Goal: Transaction & Acquisition: Purchase product/service

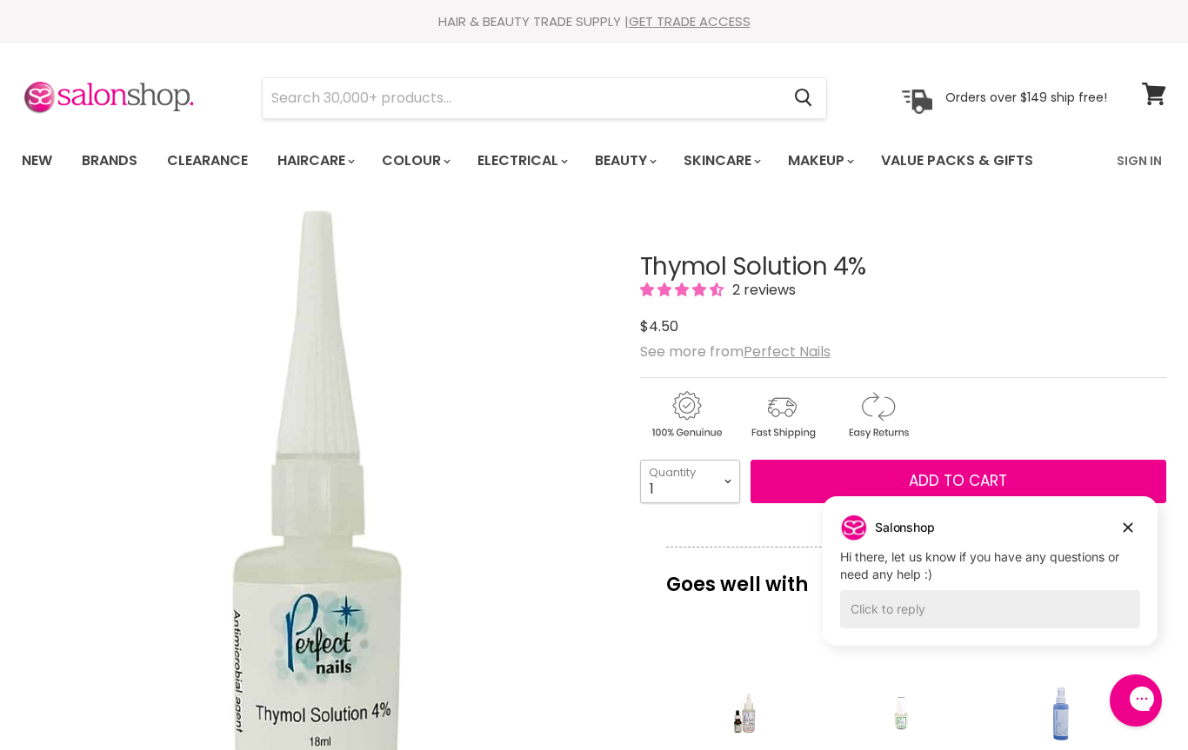
select select "10+"
type input "10"
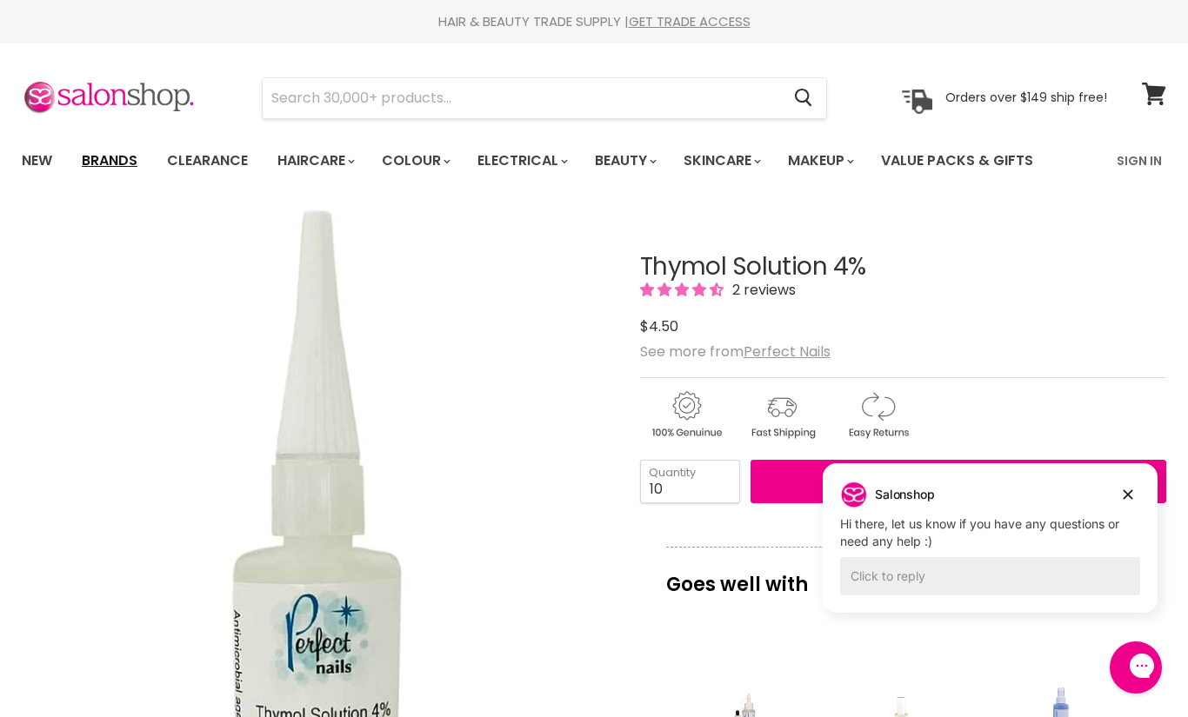
click at [118, 163] on link "Brands" at bounding box center [110, 161] width 82 height 37
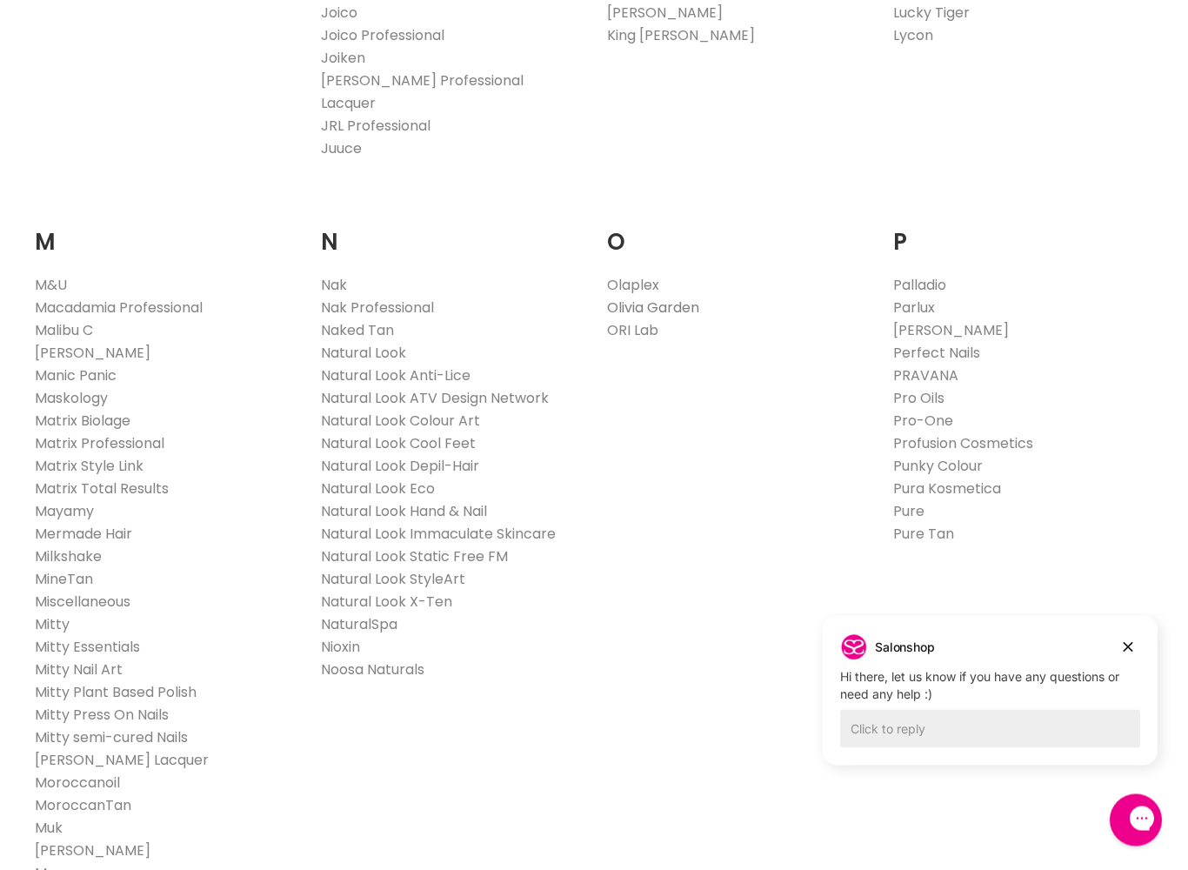
scroll to position [1796, 0]
click at [634, 275] on link "Olaplex" at bounding box center [633, 285] width 52 height 20
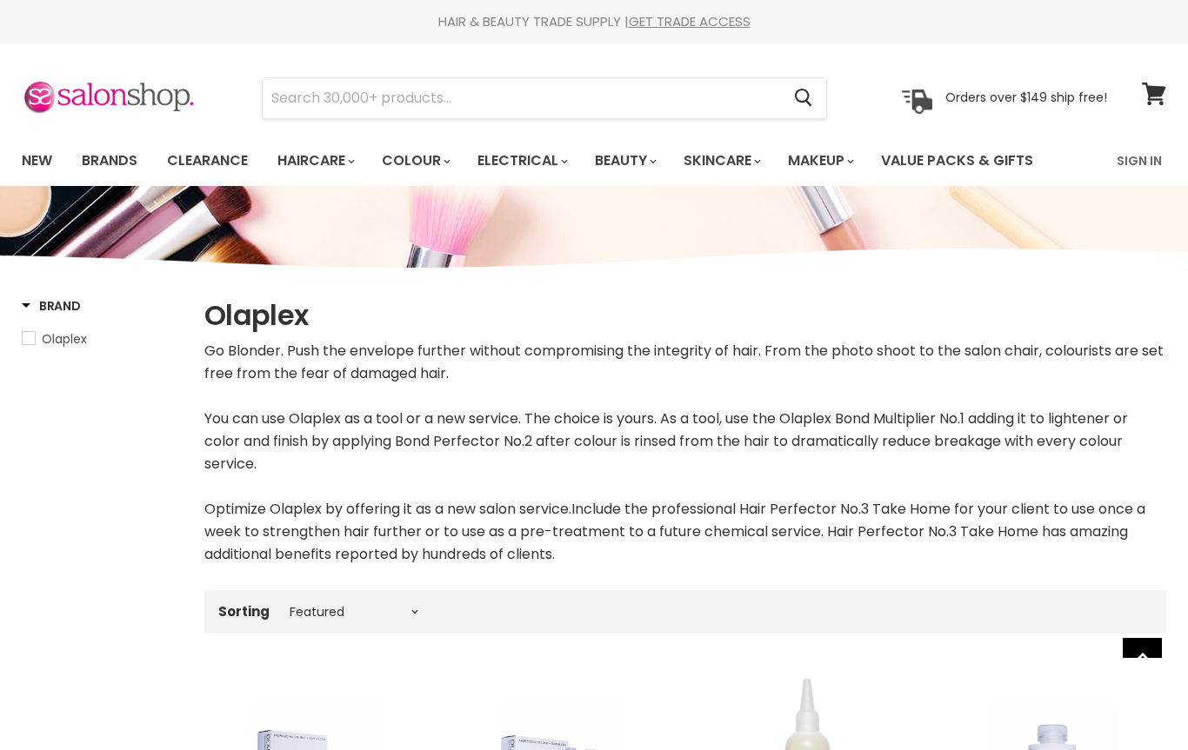
select select "manual"
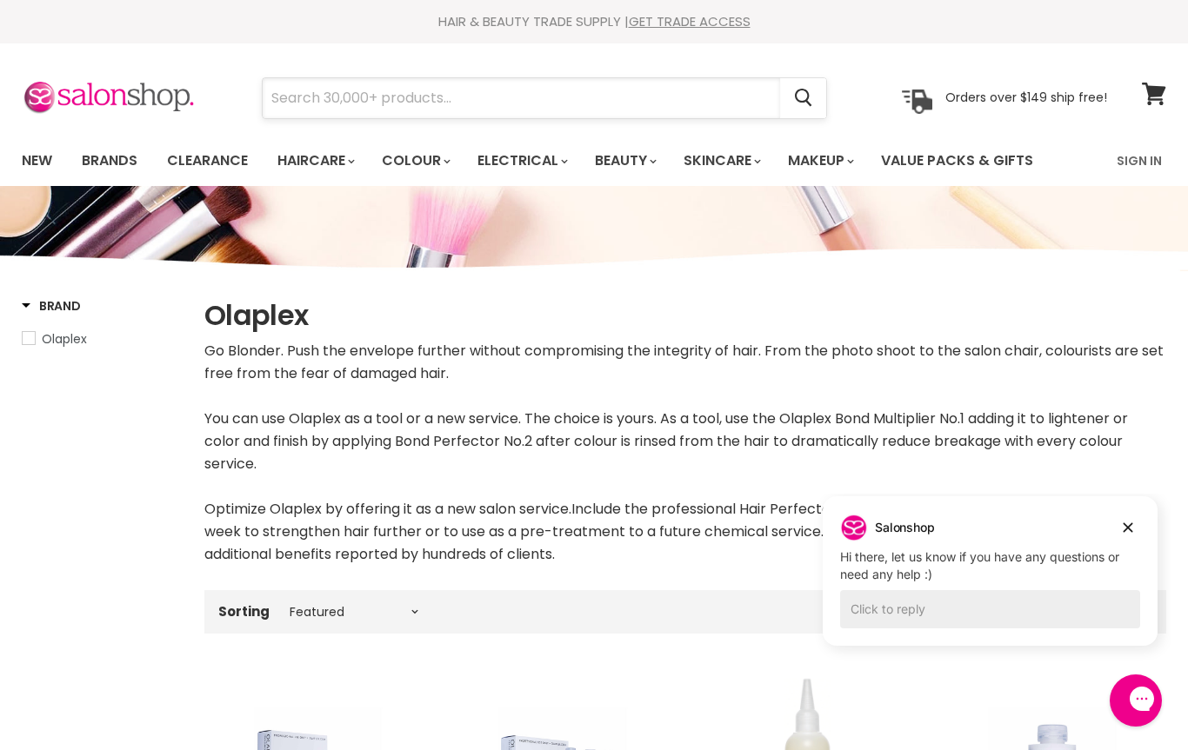
click at [470, 103] on input "Search" at bounding box center [521, 98] width 517 height 40
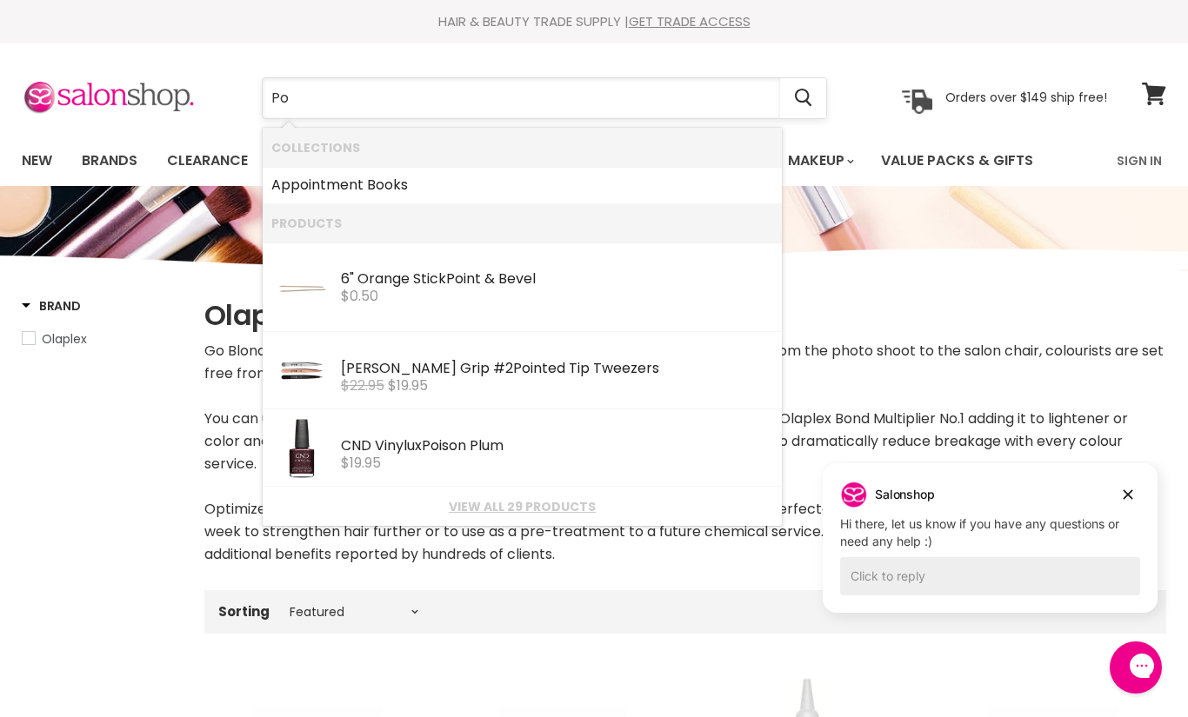
type input "P"
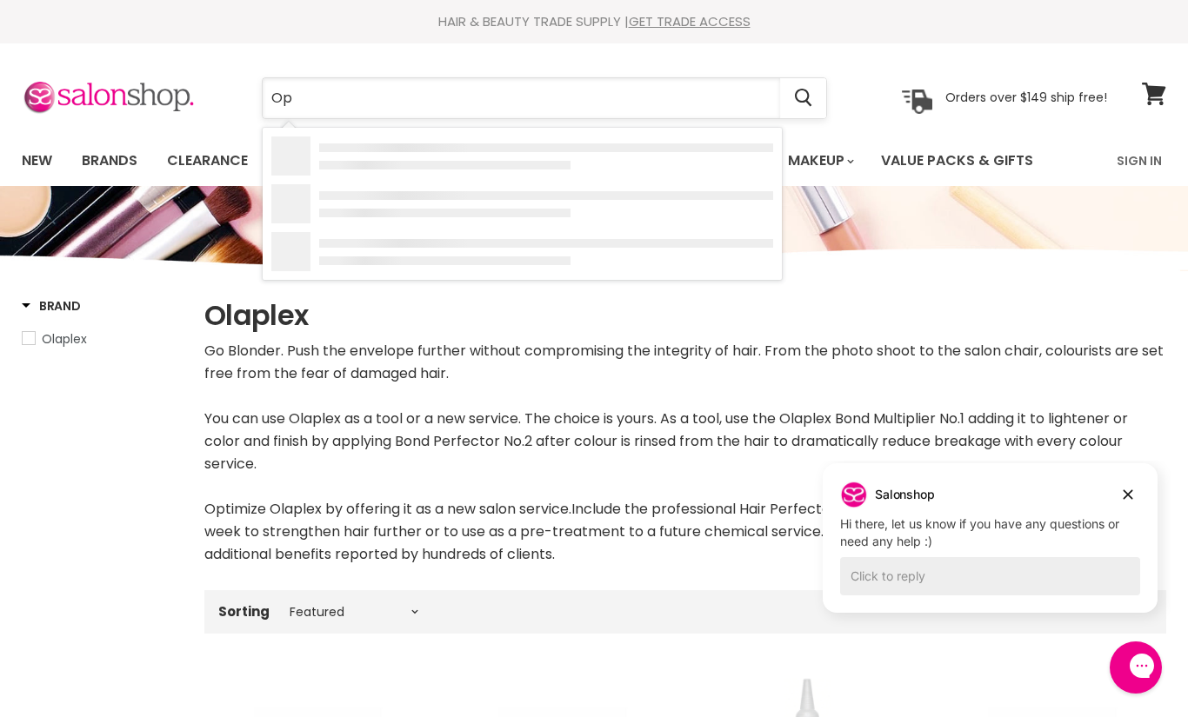
type input "Opi"
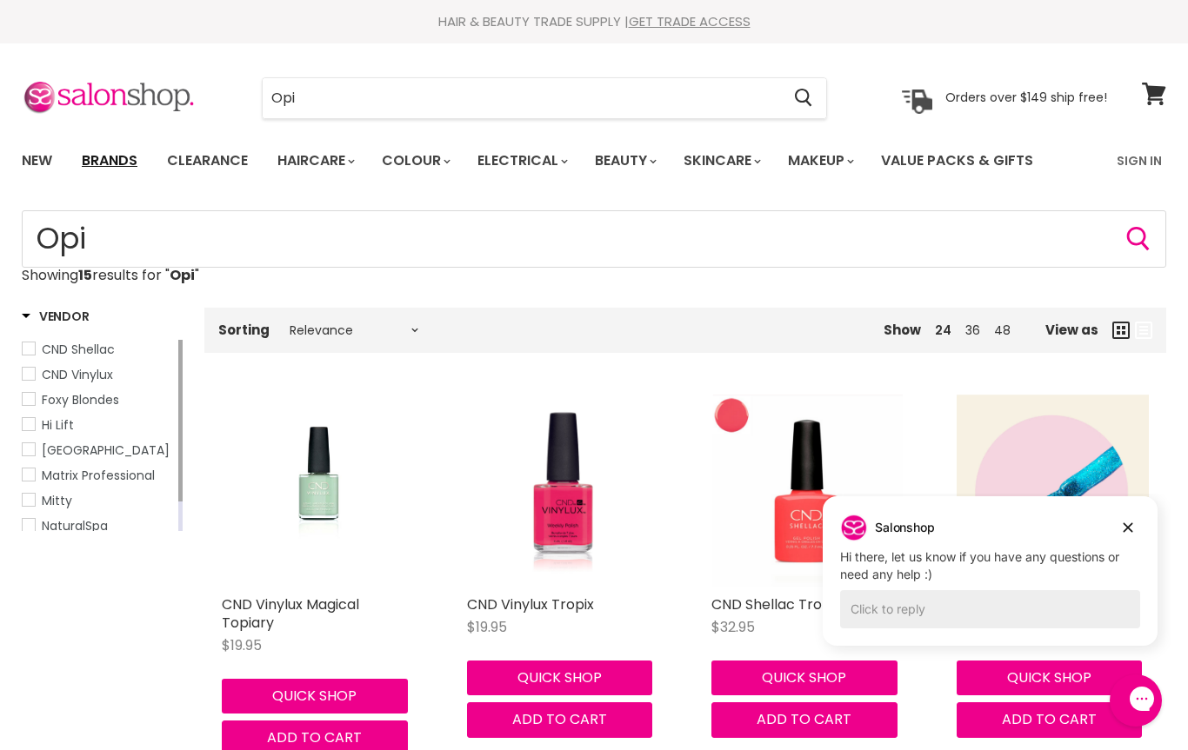
click at [125, 157] on link "Brands" at bounding box center [110, 161] width 82 height 37
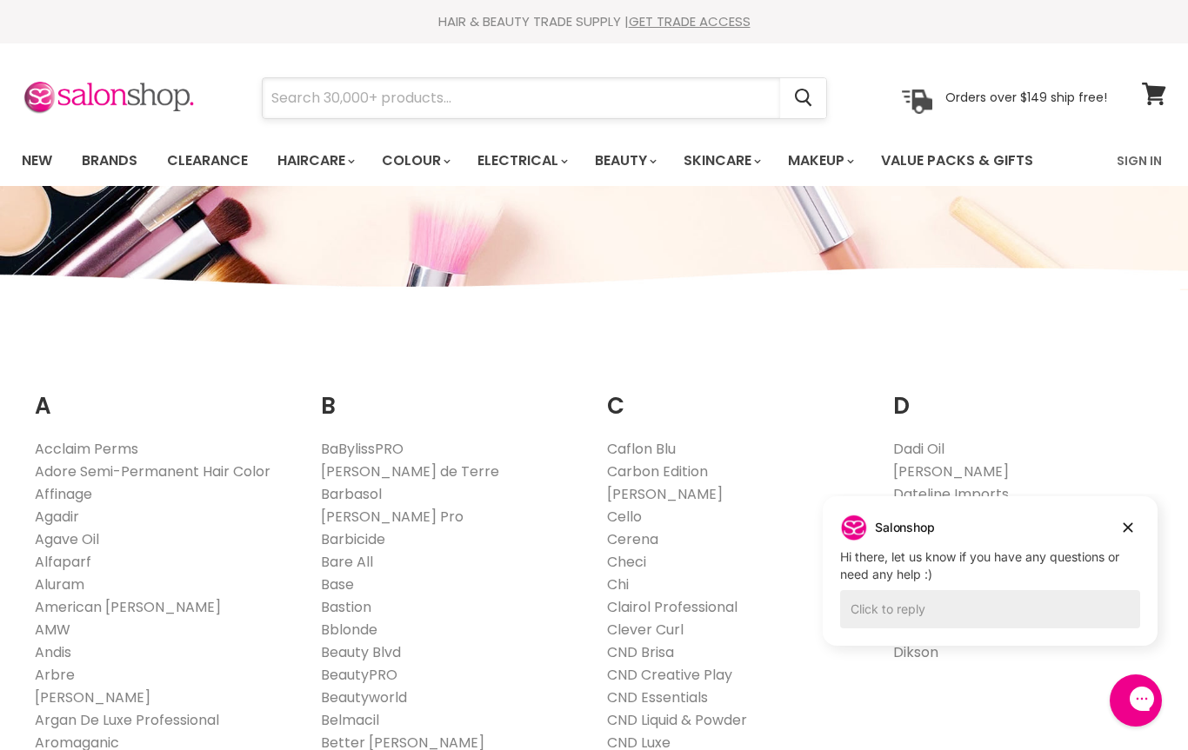
click at [403, 102] on input "Search" at bounding box center [521, 98] width 517 height 40
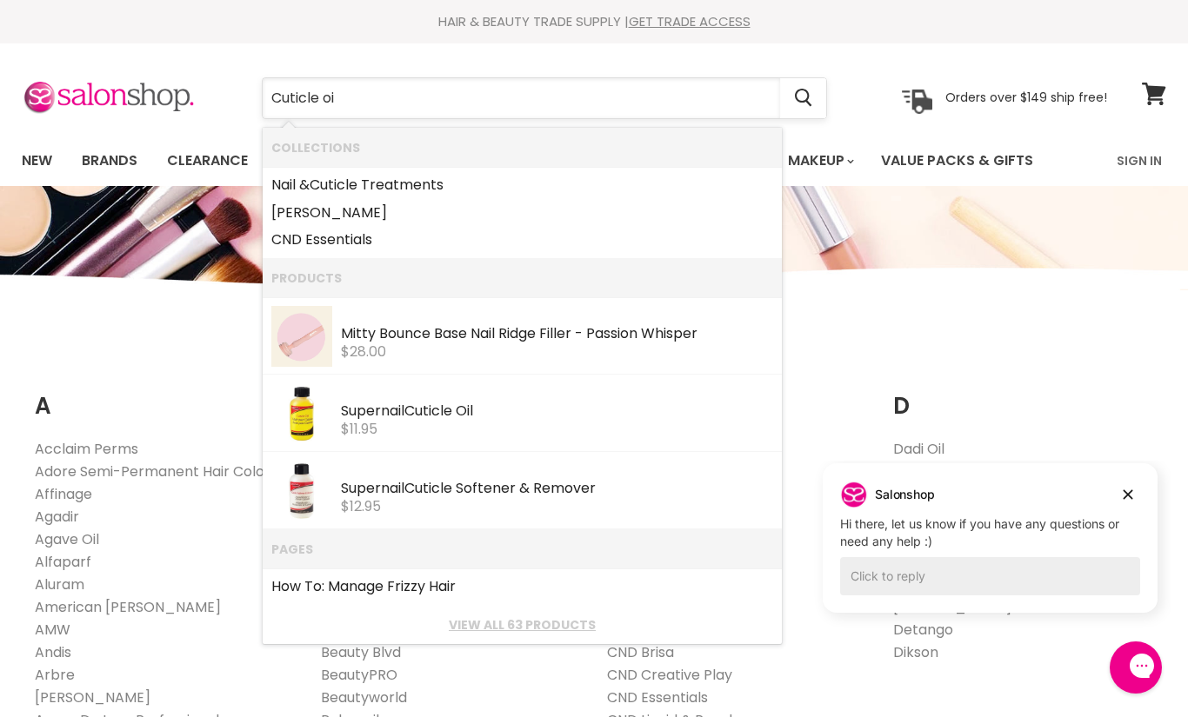
type input "Cuticle oil"
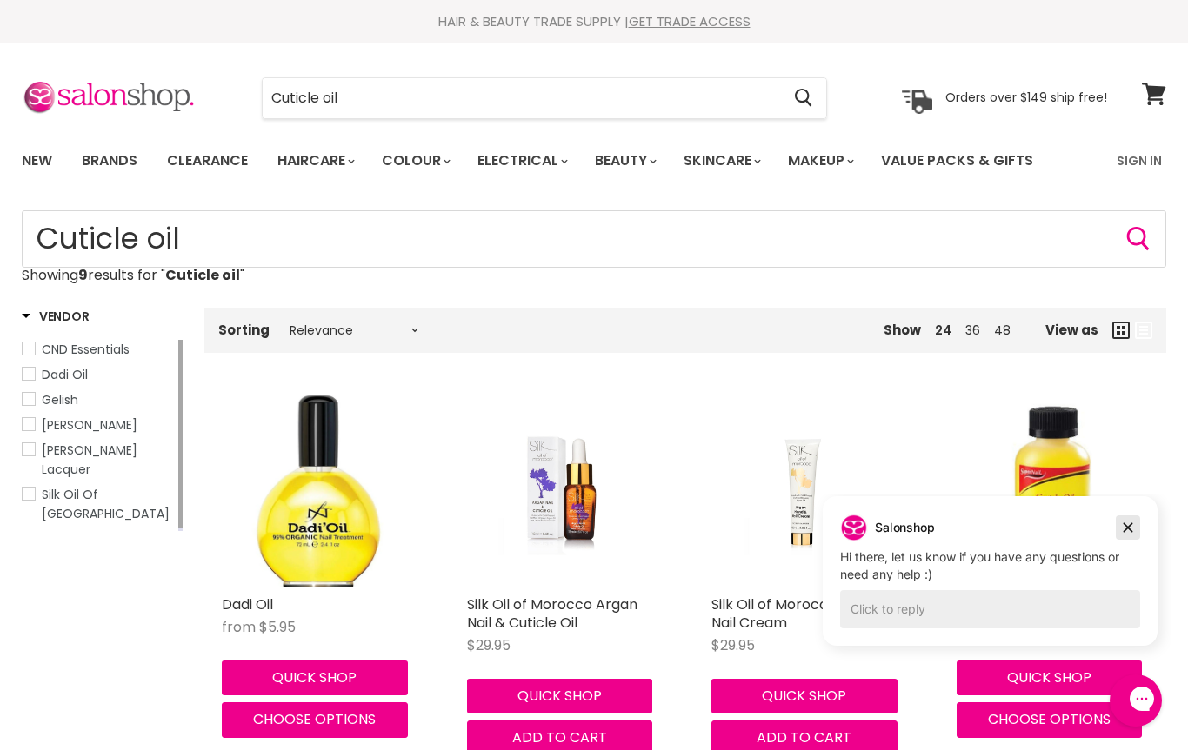
click at [1128, 523] on icon "Dismiss campaign" at bounding box center [1127, 527] width 17 height 21
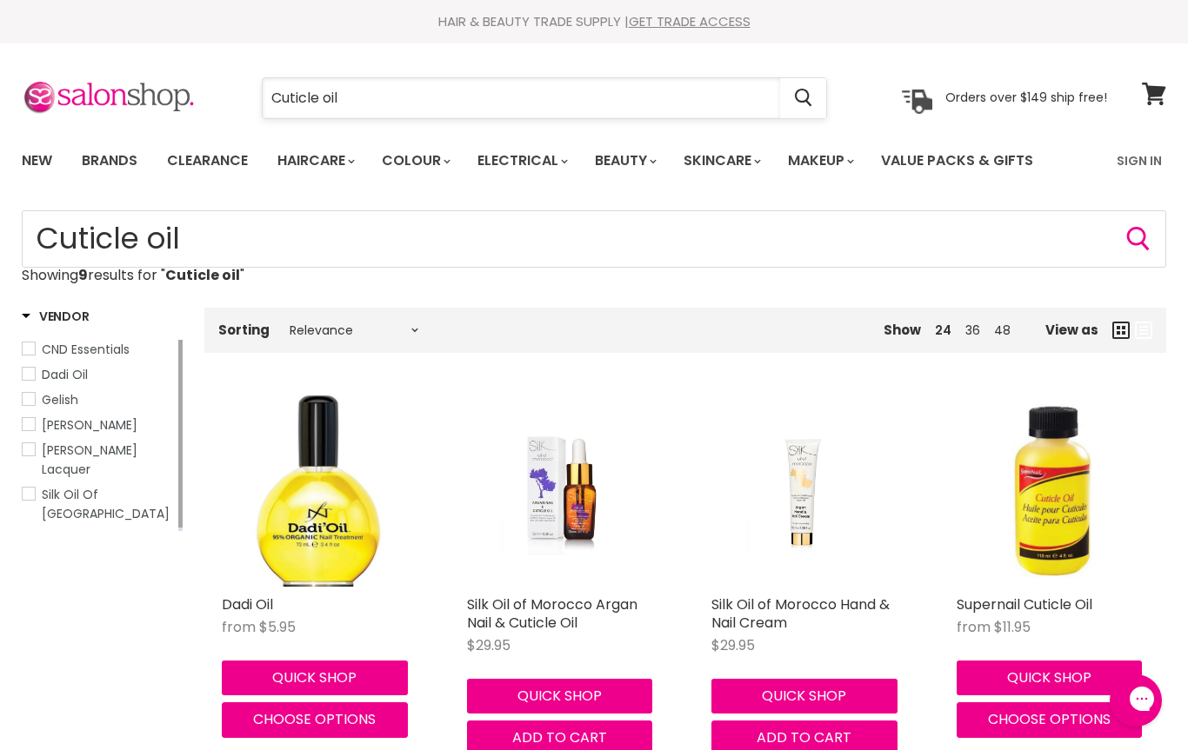
click at [513, 86] on input "Cuticle oil" at bounding box center [521, 98] width 517 height 40
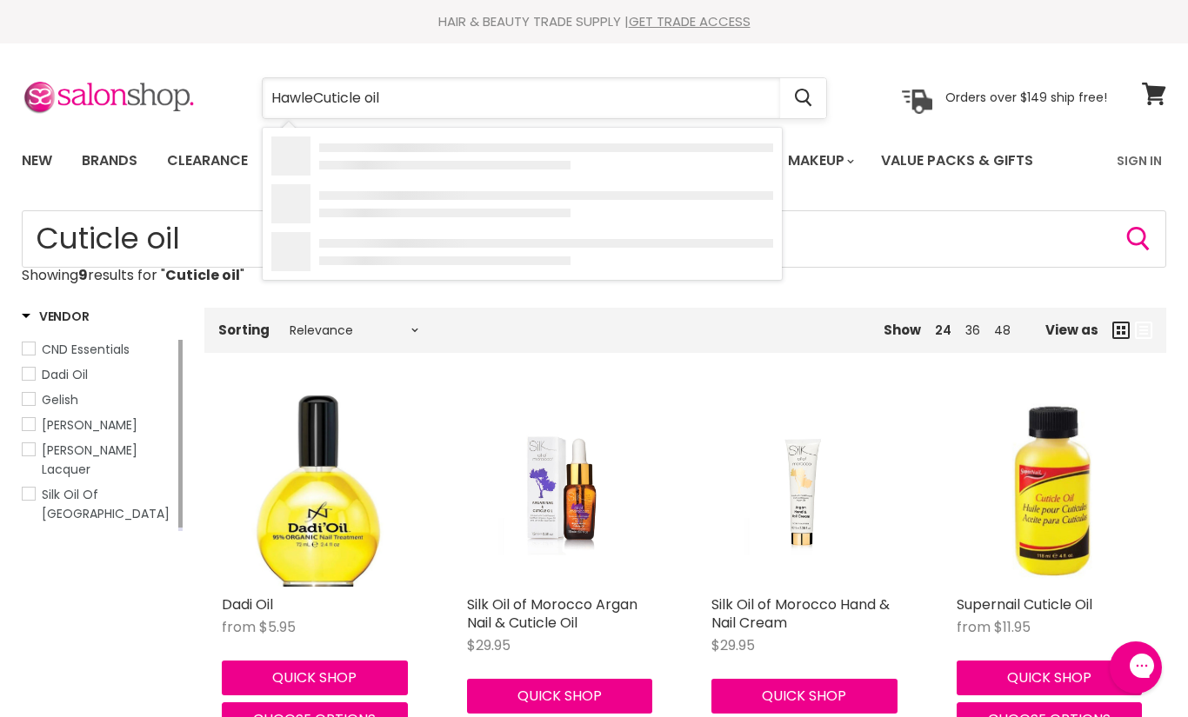
type input "HawleyCuticle oil"
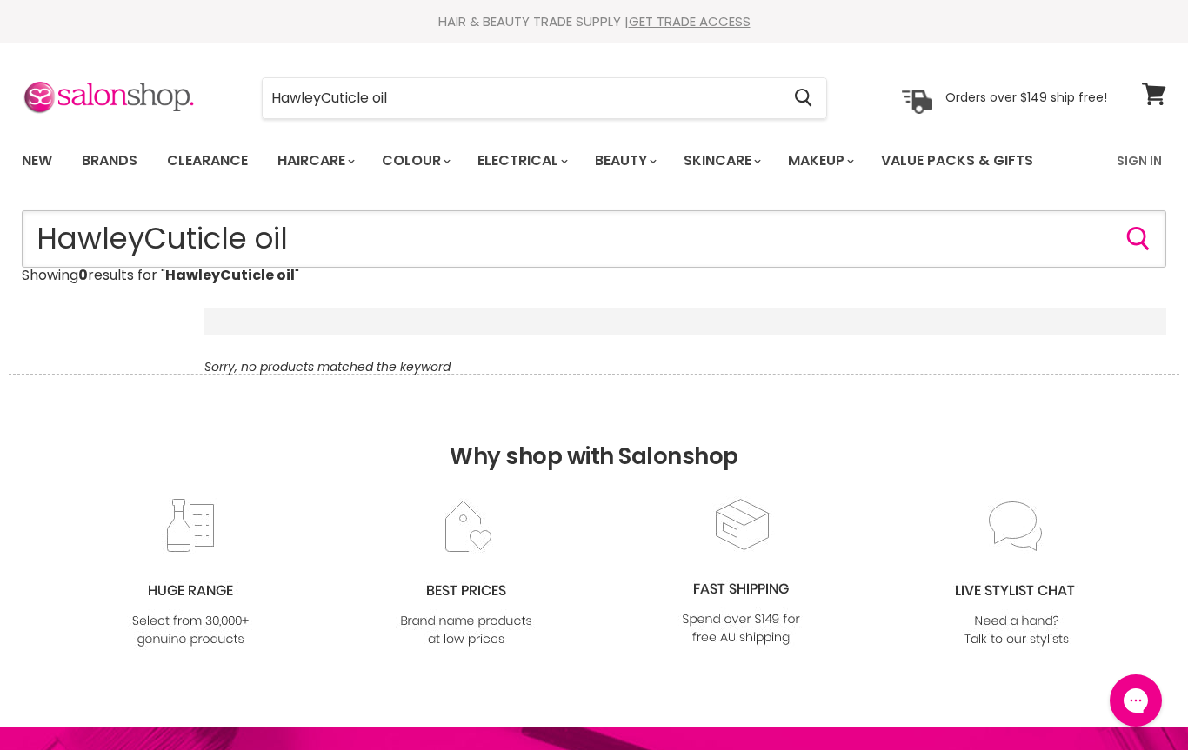
click at [318, 238] on input "HawleyCuticle oil" at bounding box center [594, 238] width 1144 height 57
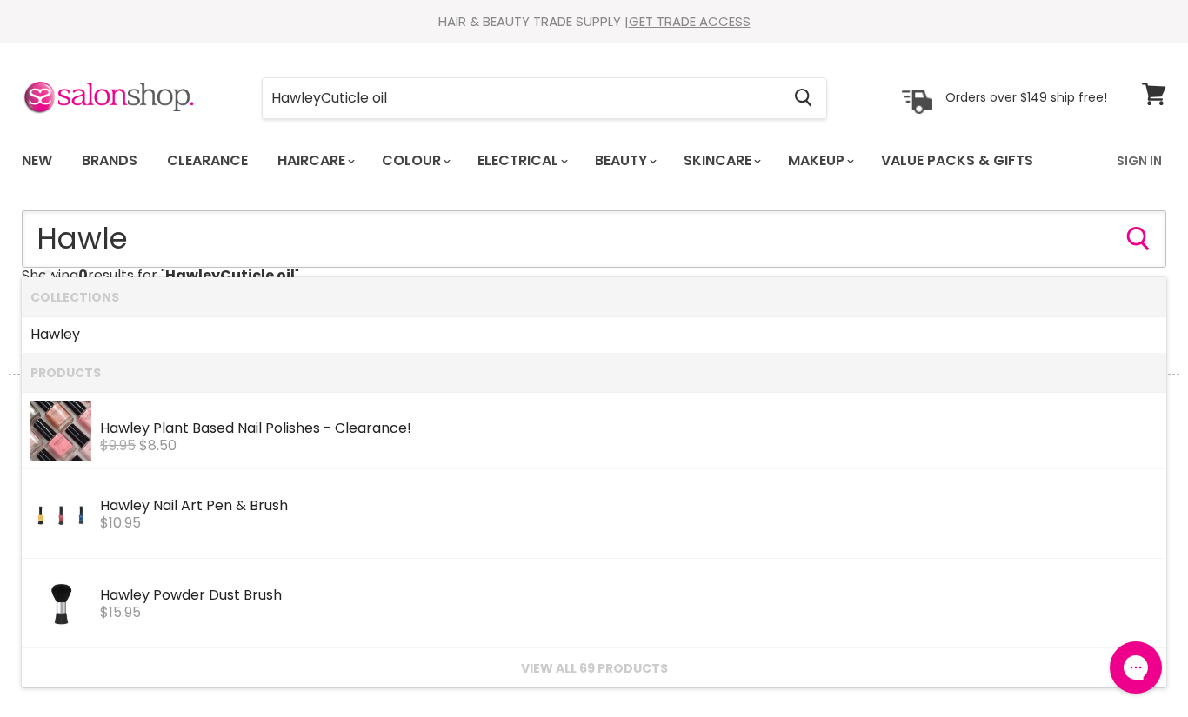
type input "[PERSON_NAME]"
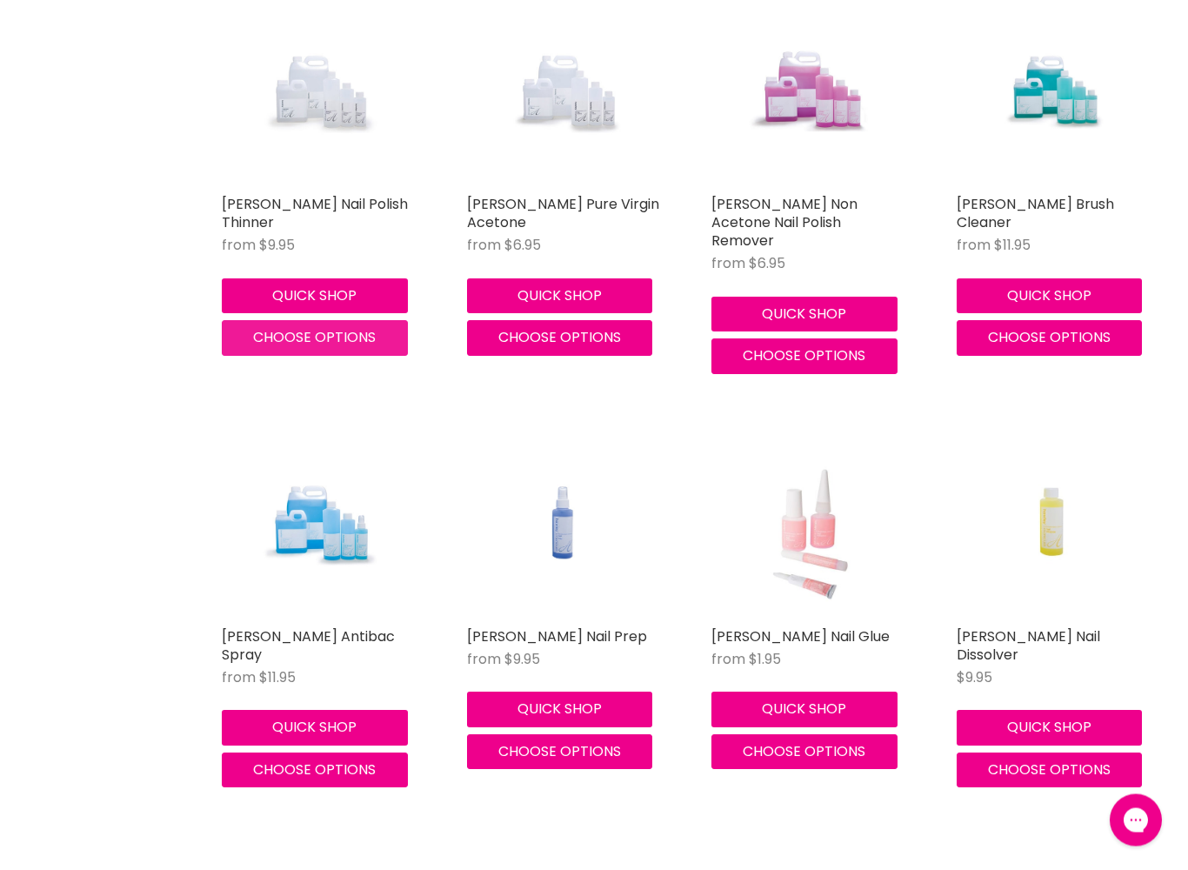
scroll to position [1678, 0]
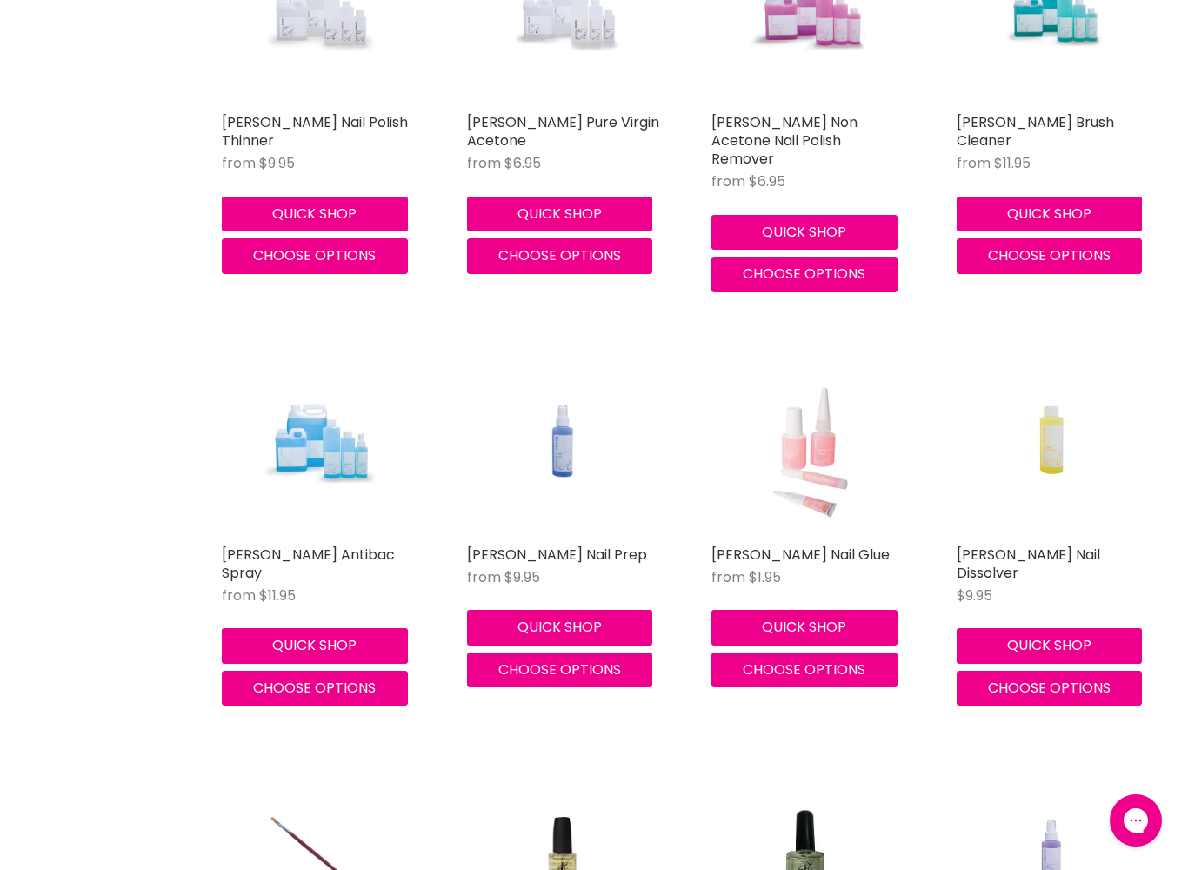
scroll to position [1850, 0]
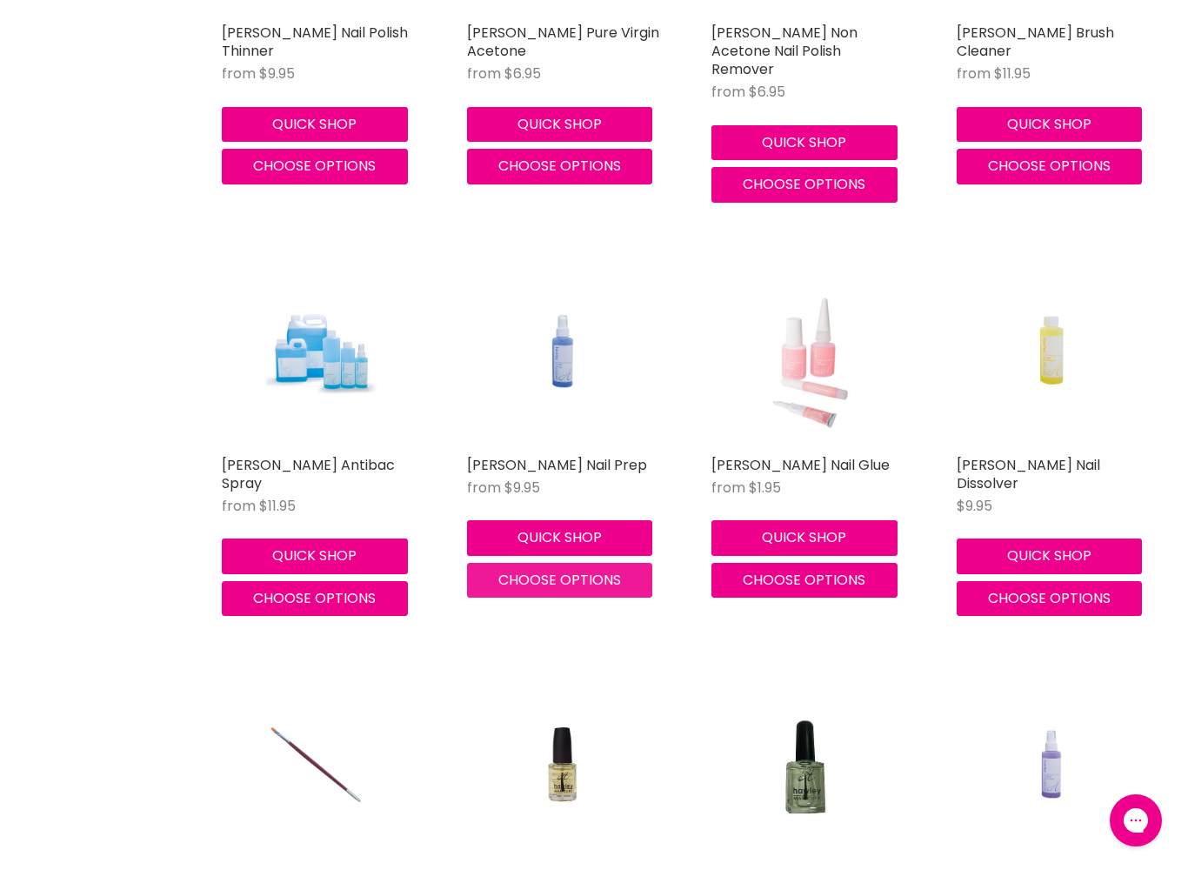
click at [575, 570] on span "Choose options" at bounding box center [559, 580] width 123 height 20
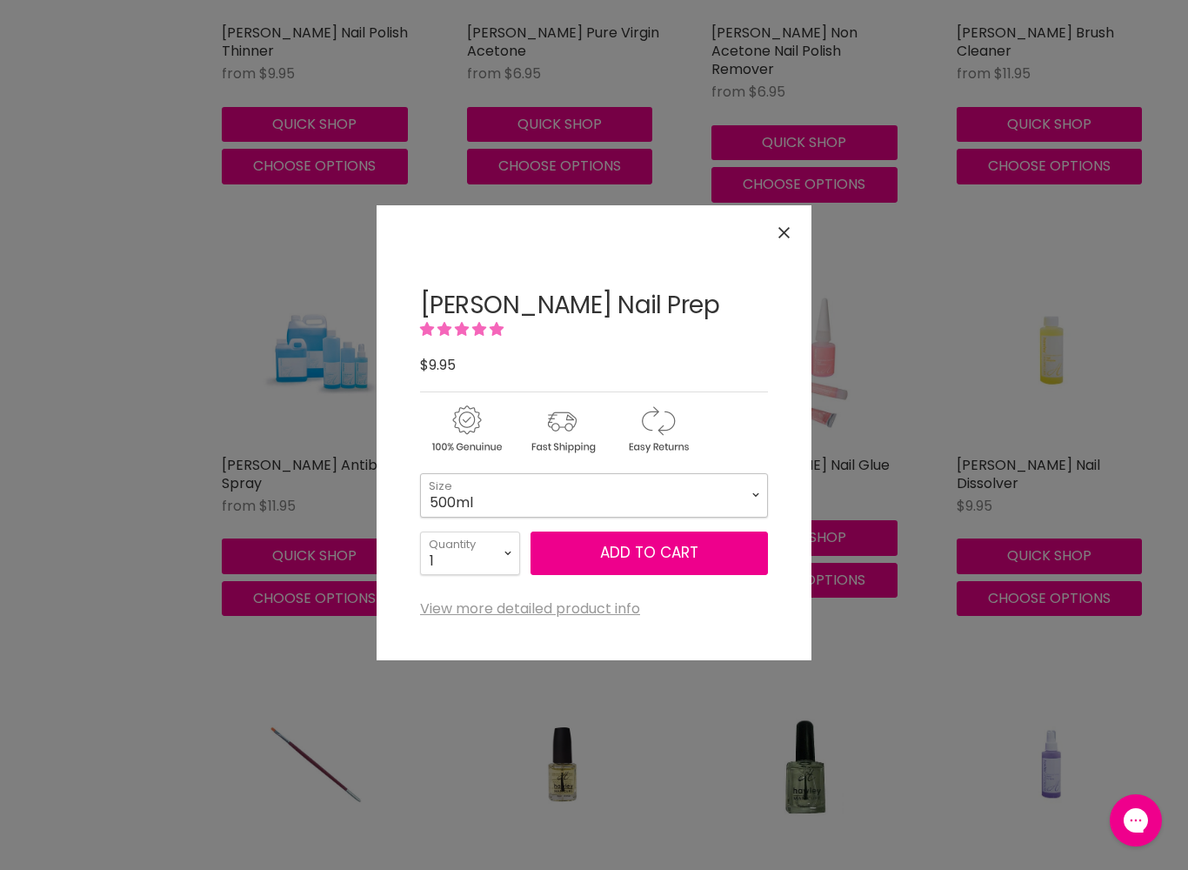
select select "500ml"
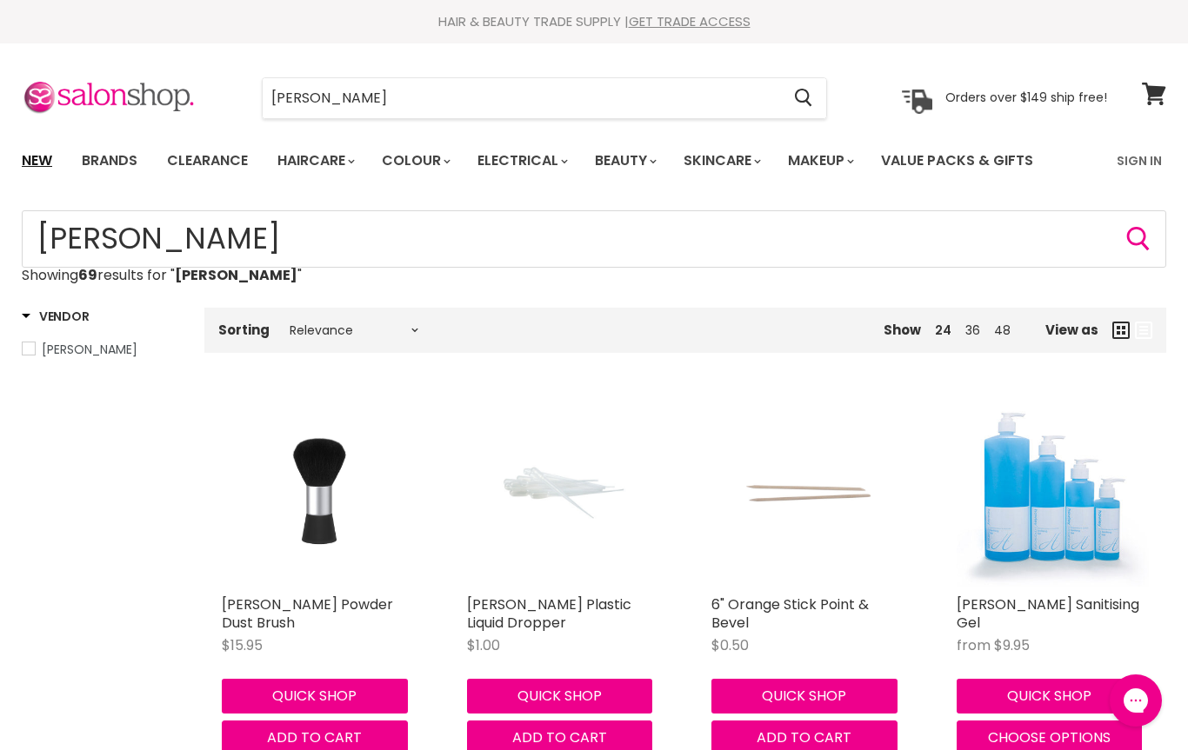
click at [38, 163] on link "New" at bounding box center [37, 161] width 57 height 37
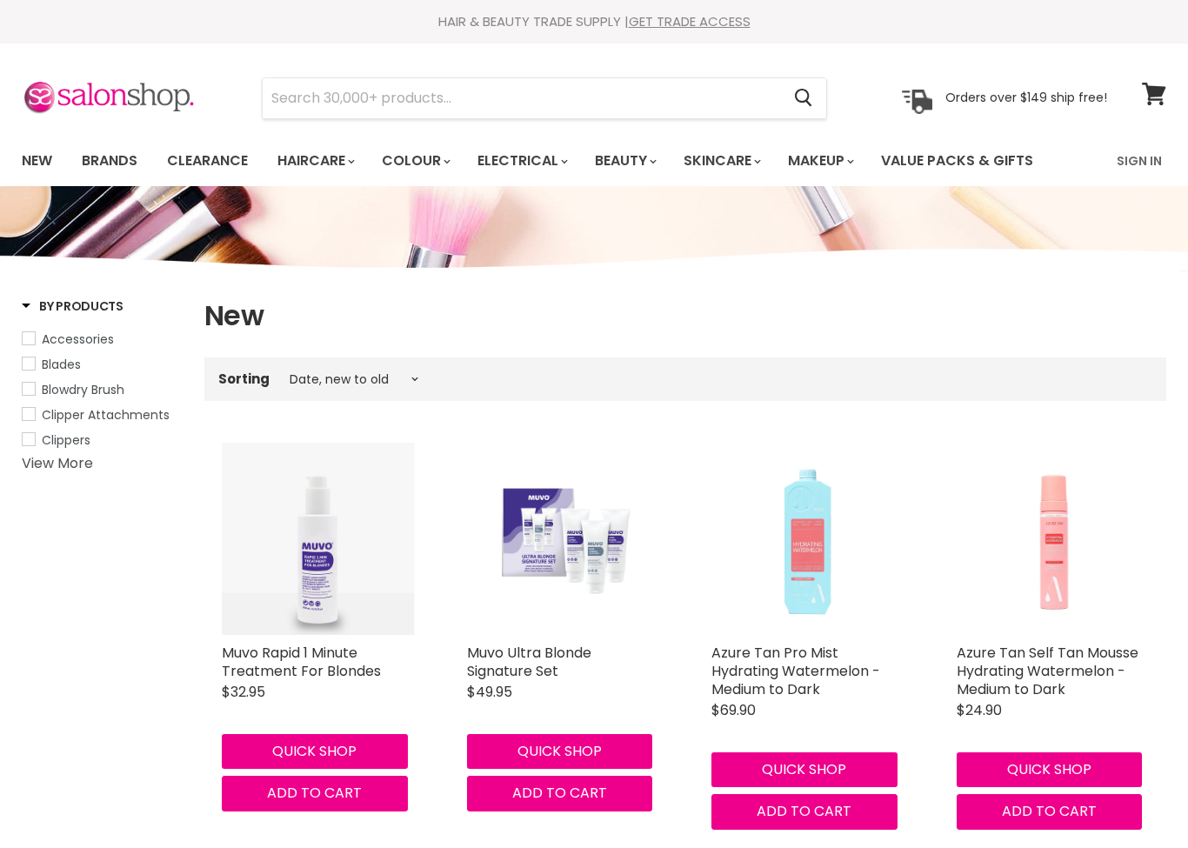
select select "created-descending"
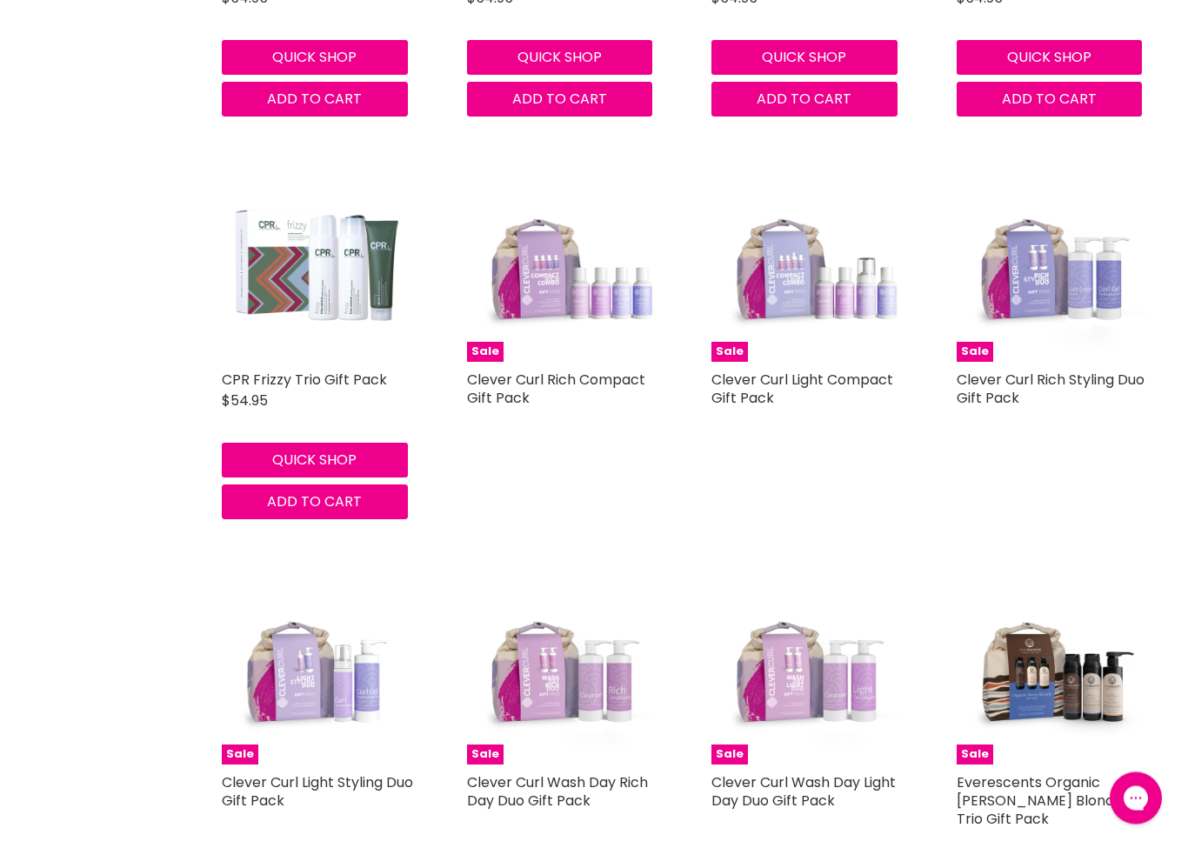
scroll to position [4501, 0]
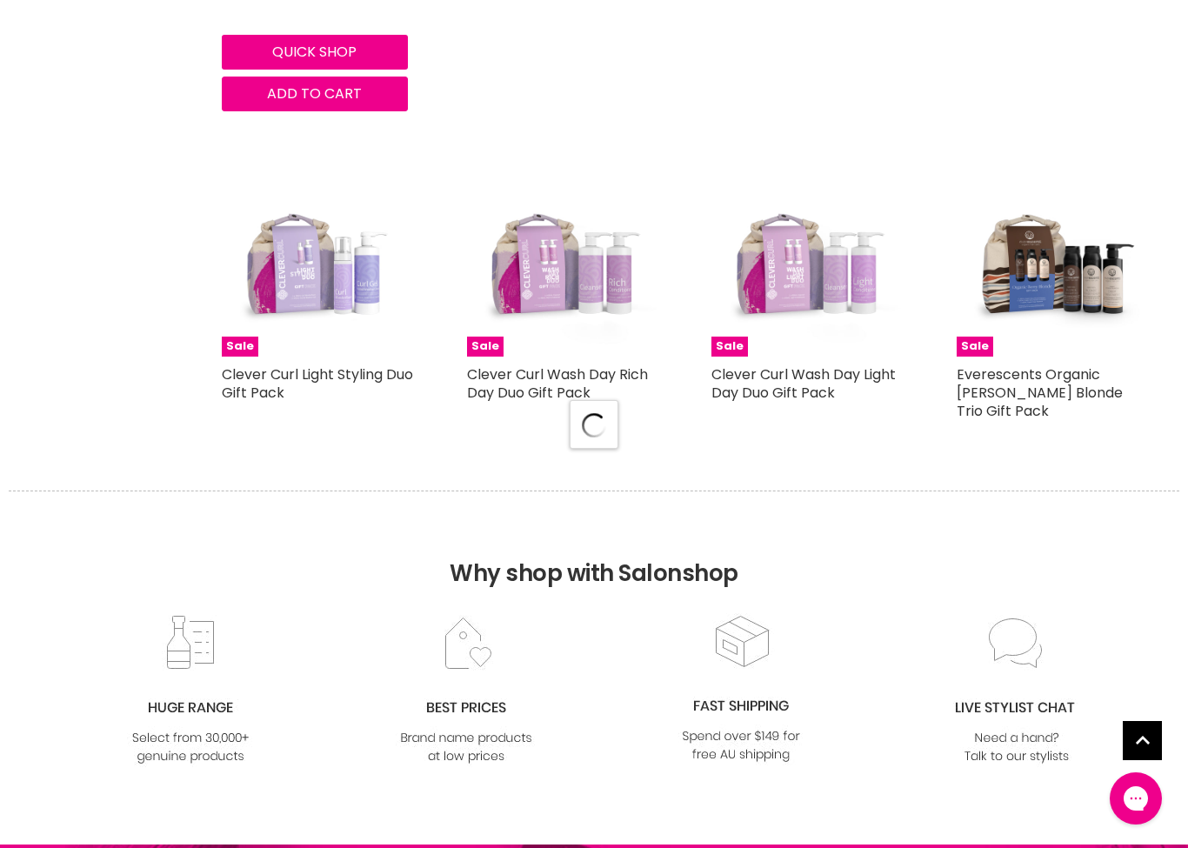
select select "created-descending"
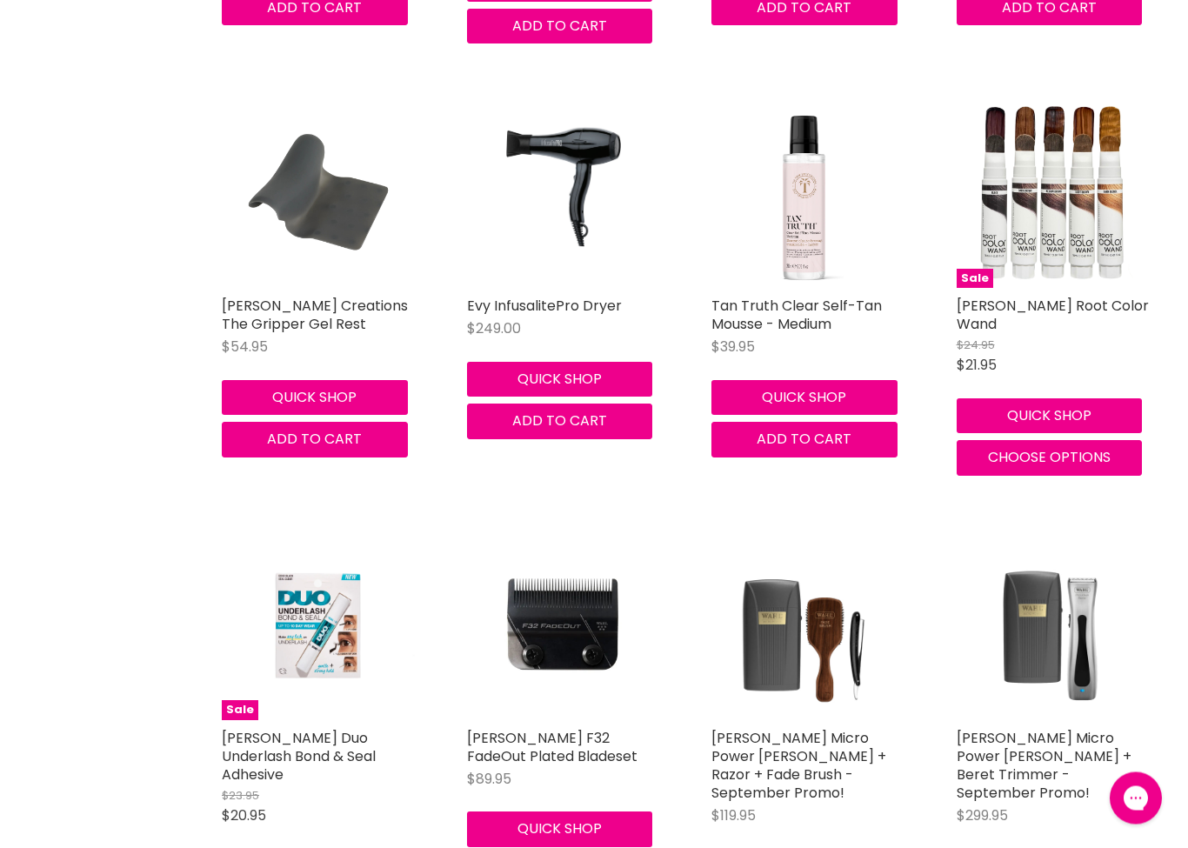
scroll to position [9437, 0]
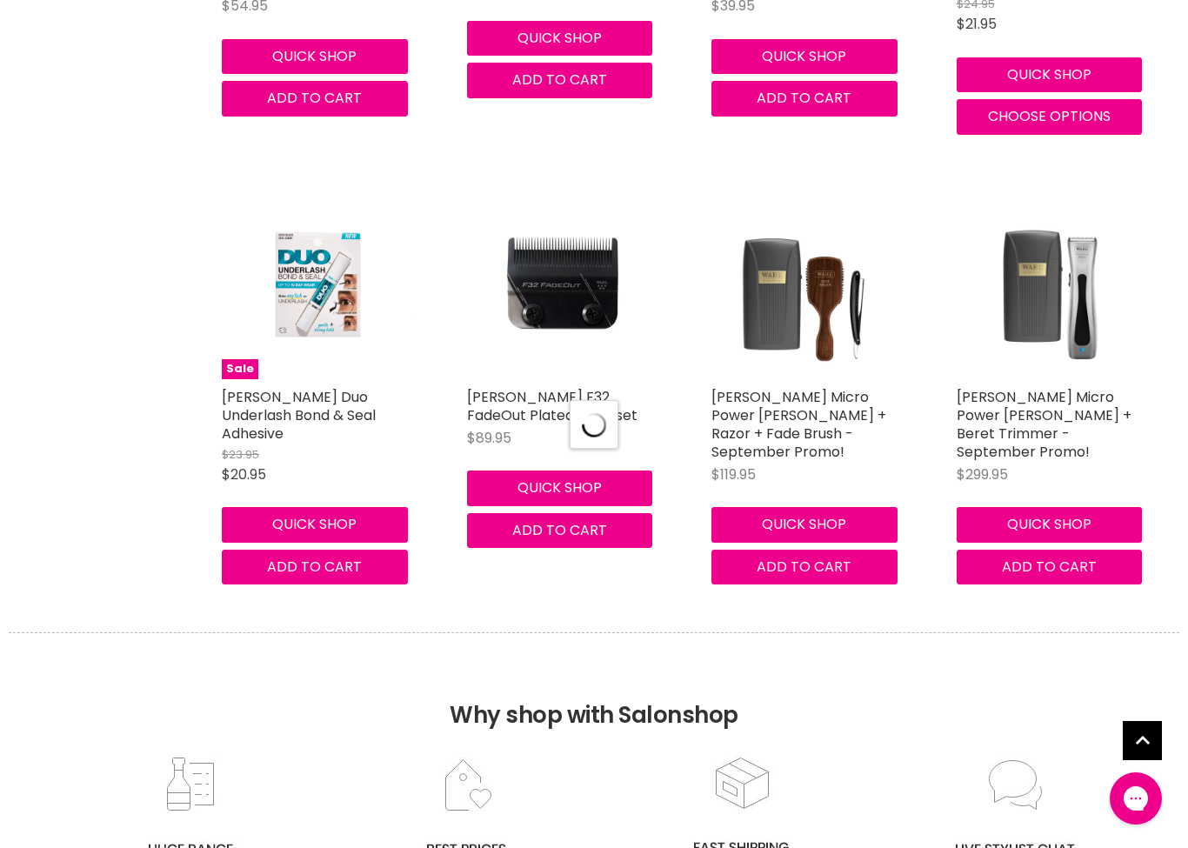
select select "created-descending"
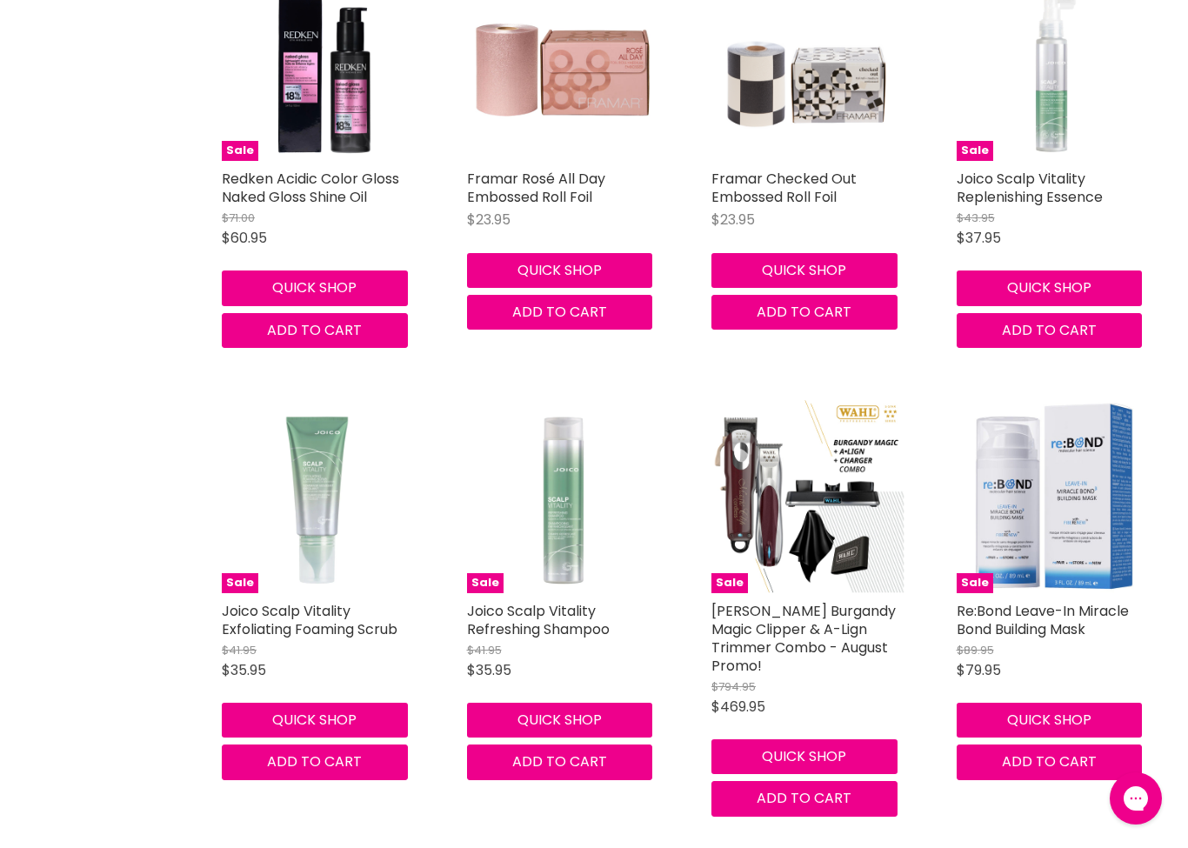
scroll to position [14253, 0]
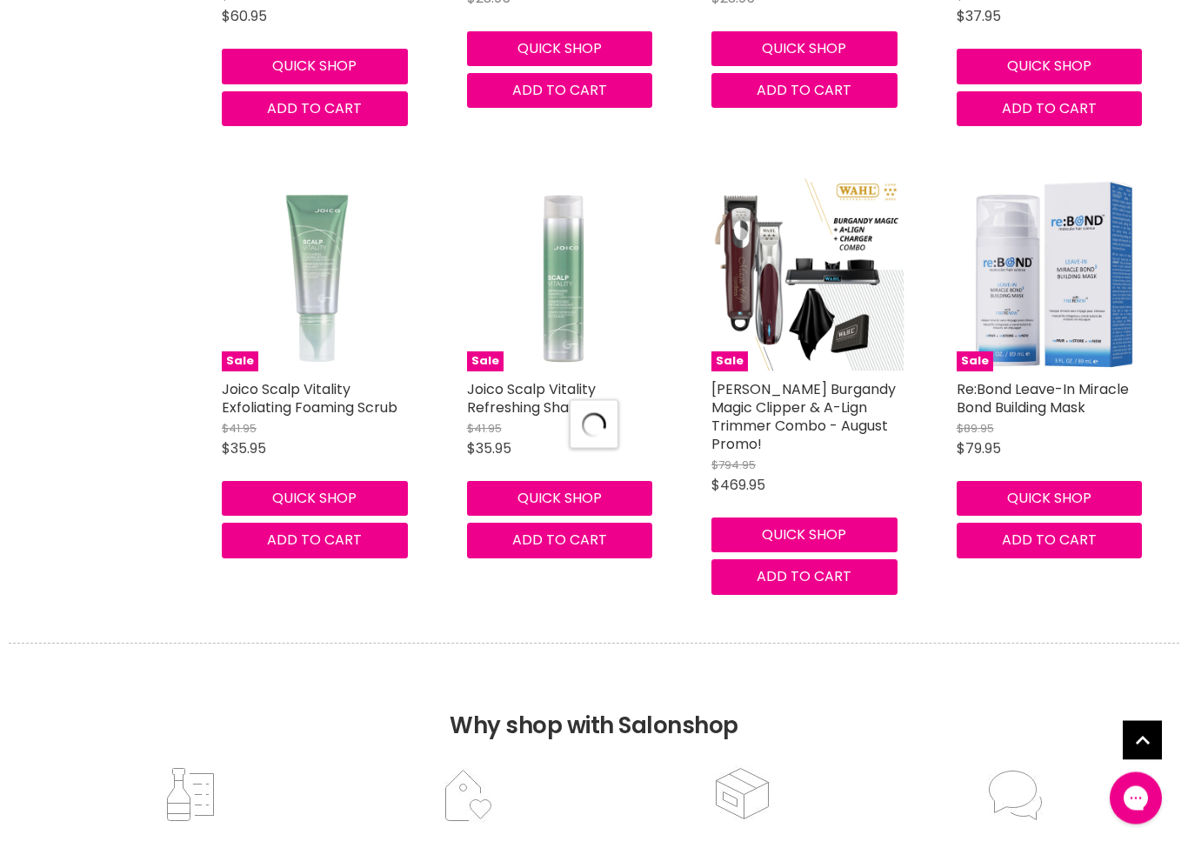
select select "created-descending"
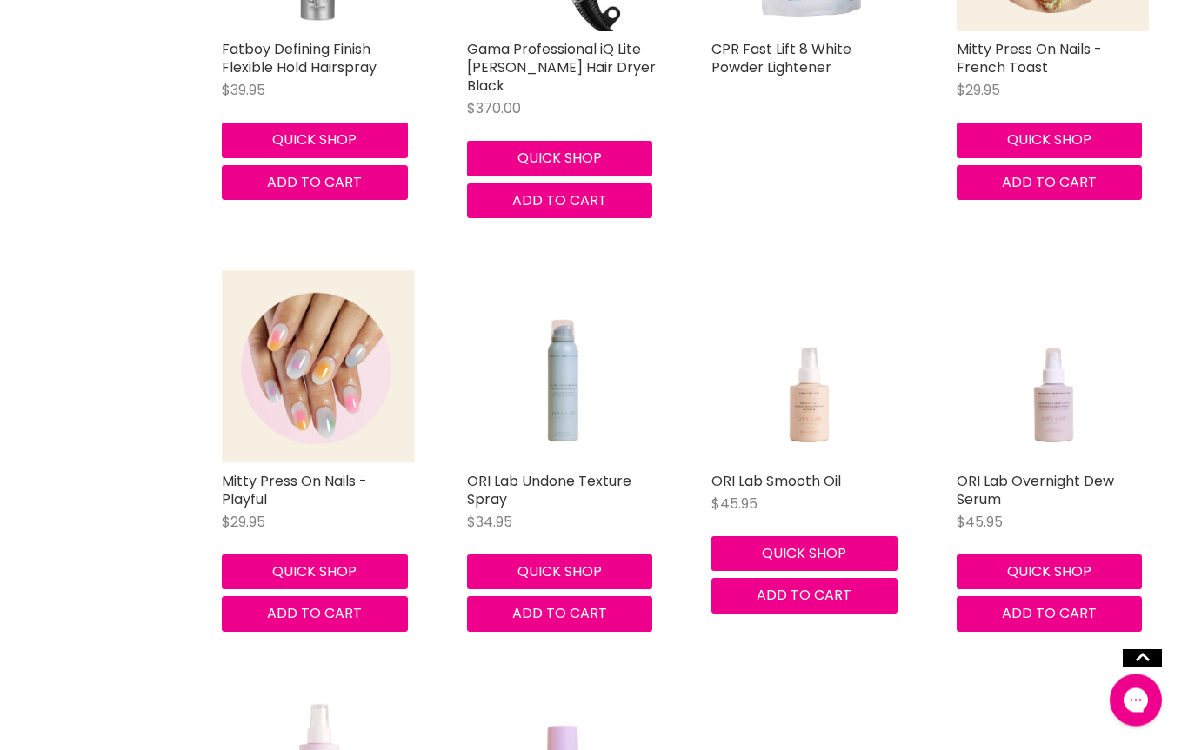
scroll to position [17083, 0]
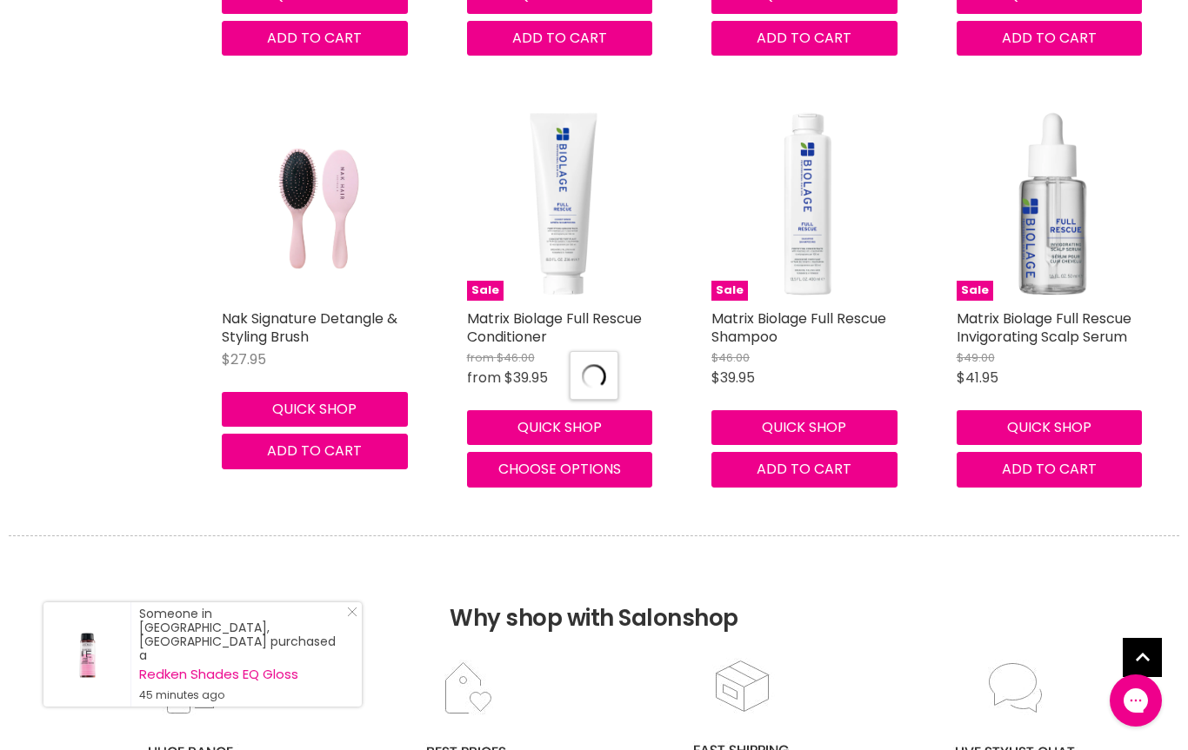
select select "created-descending"
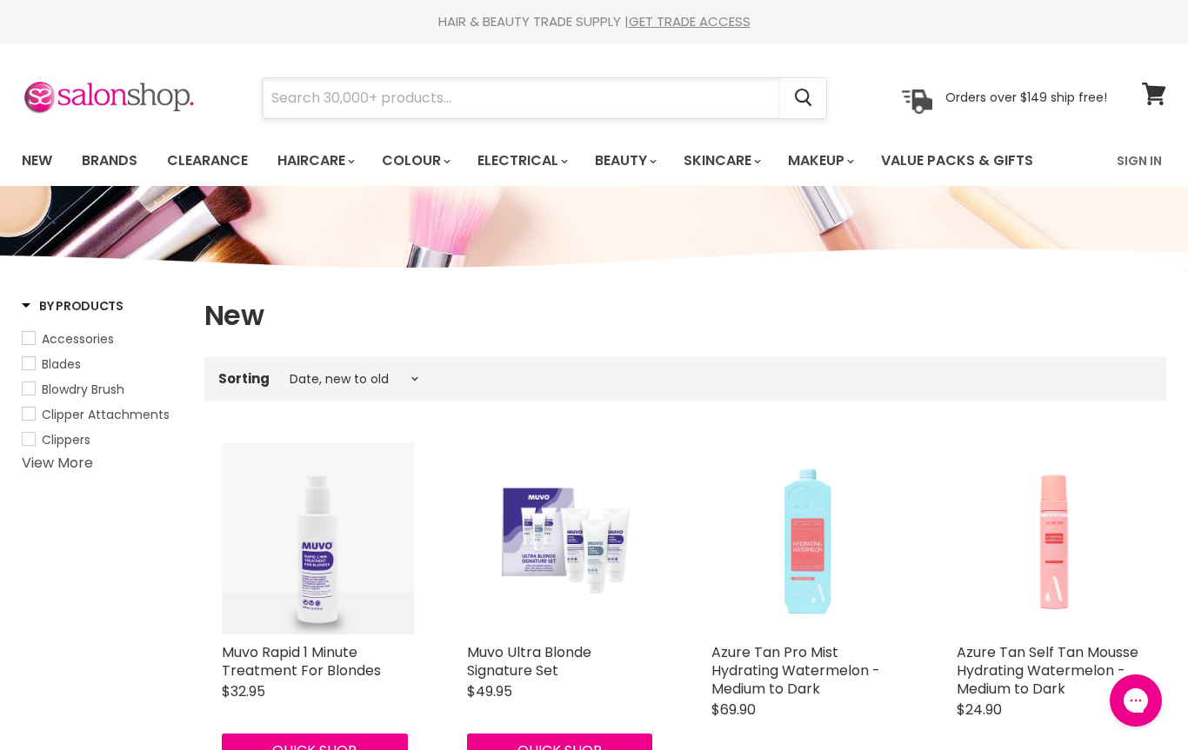
click at [330, 89] on input "Search" at bounding box center [521, 98] width 517 height 40
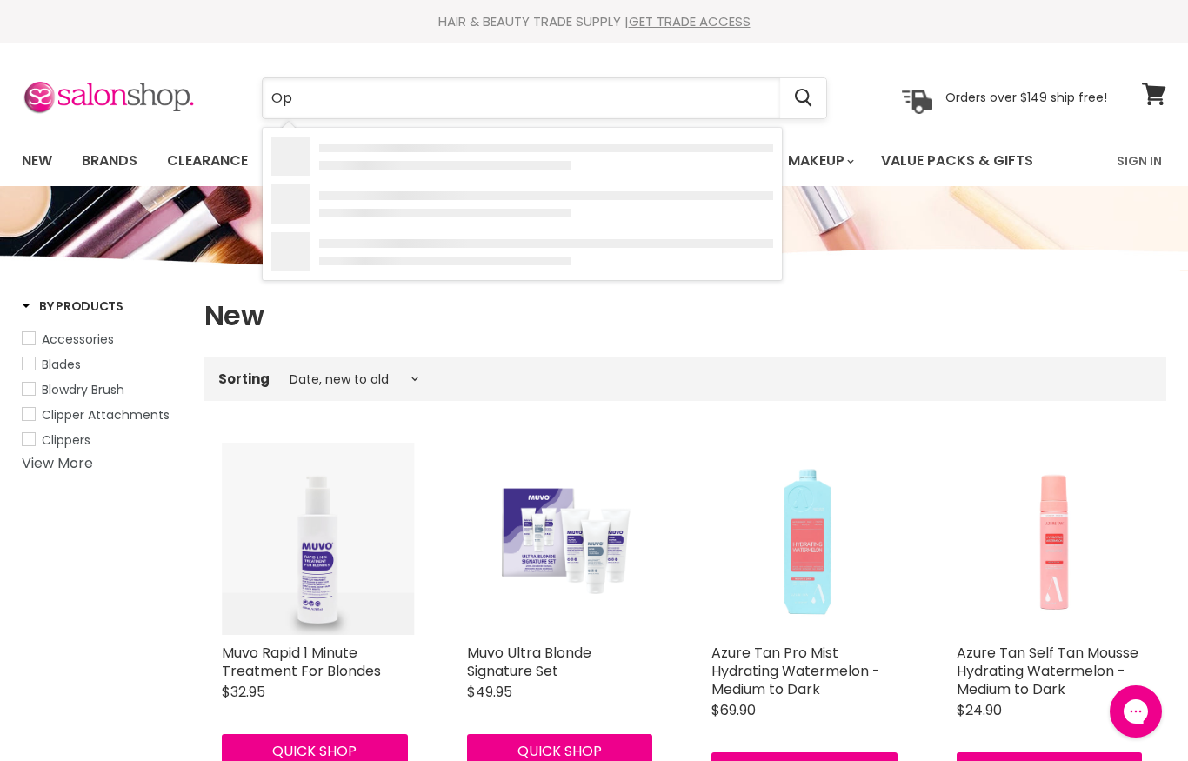
type input "Opi"
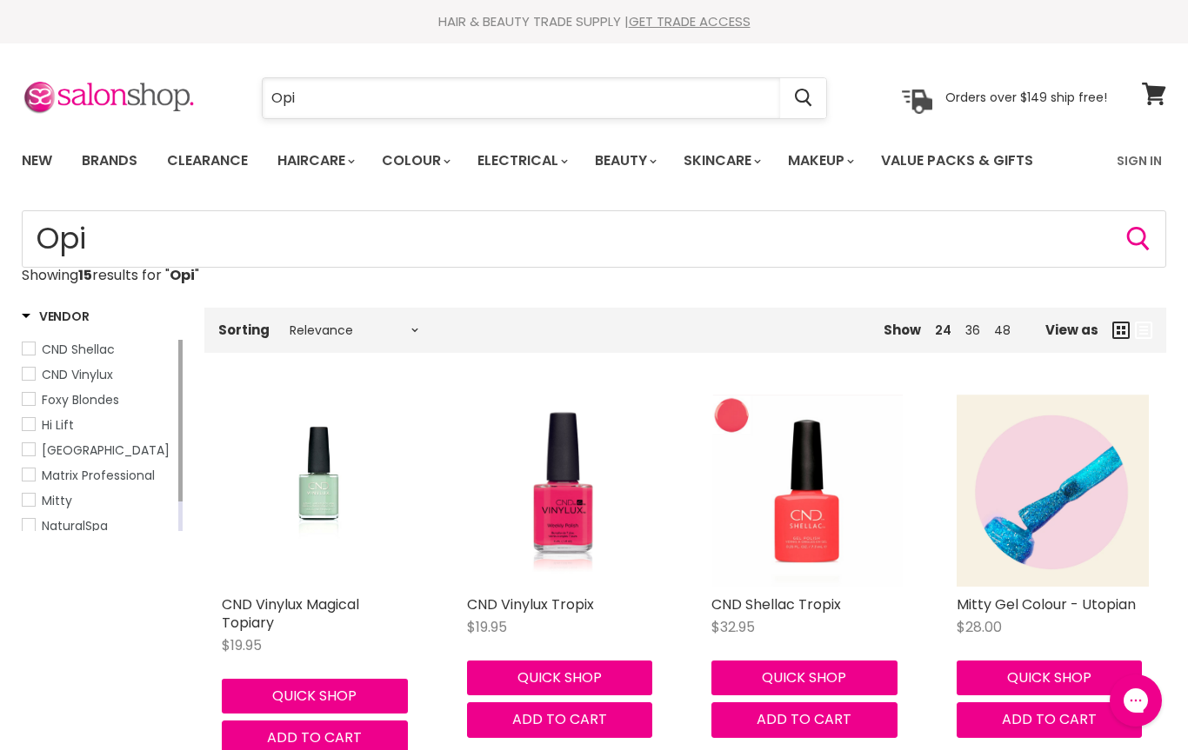
click at [330, 97] on input "Opi" at bounding box center [521, 98] width 517 height 40
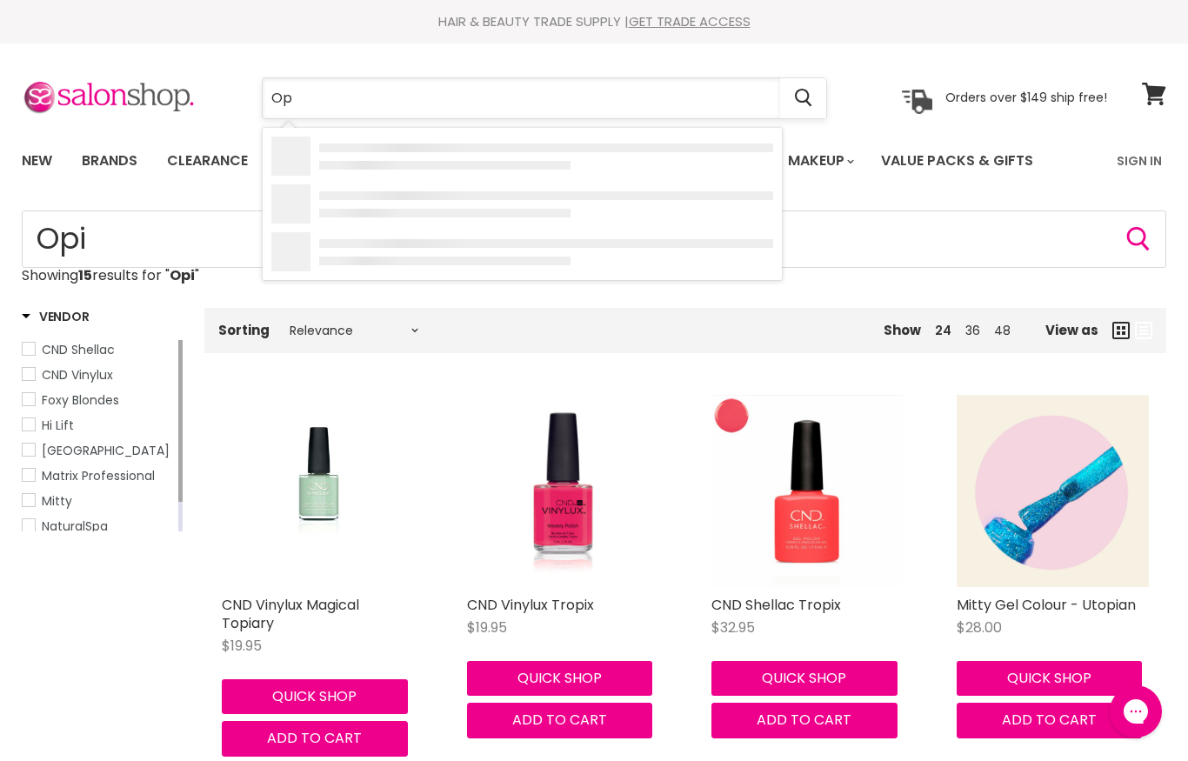
type input "O"
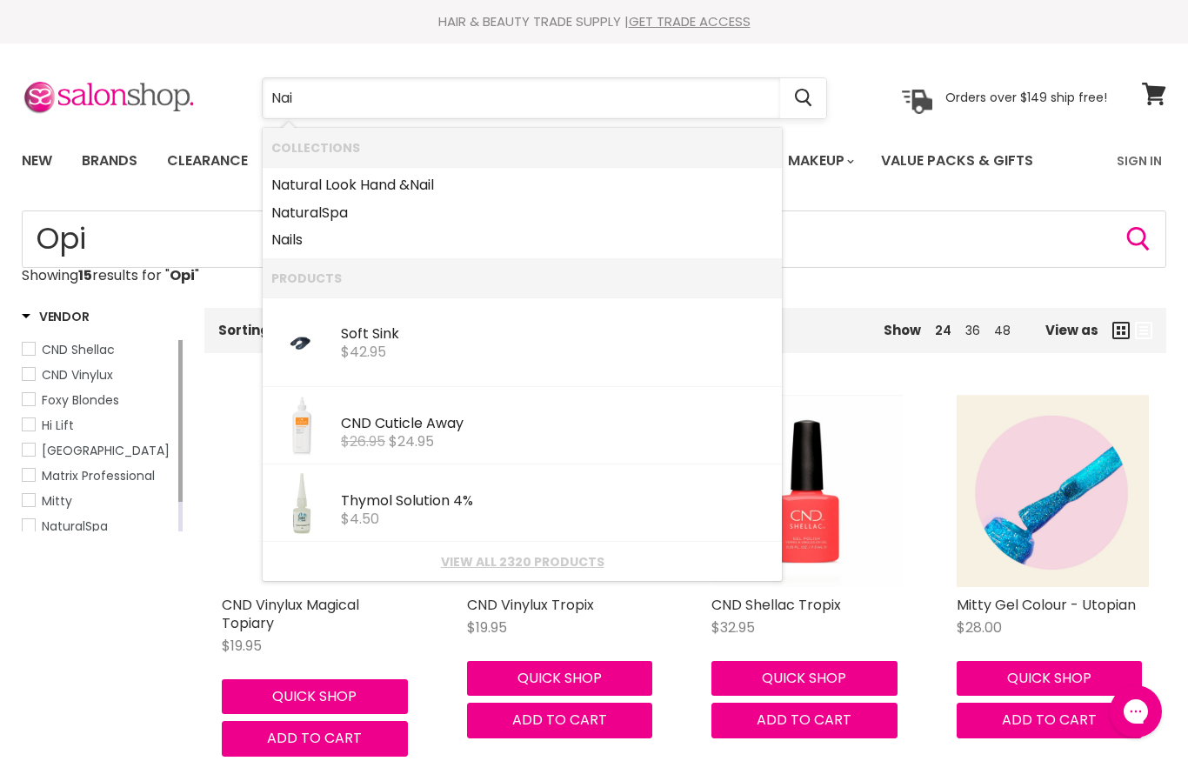
type input "Nail"
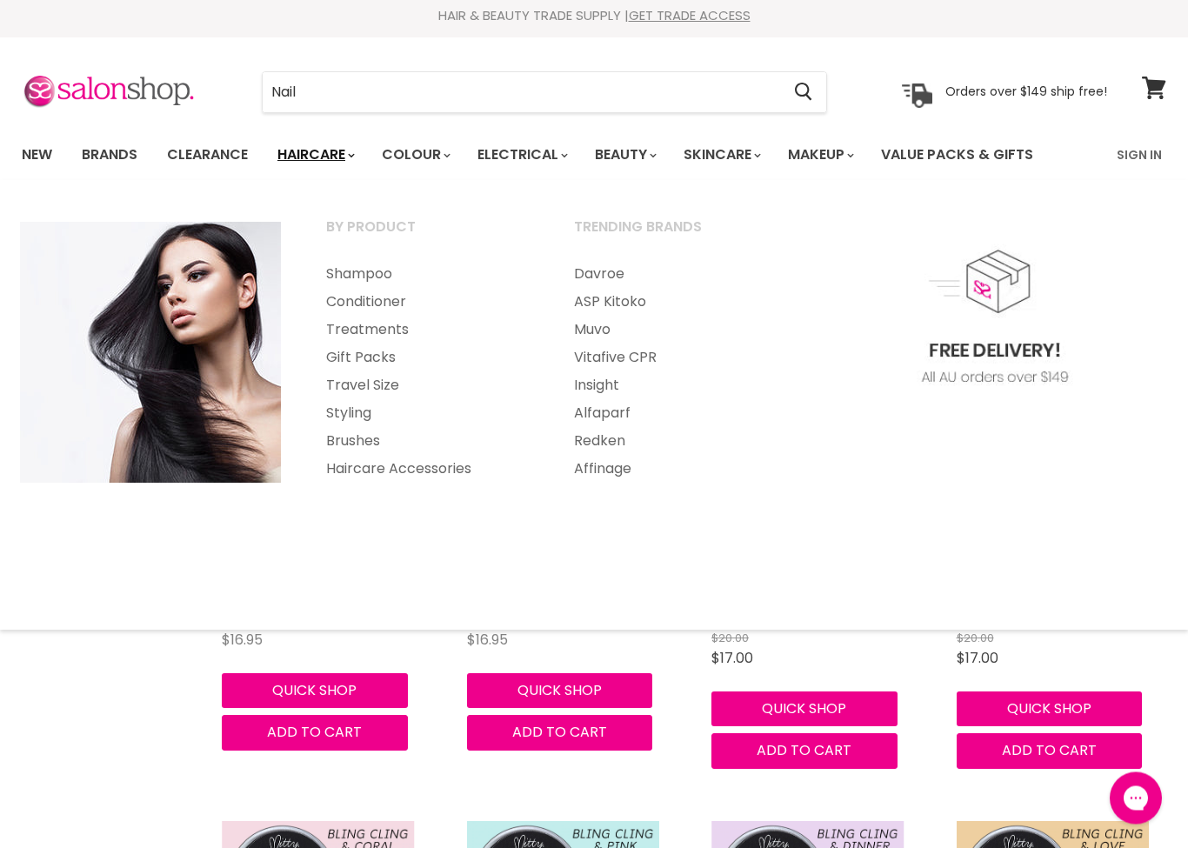
scroll to position [6, 0]
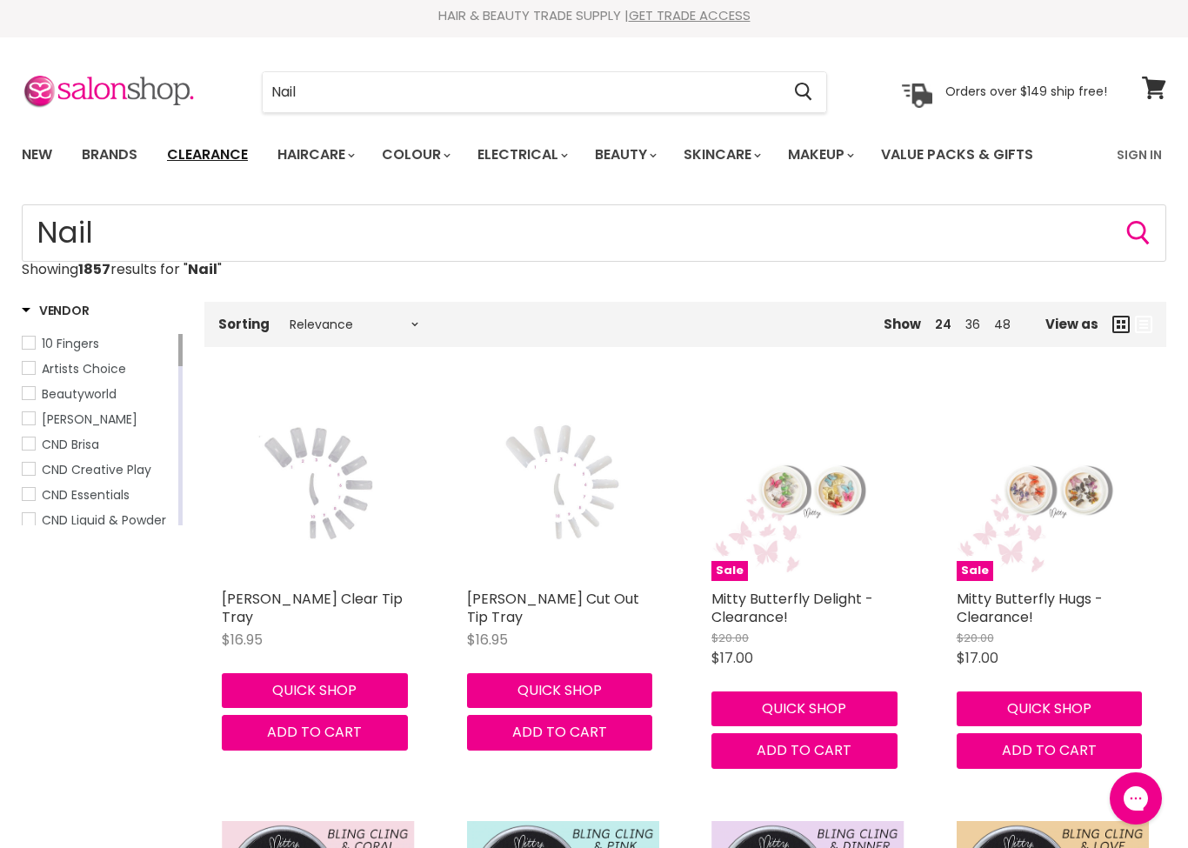
click at [204, 157] on link "Clearance" at bounding box center [207, 155] width 107 height 37
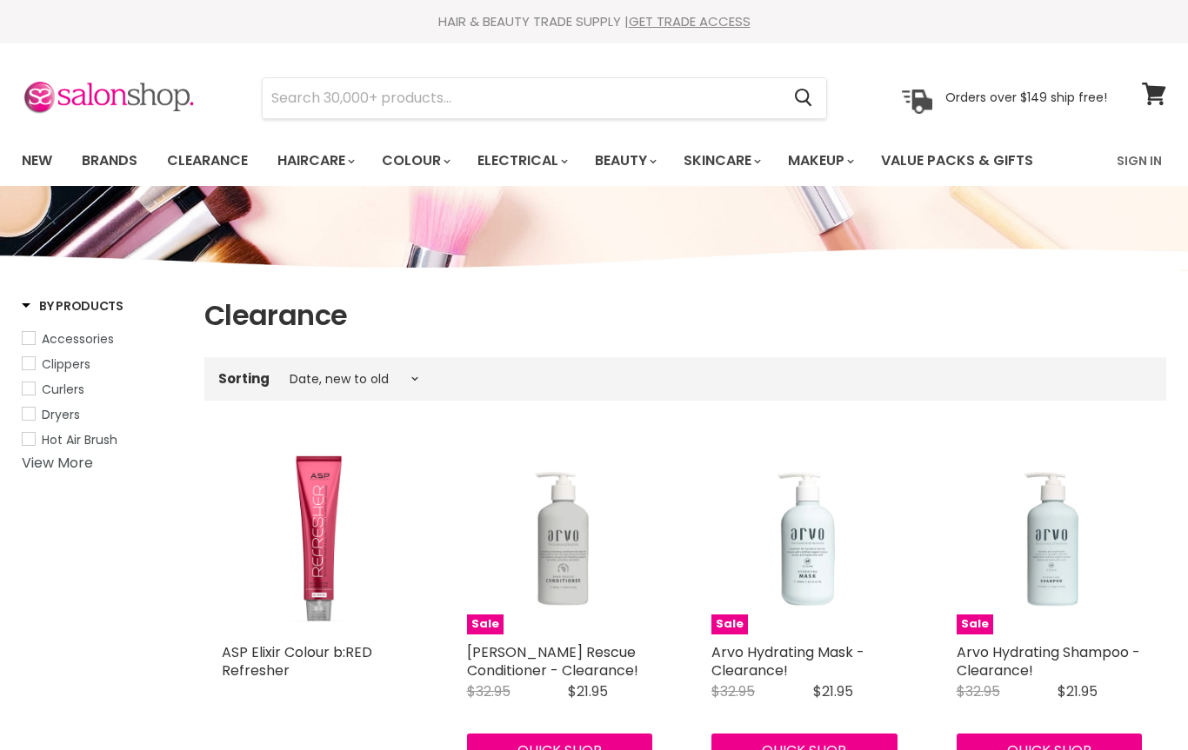
select select "created-descending"
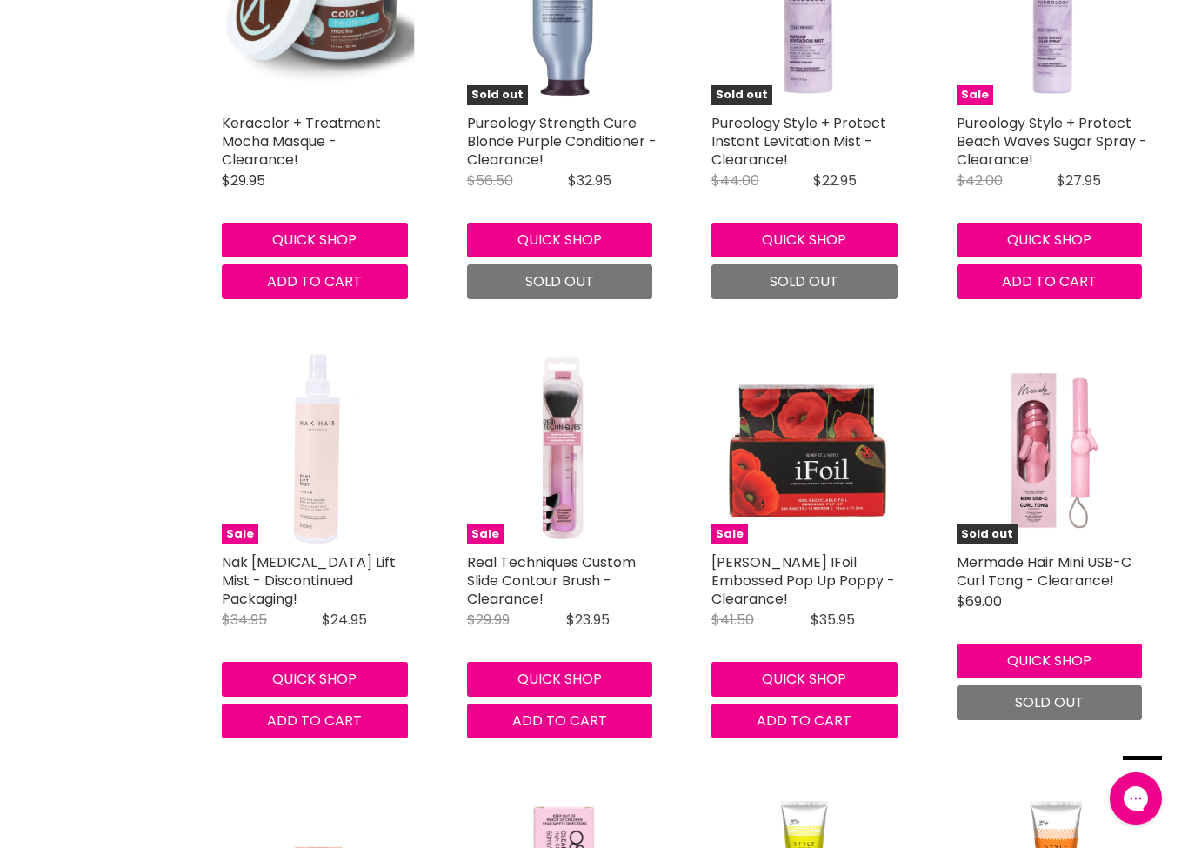
scroll to position [4425, 0]
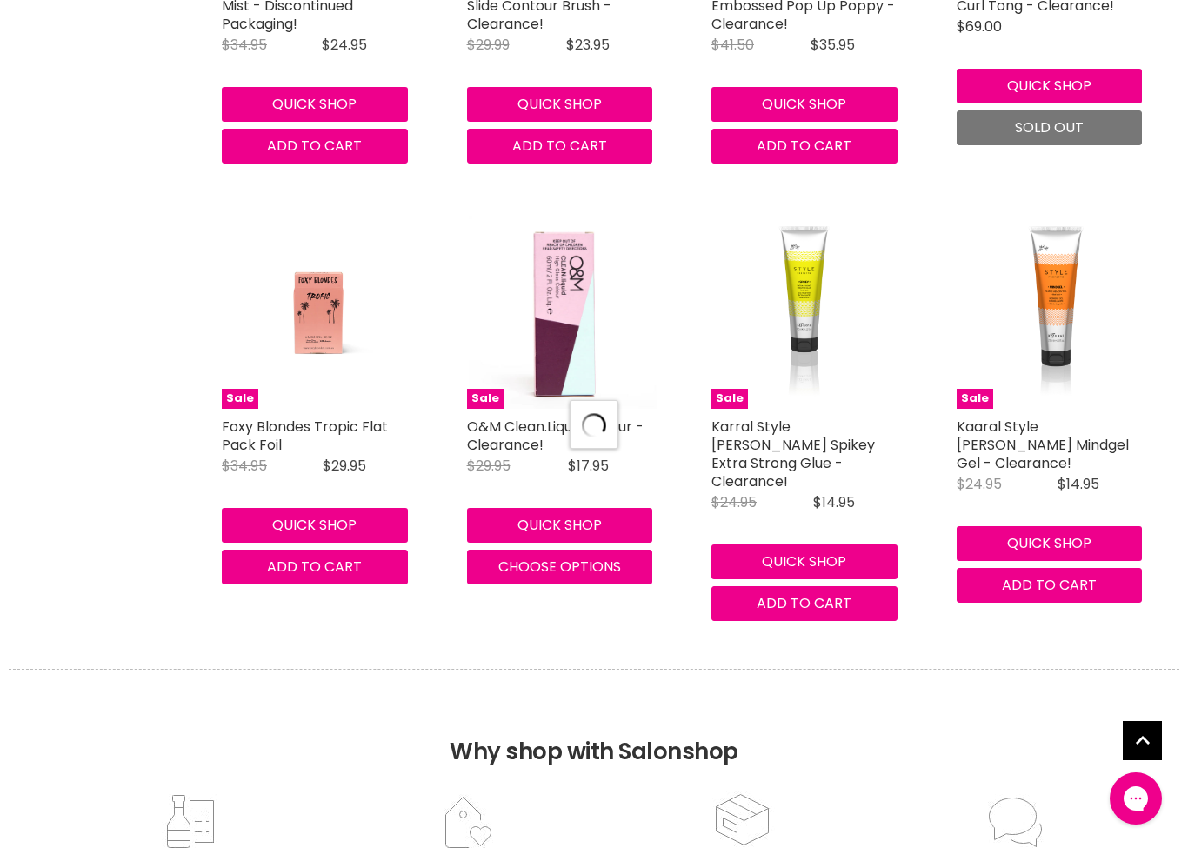
select select "created-descending"
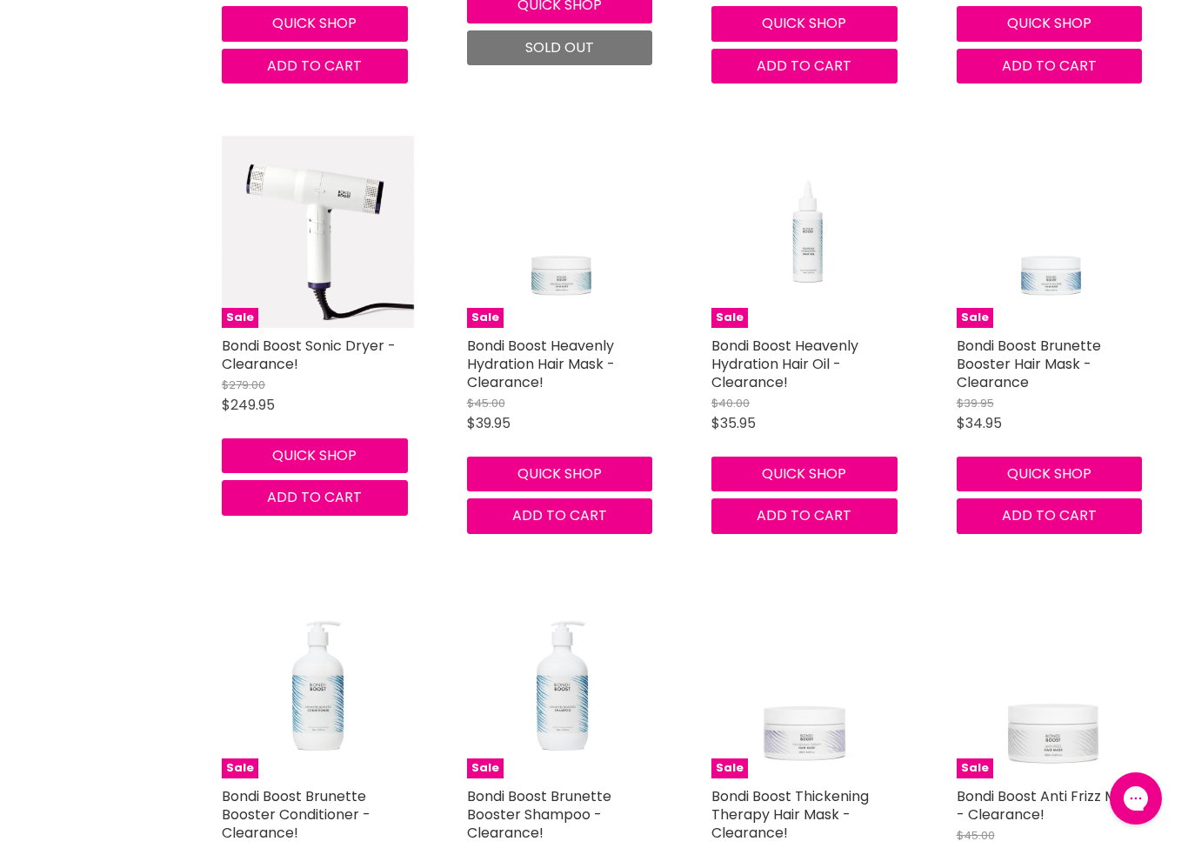
scroll to position [9638, 0]
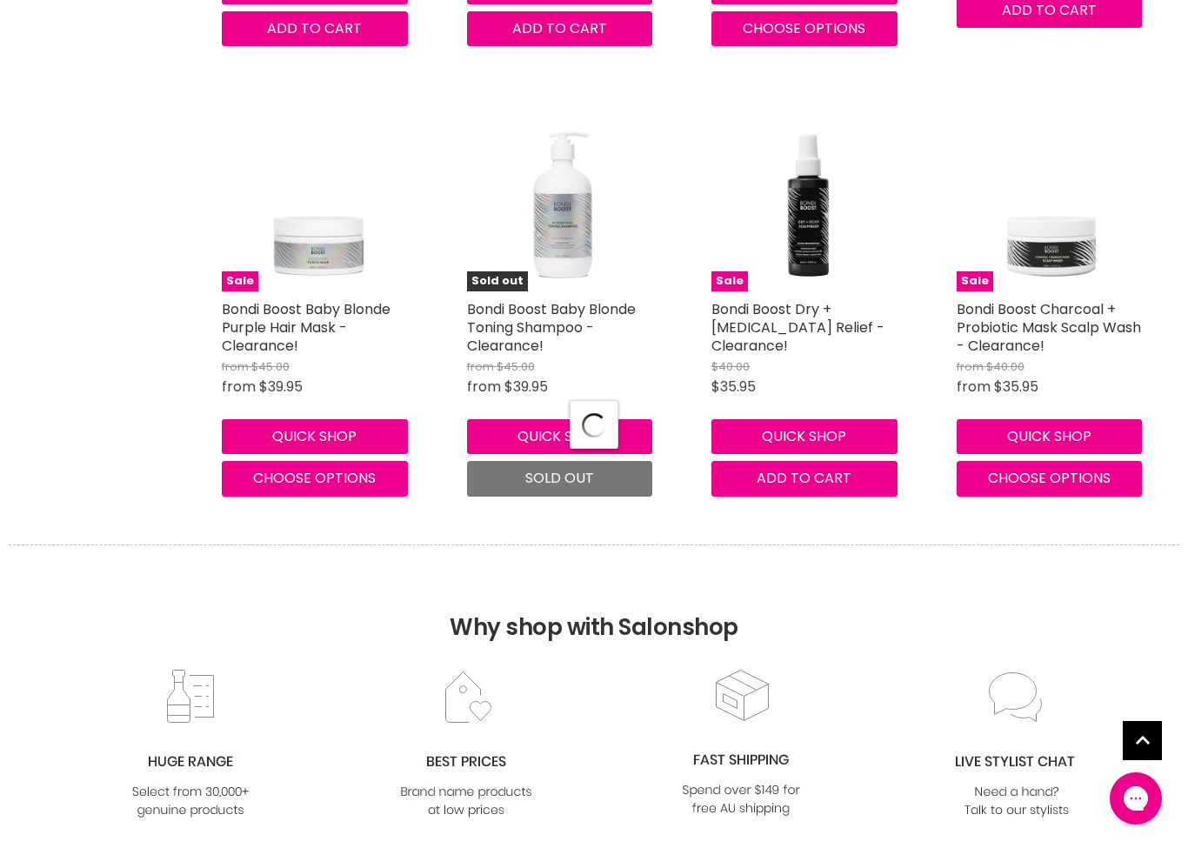
select select "created-descending"
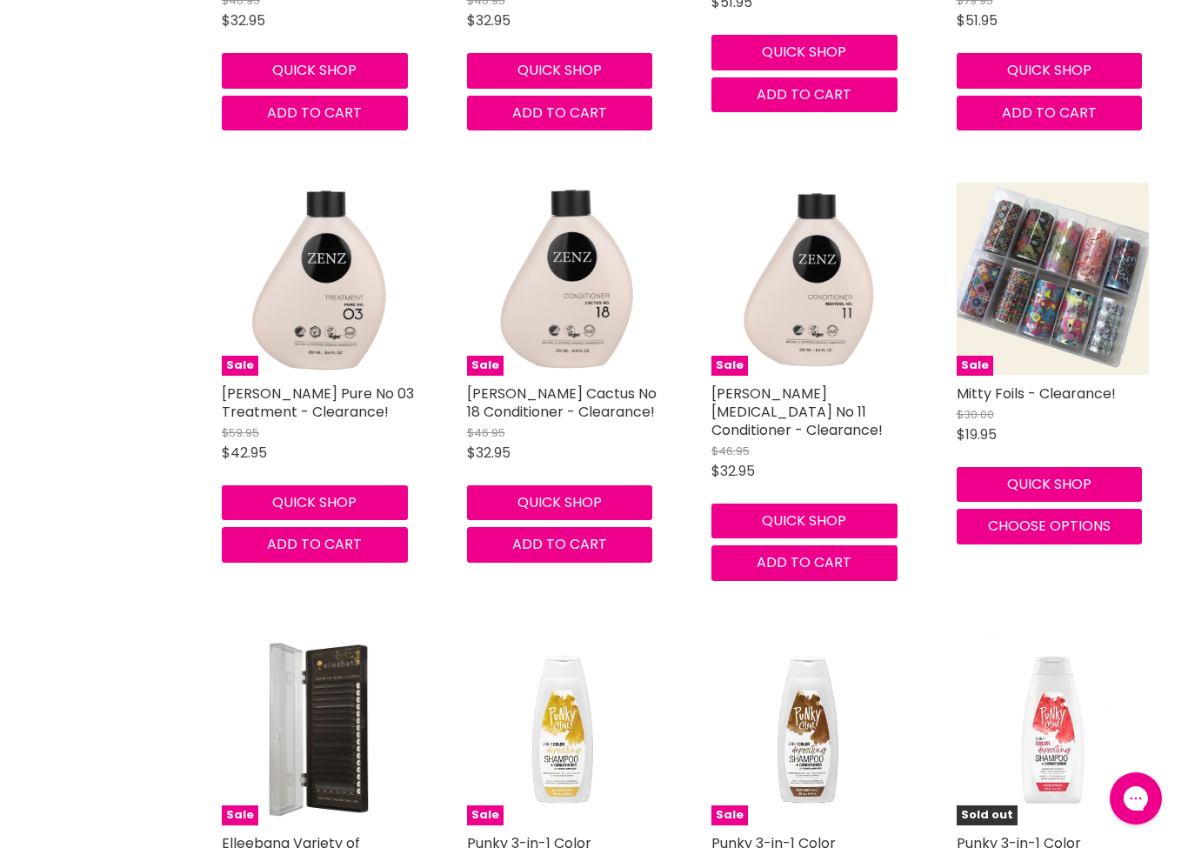
scroll to position [15063, 0]
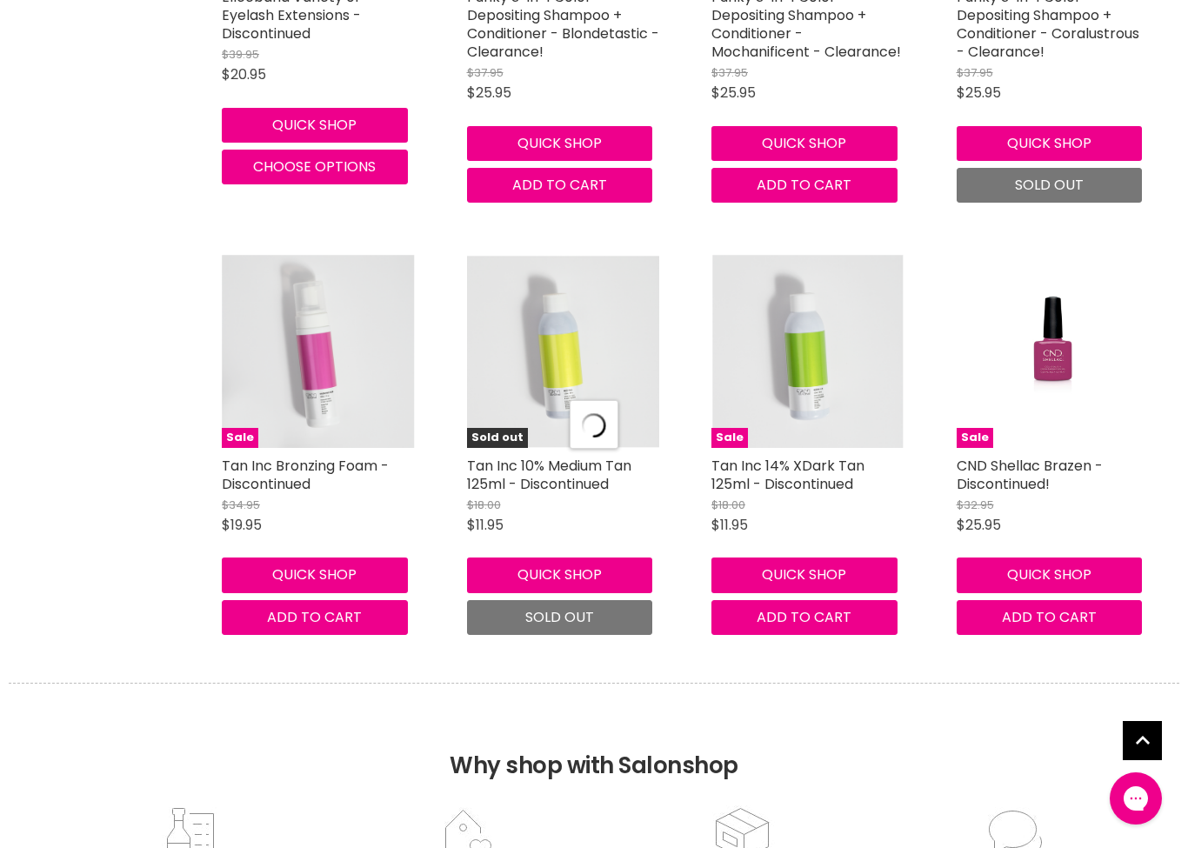
select select "created-descending"
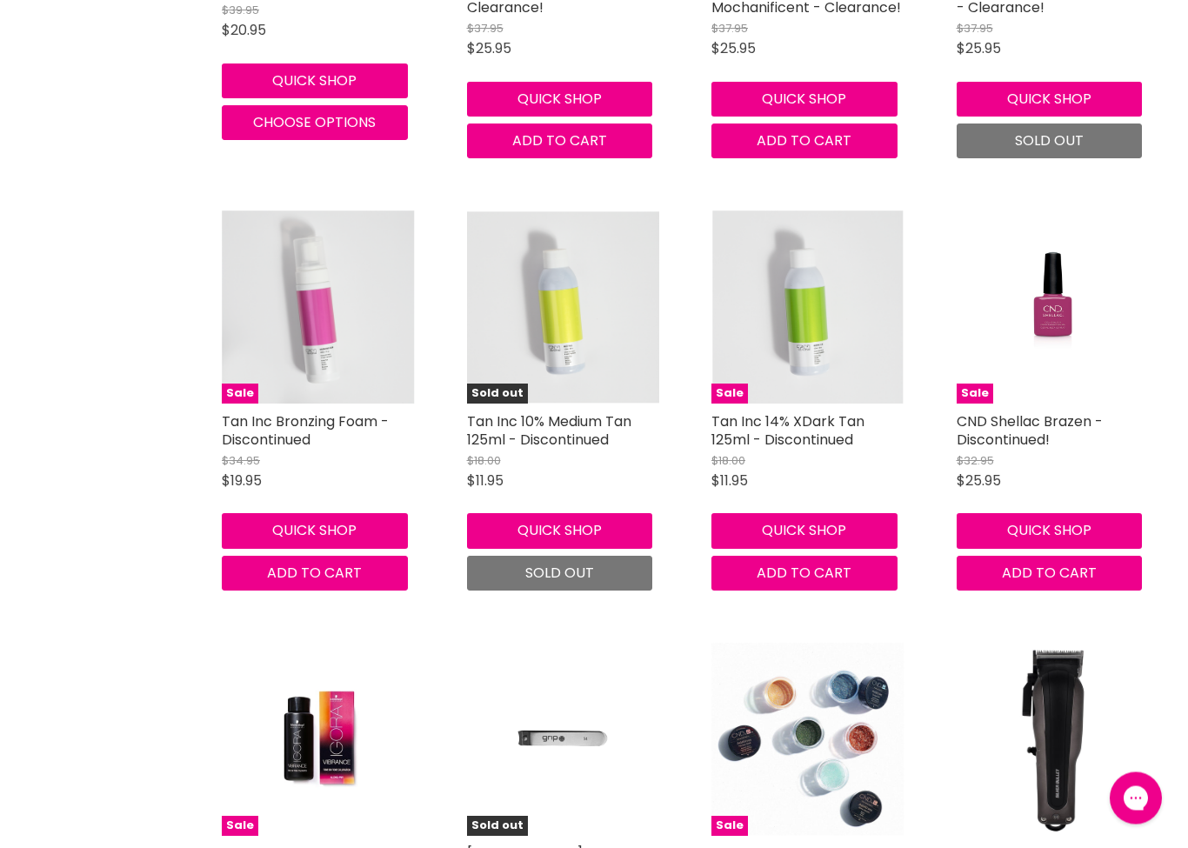
scroll to position [15890, 0]
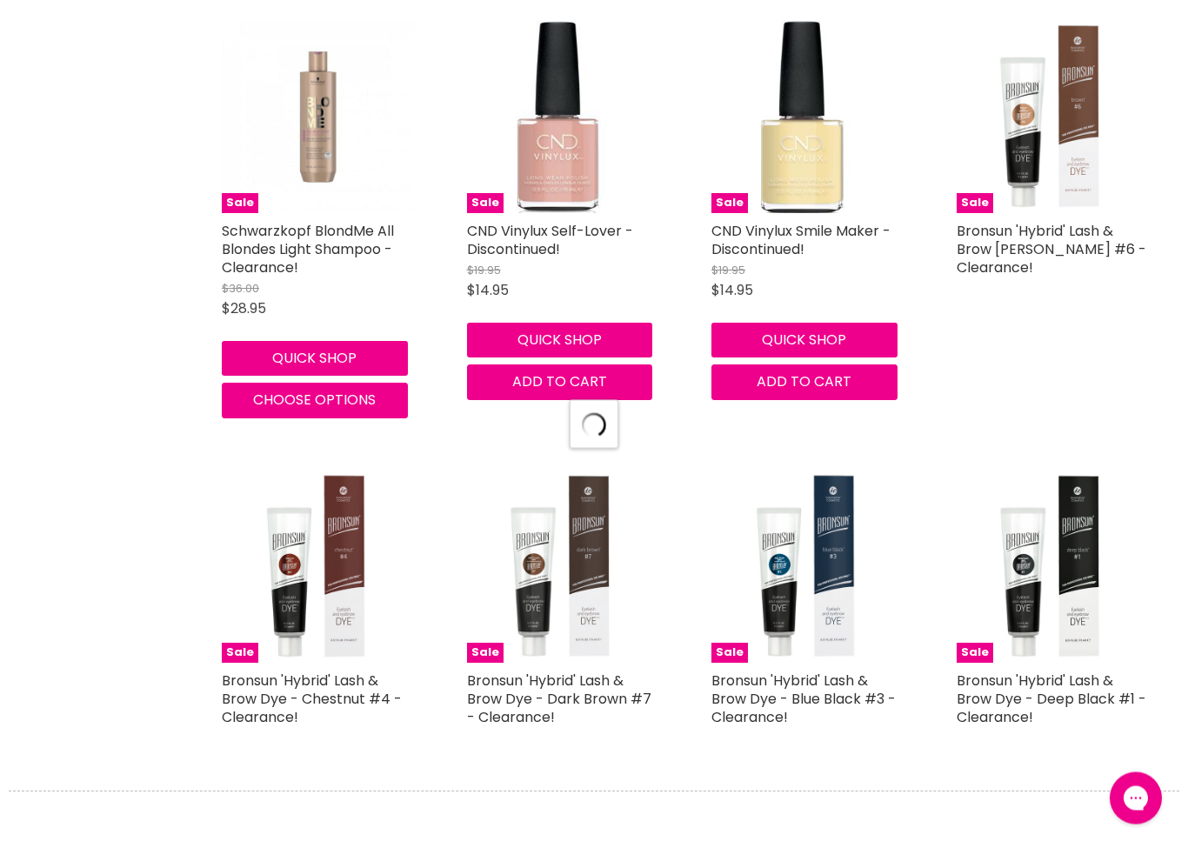
select select "created-descending"
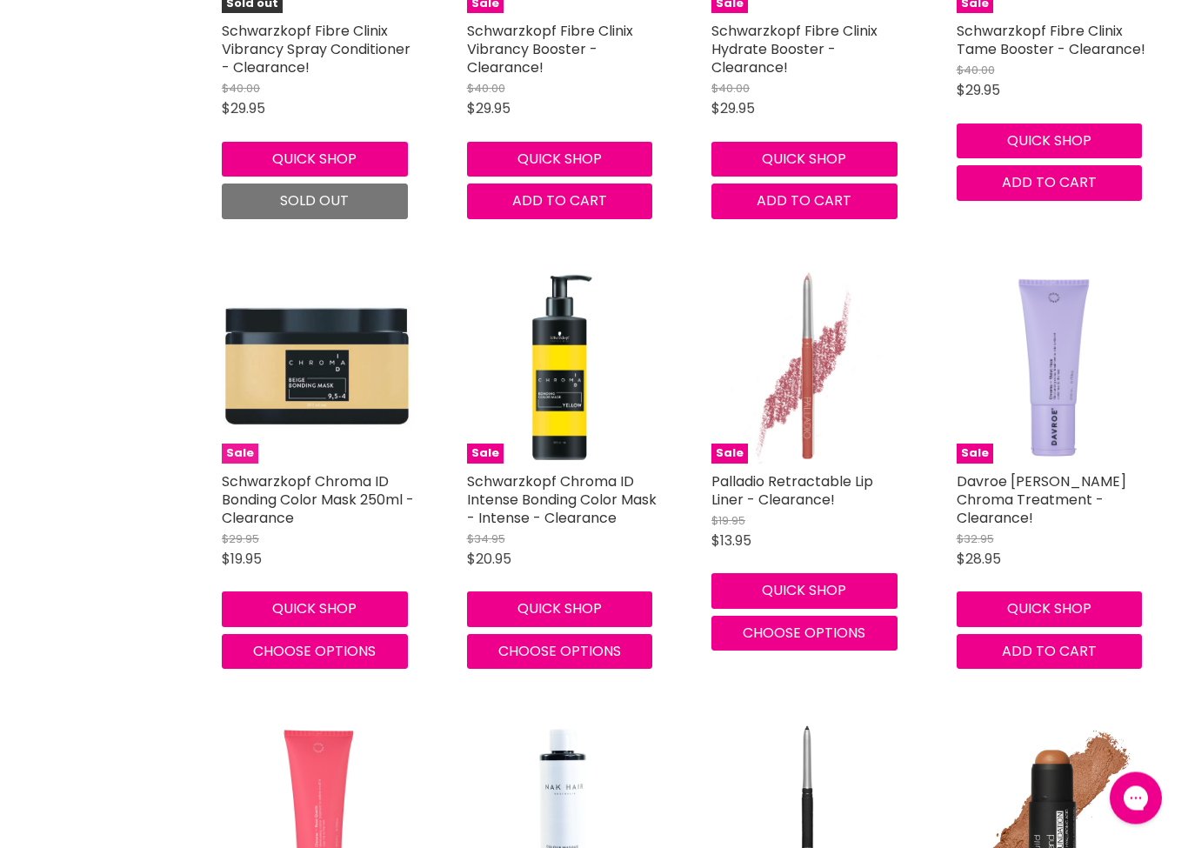
scroll to position [22898, 0]
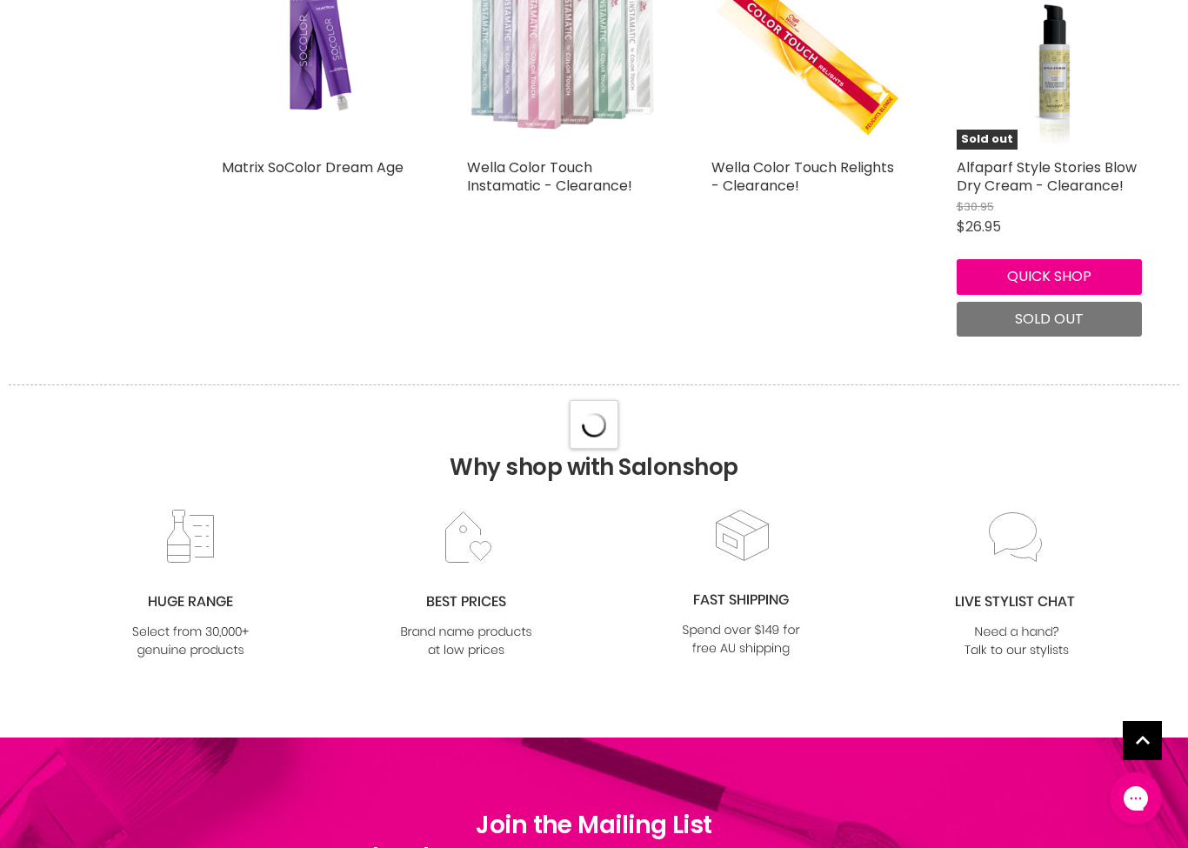
select select "created-descending"
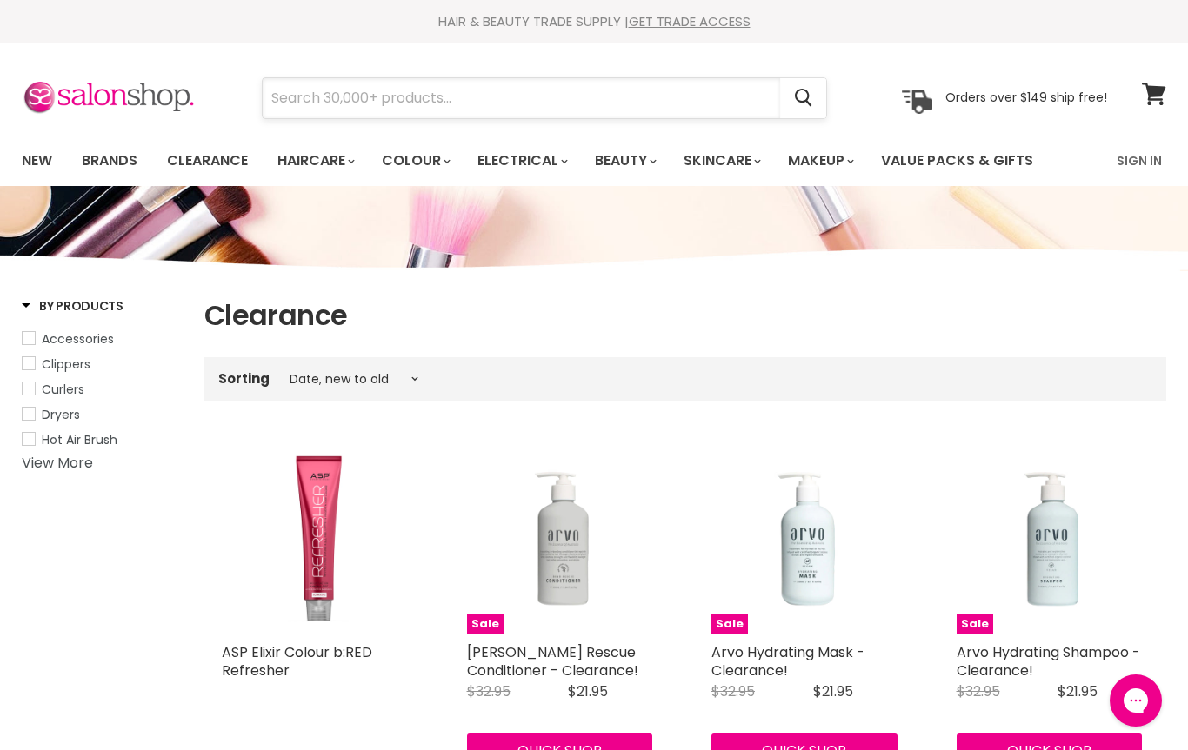
drag, startPoint x: 306, startPoint y: 108, endPoint x: 306, endPoint y: 97, distance: 11.3
click at [306, 108] on input "Search" at bounding box center [521, 98] width 517 height 40
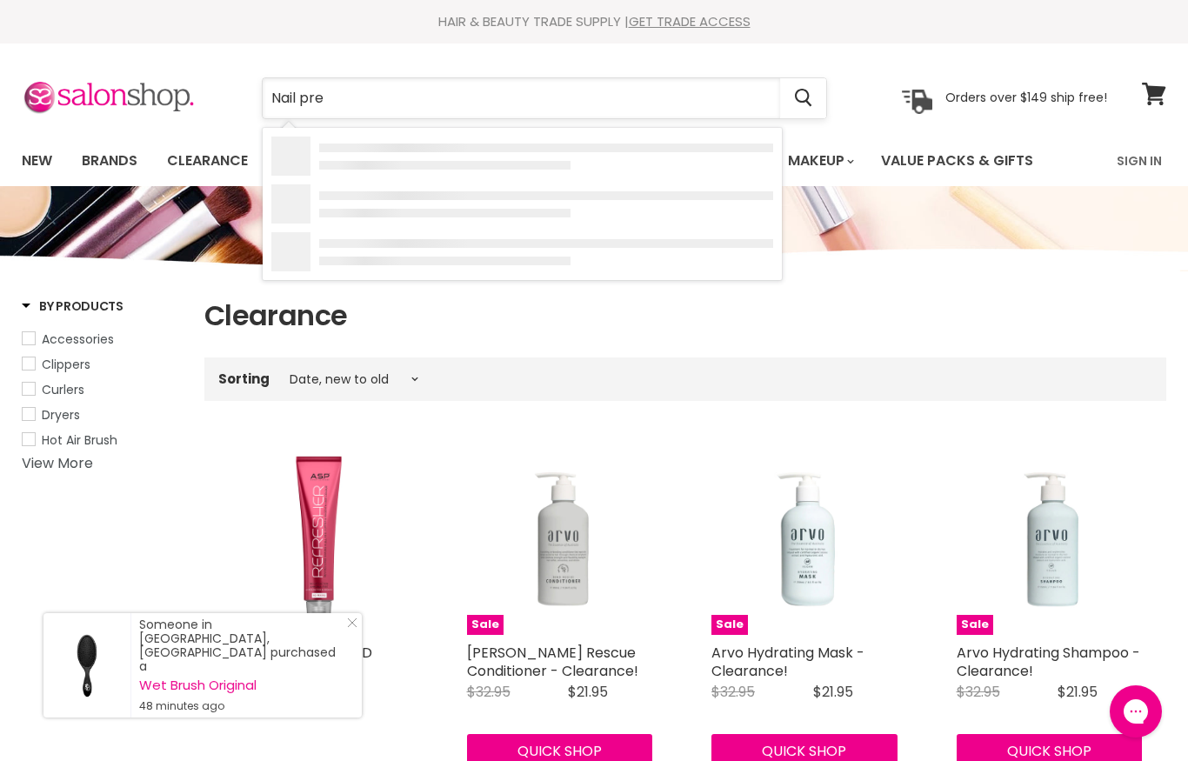
type input "Nail prep"
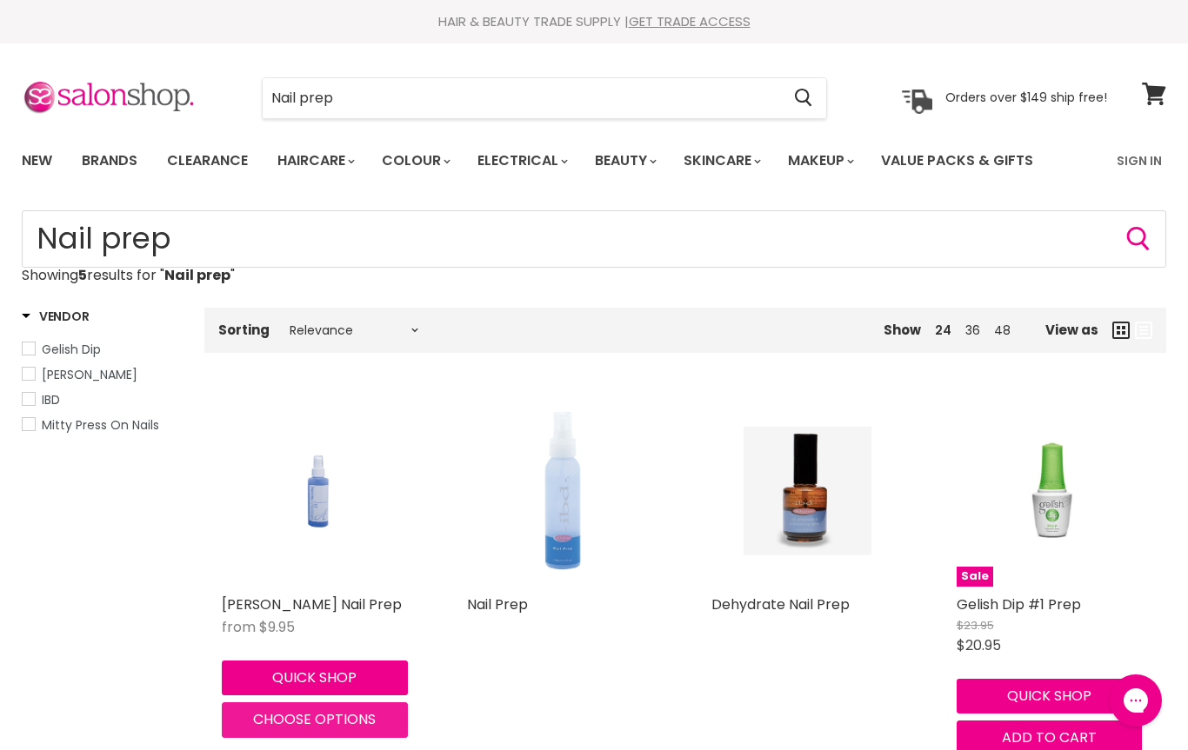
click at [355, 717] on span "Choose options" at bounding box center [314, 720] width 123 height 20
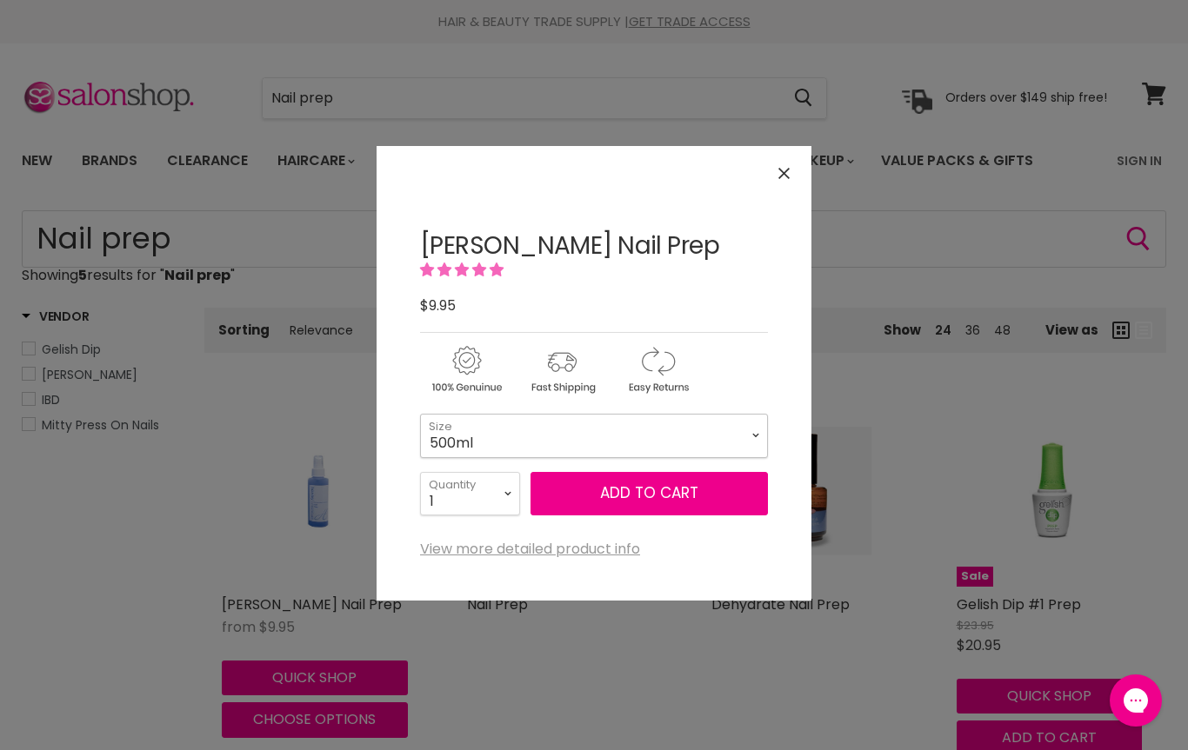
select select "500ml"
click at [599, 503] on button "Add to cart" at bounding box center [648, 493] width 237 height 43
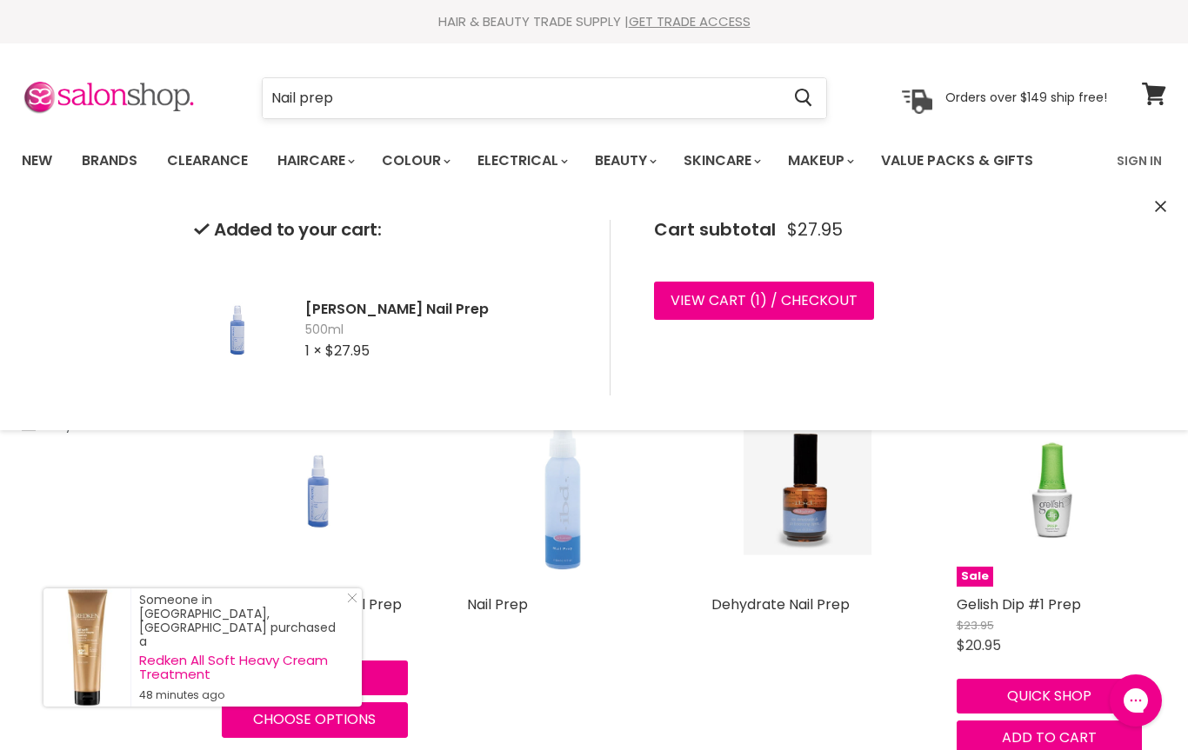
click at [482, 94] on input "Nail prep" at bounding box center [521, 98] width 517 height 40
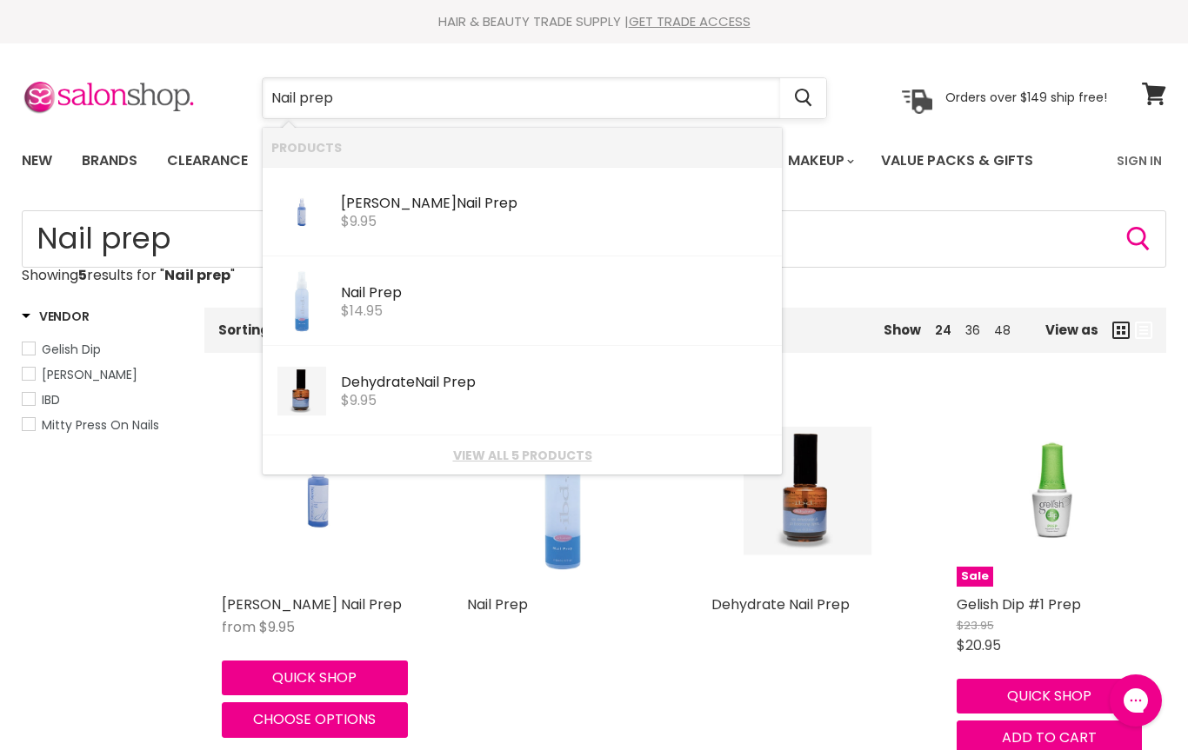
click at [393, 97] on input "Nail prep" at bounding box center [521, 98] width 517 height 40
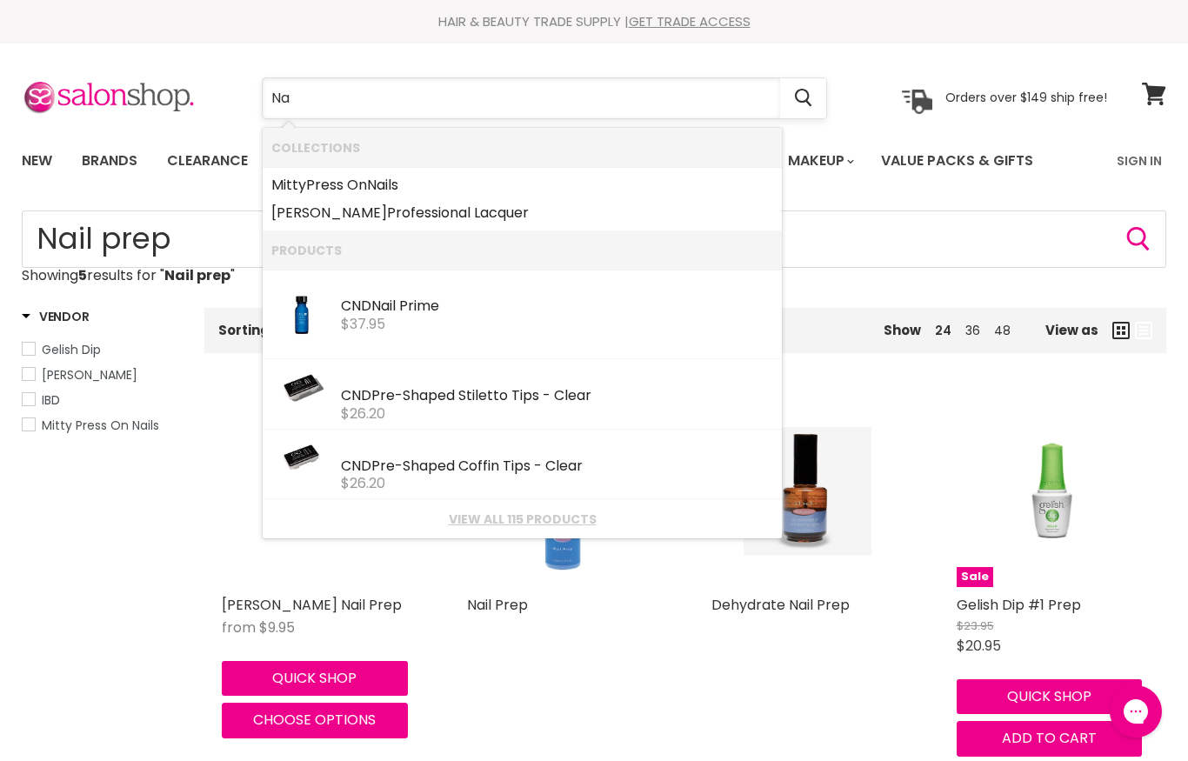
type input "N"
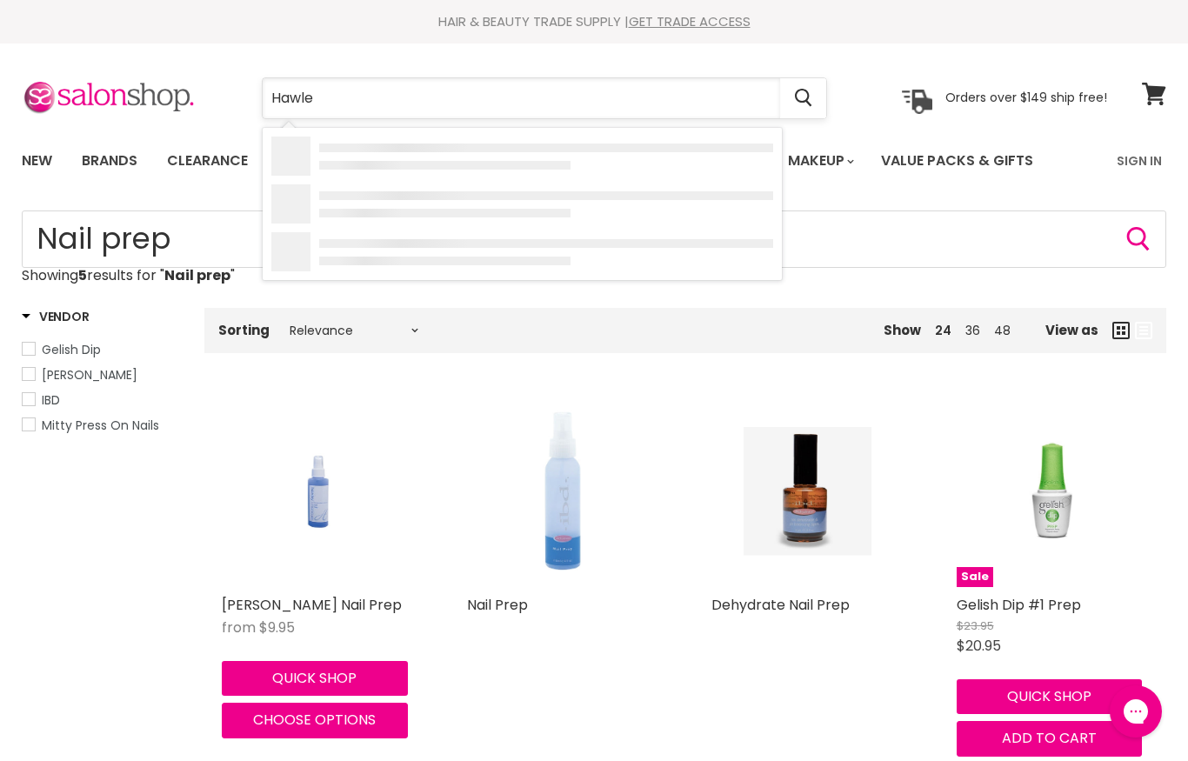
type input "[PERSON_NAME]"
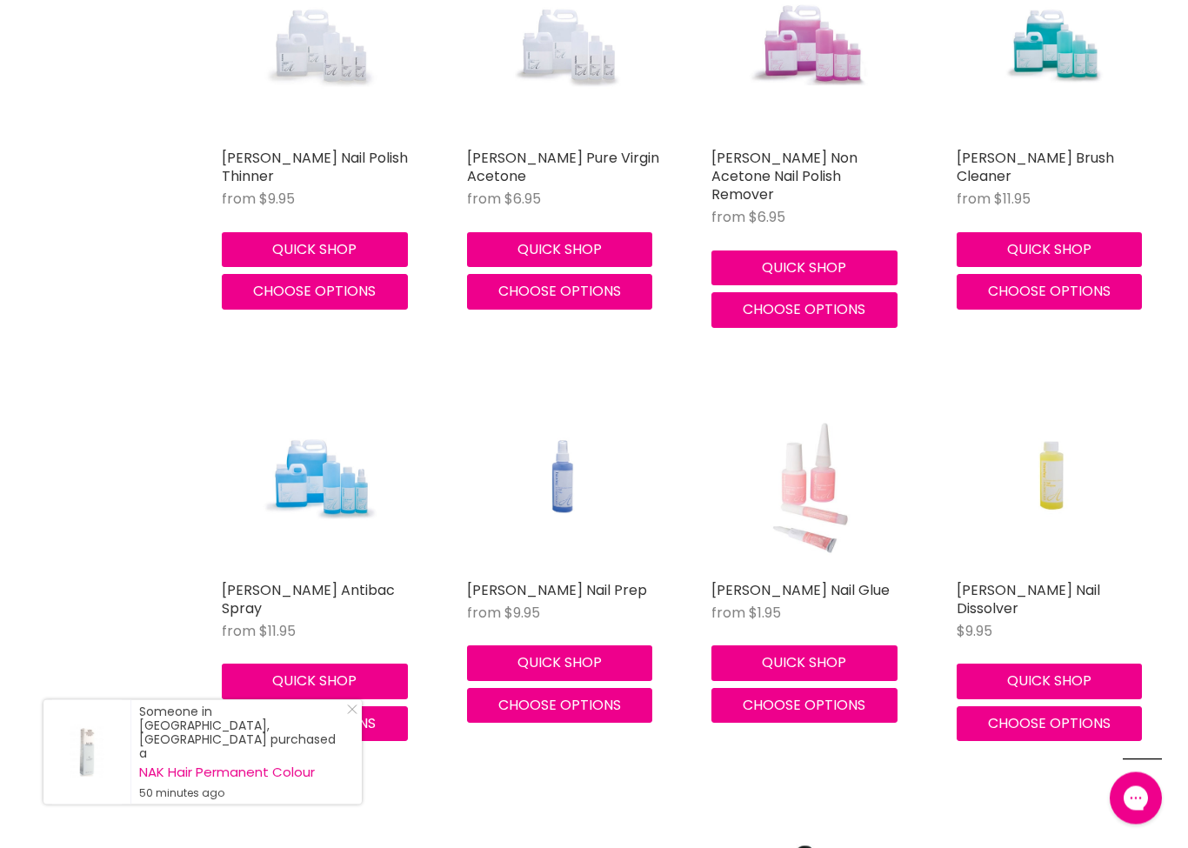
scroll to position [1735, 0]
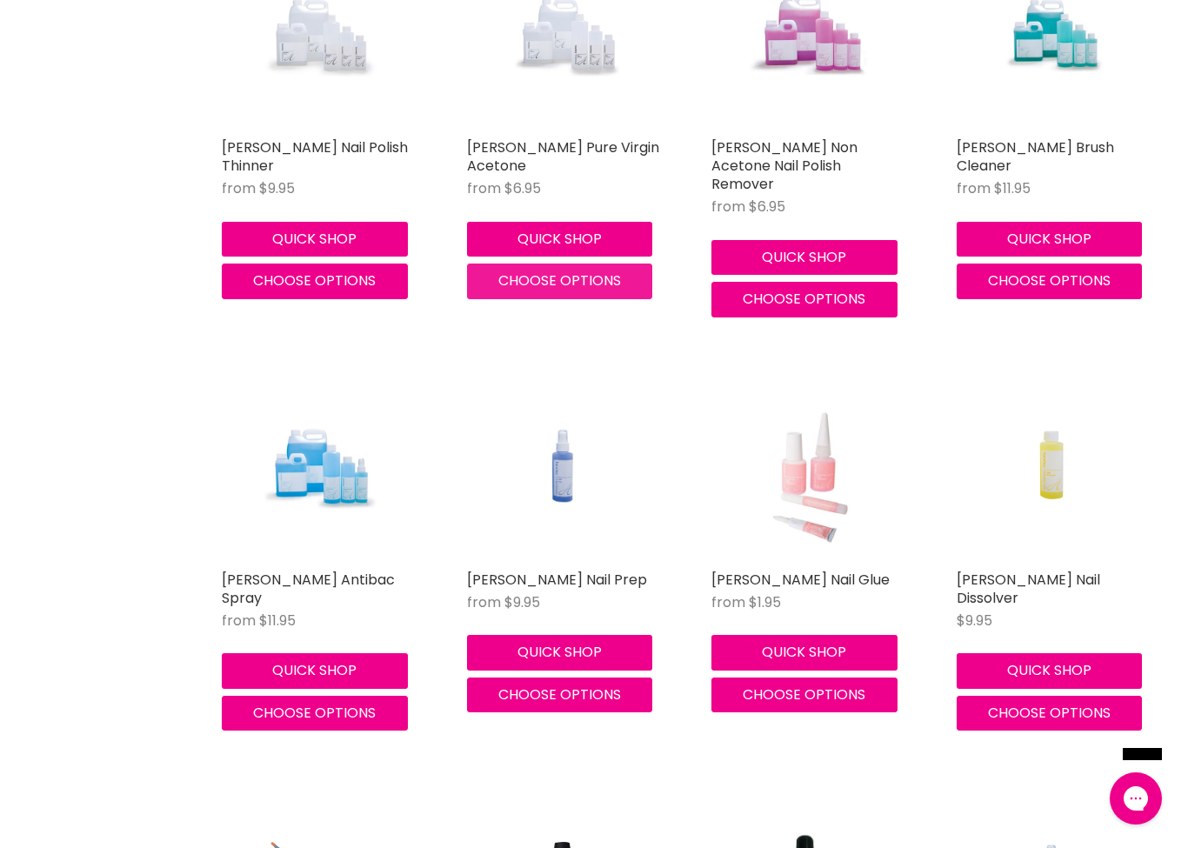
click at [570, 270] on span "Choose options" at bounding box center [559, 280] width 123 height 20
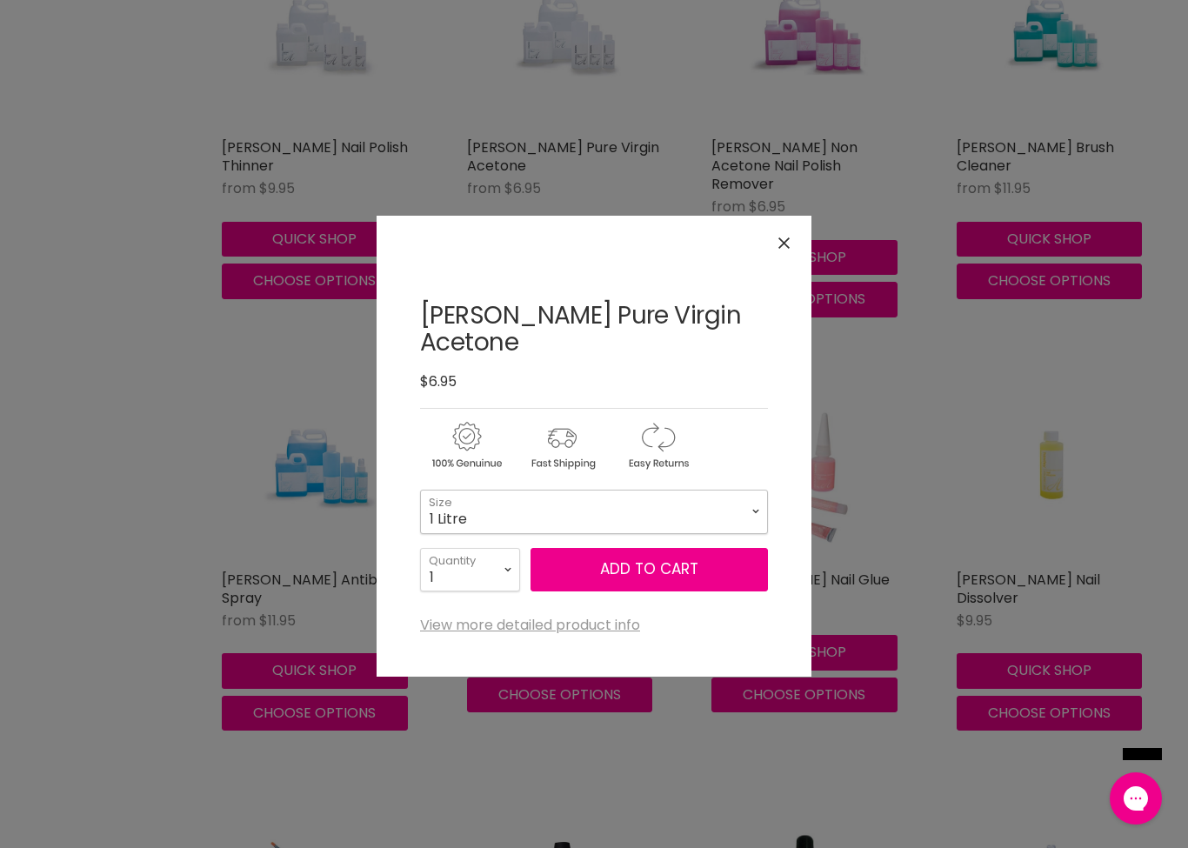
select select "1 Litre"
click at [684, 562] on button "Add to cart" at bounding box center [648, 569] width 237 height 43
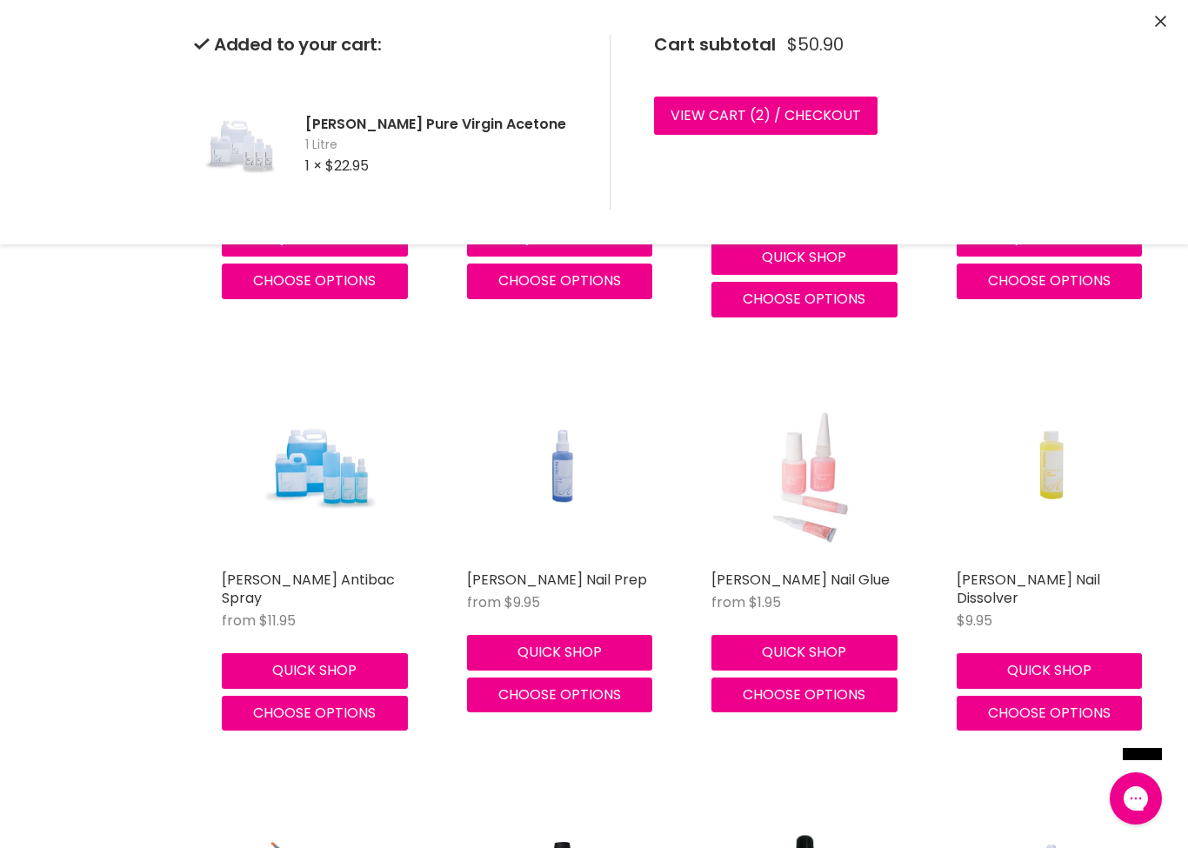
click at [339, 703] on span "Choose options" at bounding box center [314, 713] width 123 height 20
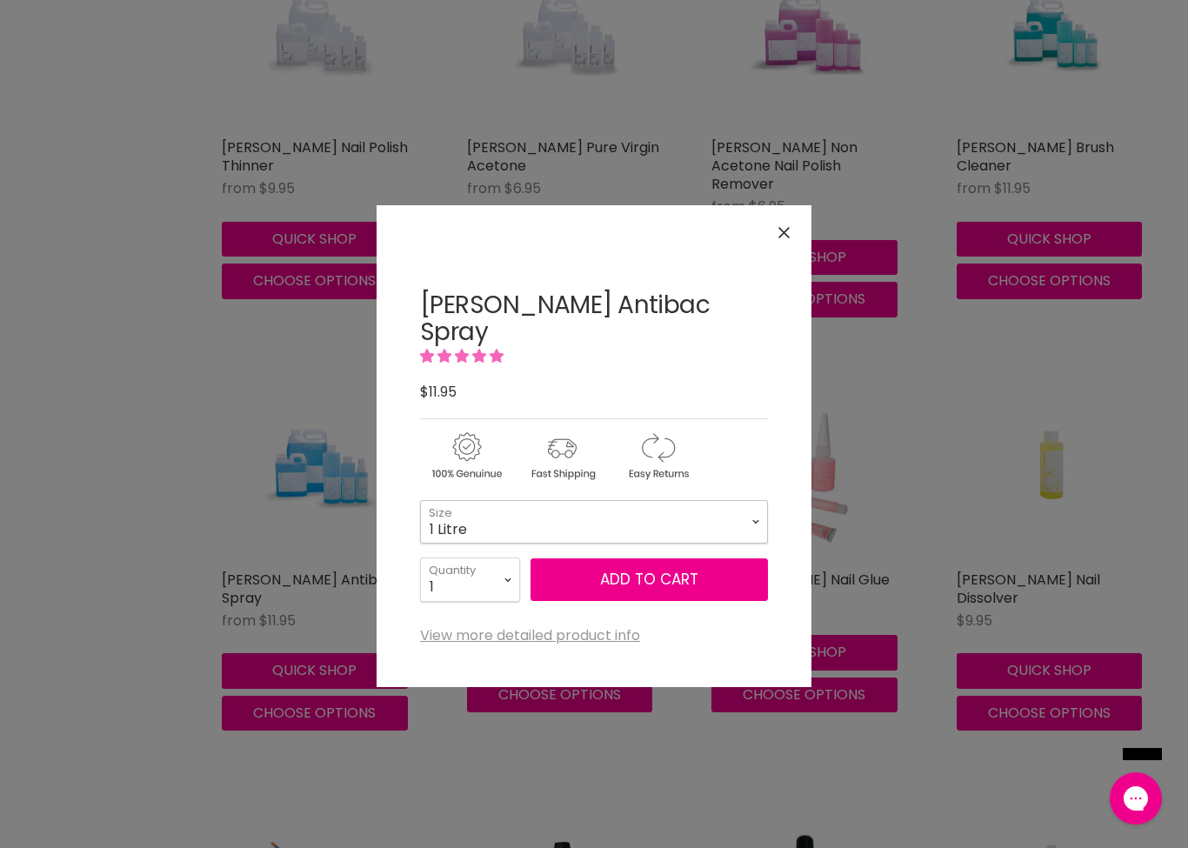
select select "1 Litre"
click at [637, 558] on button "Add to cart" at bounding box center [648, 579] width 237 height 43
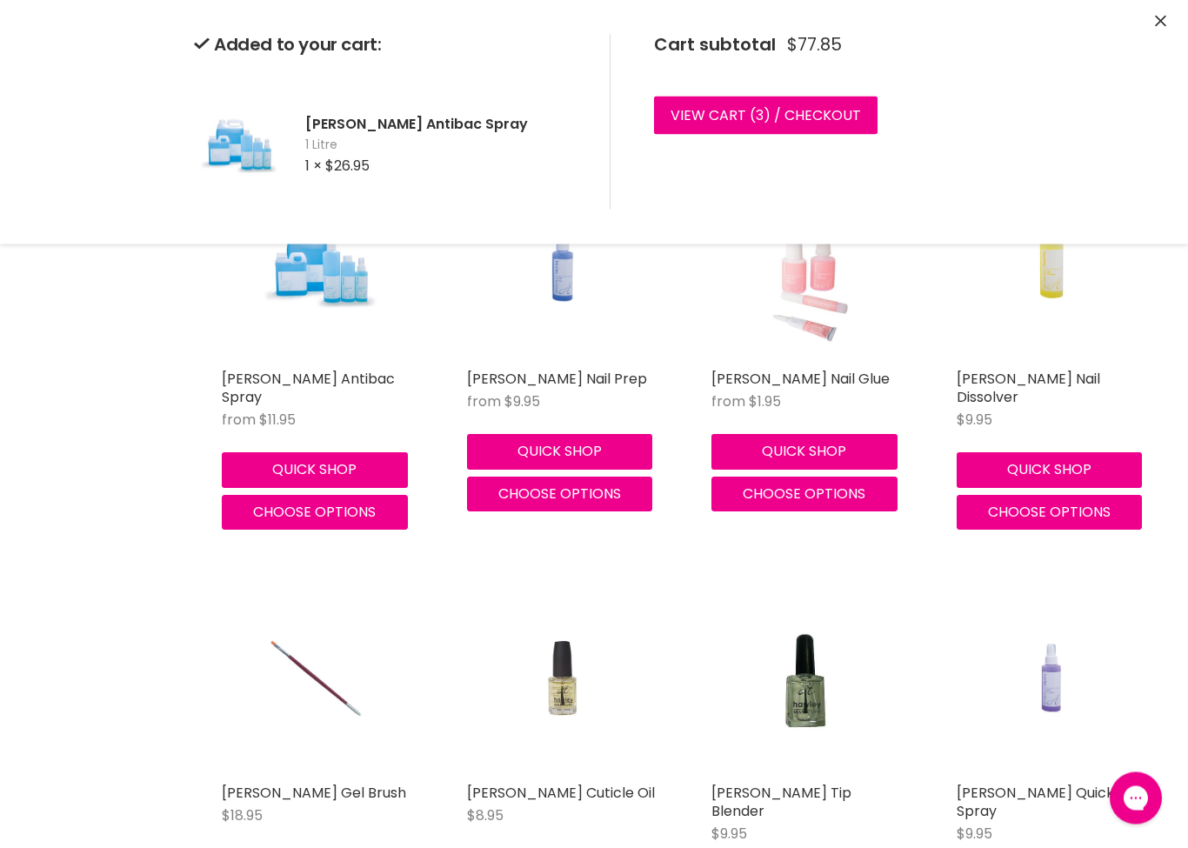
scroll to position [1965, 0]
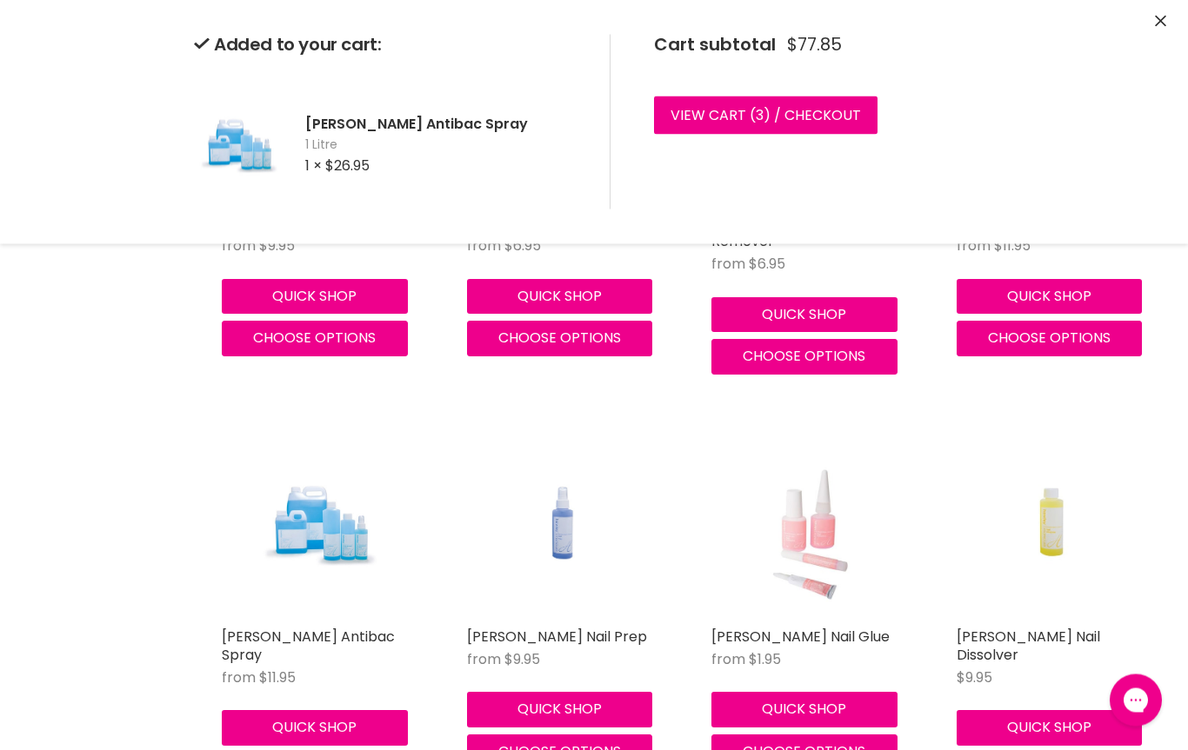
scroll to position [1671, 0]
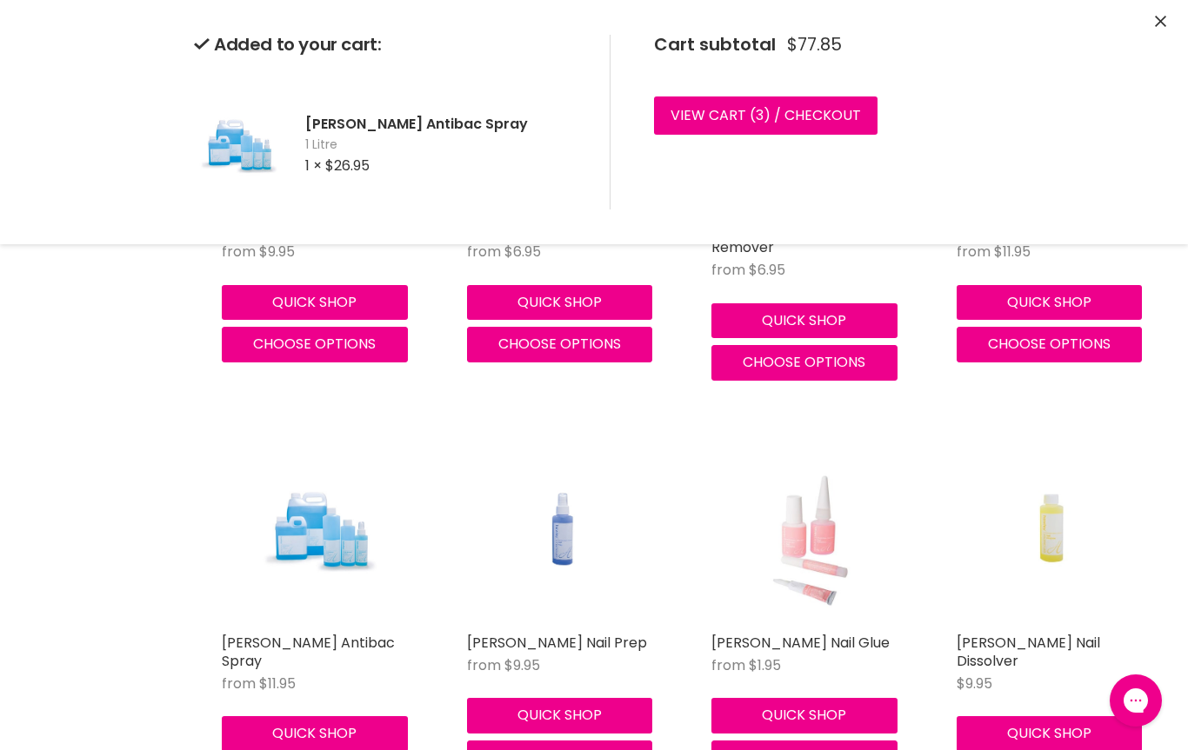
click at [1052, 462] on img "Main content" at bounding box center [1053, 529] width 128 height 193
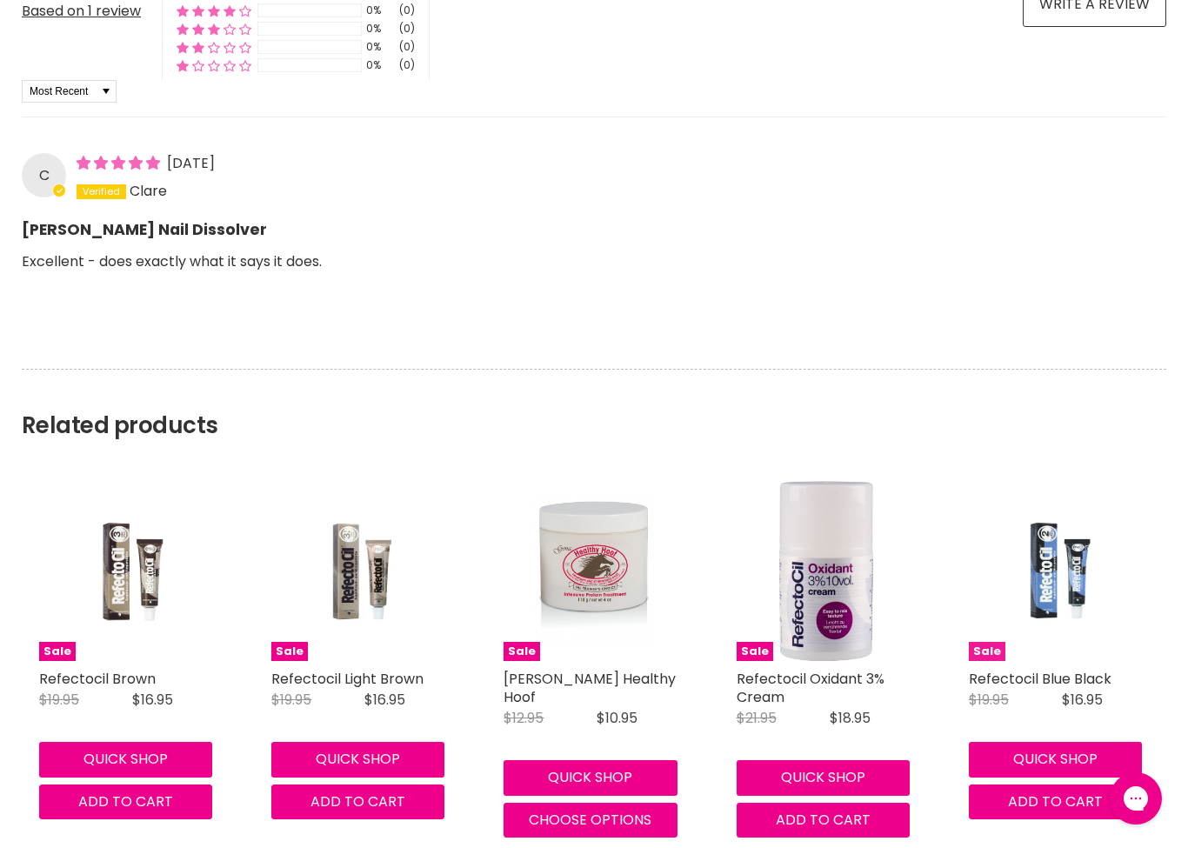
scroll to position [1337, 0]
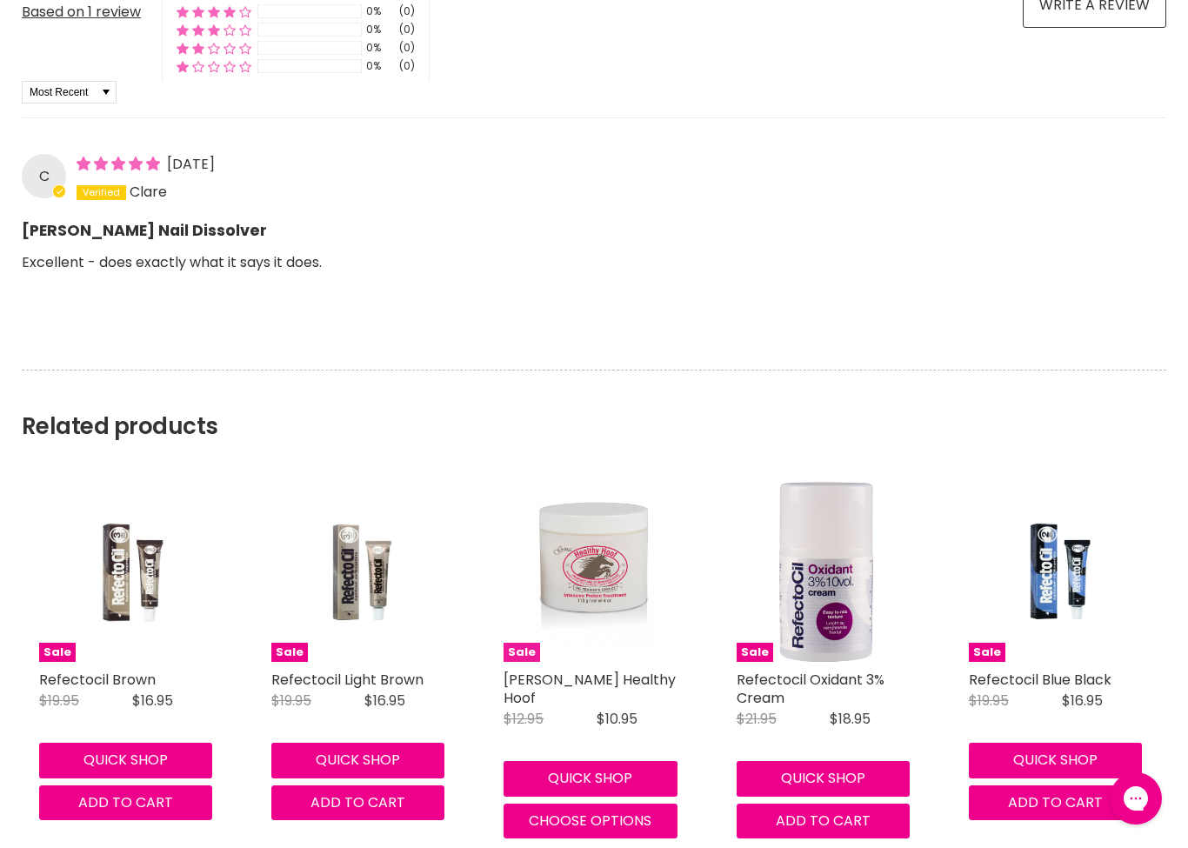
click at [577, 570] on img "Main content" at bounding box center [594, 572] width 120 height 180
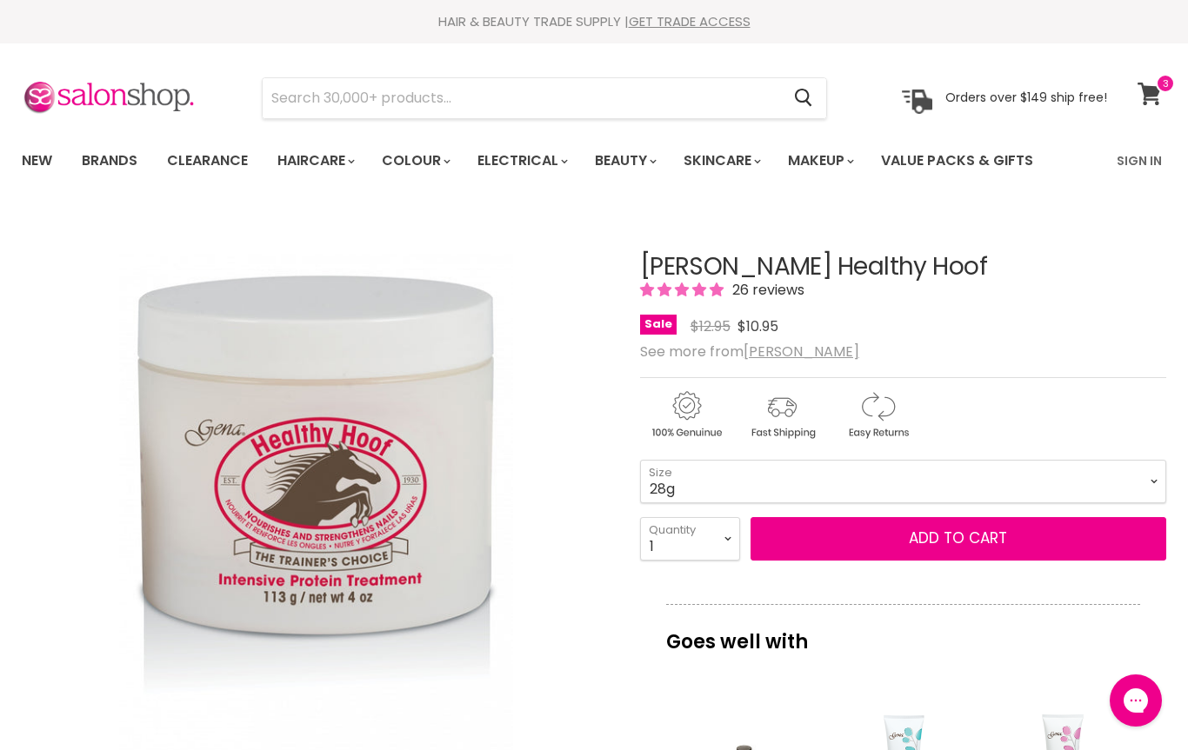
click at [1154, 86] on icon at bounding box center [1148, 94] width 23 height 23
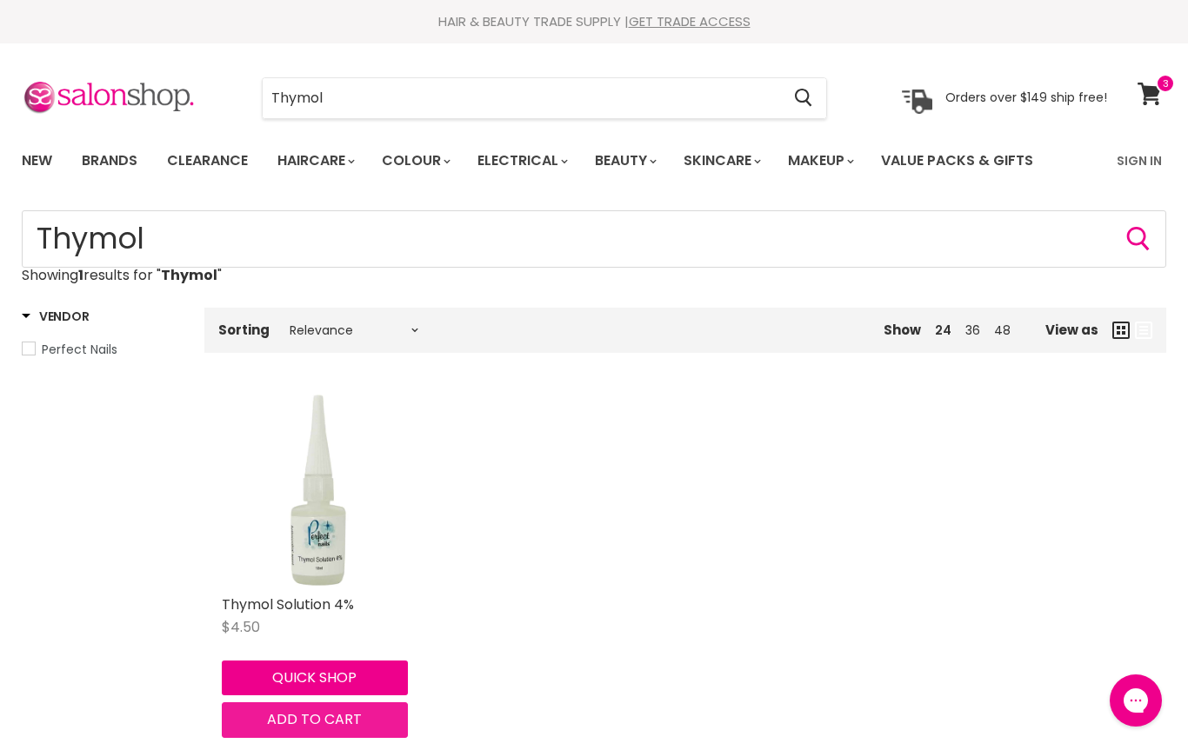
click at [322, 727] on span "Add to cart" at bounding box center [314, 720] width 95 height 20
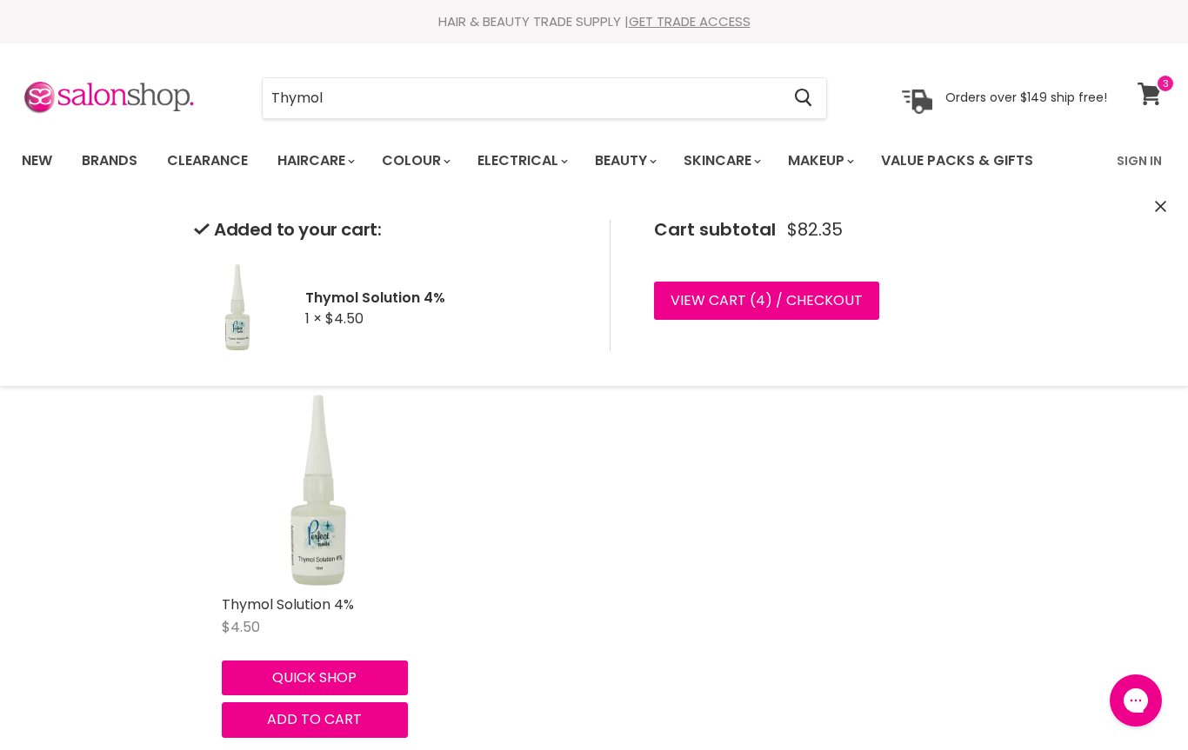
click at [1155, 86] on icon at bounding box center [1148, 94] width 23 height 23
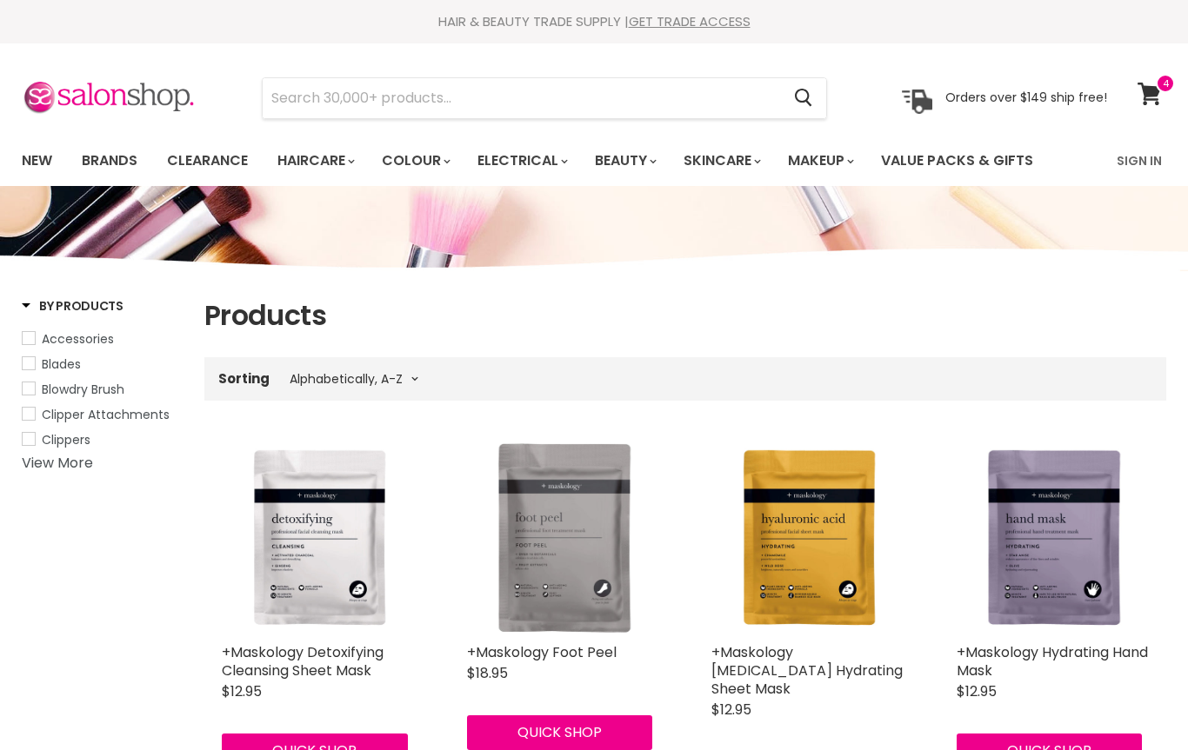
select select "title-ascending"
click at [1154, 86] on icon at bounding box center [1148, 94] width 23 height 23
select select "title-ascending"
click at [525, 105] on input "Search" at bounding box center [521, 98] width 517 height 40
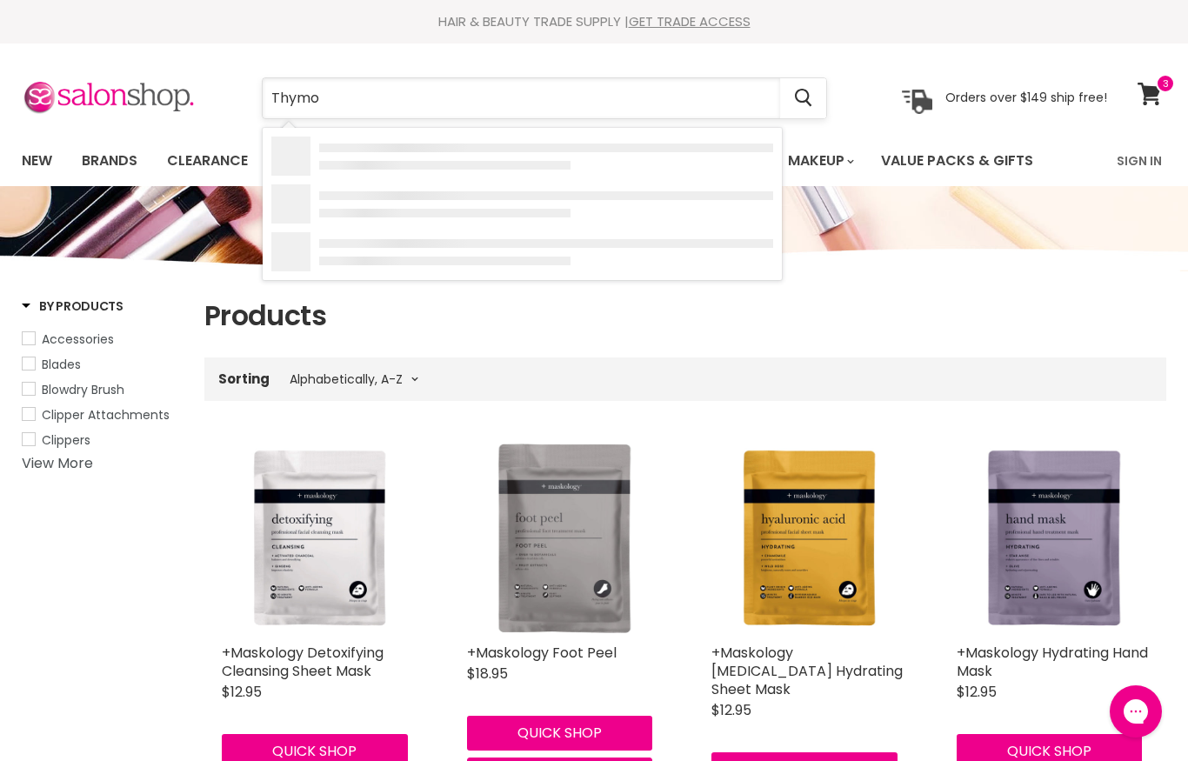
type input "Thymol"
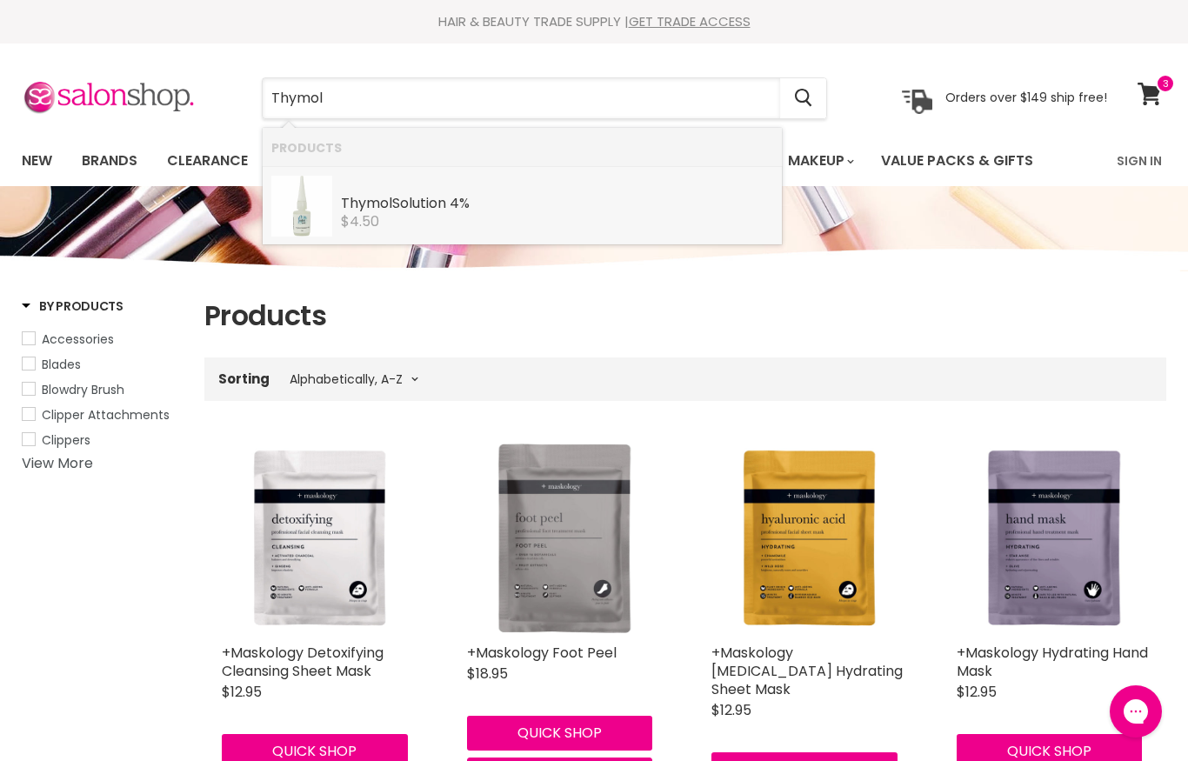
click at [490, 224] on div "$4.50" at bounding box center [557, 222] width 432 height 16
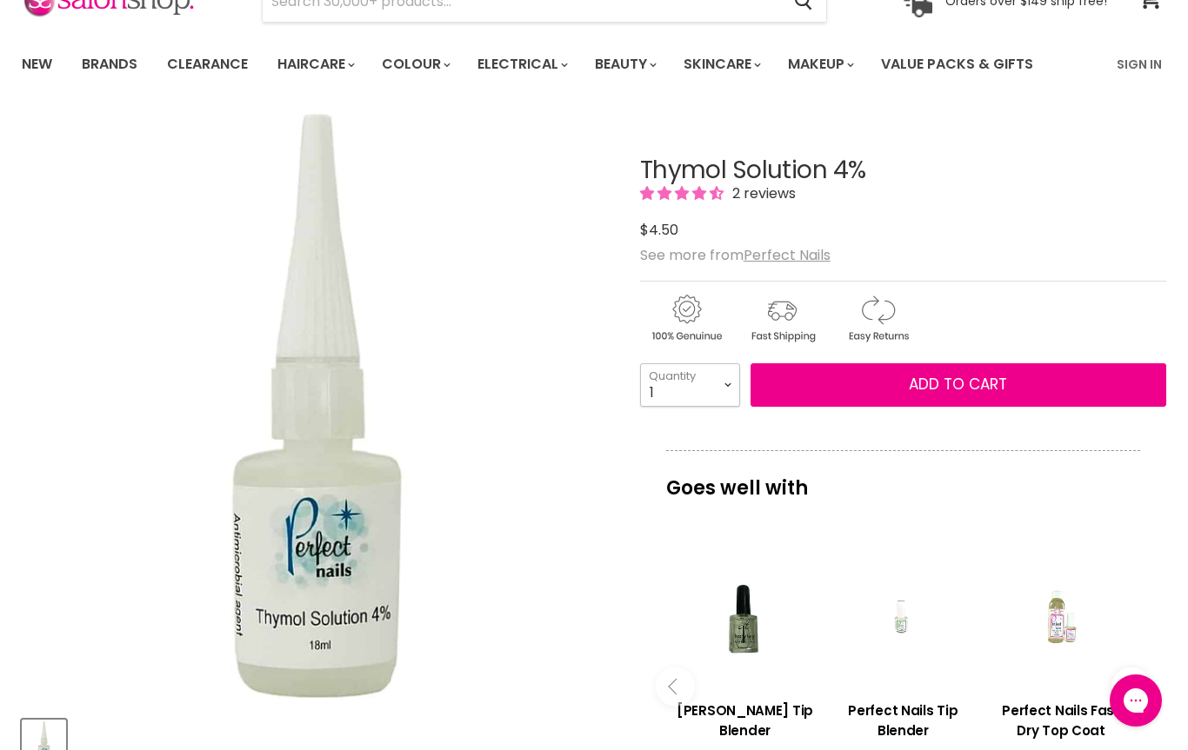
select select "10+"
type input "10"
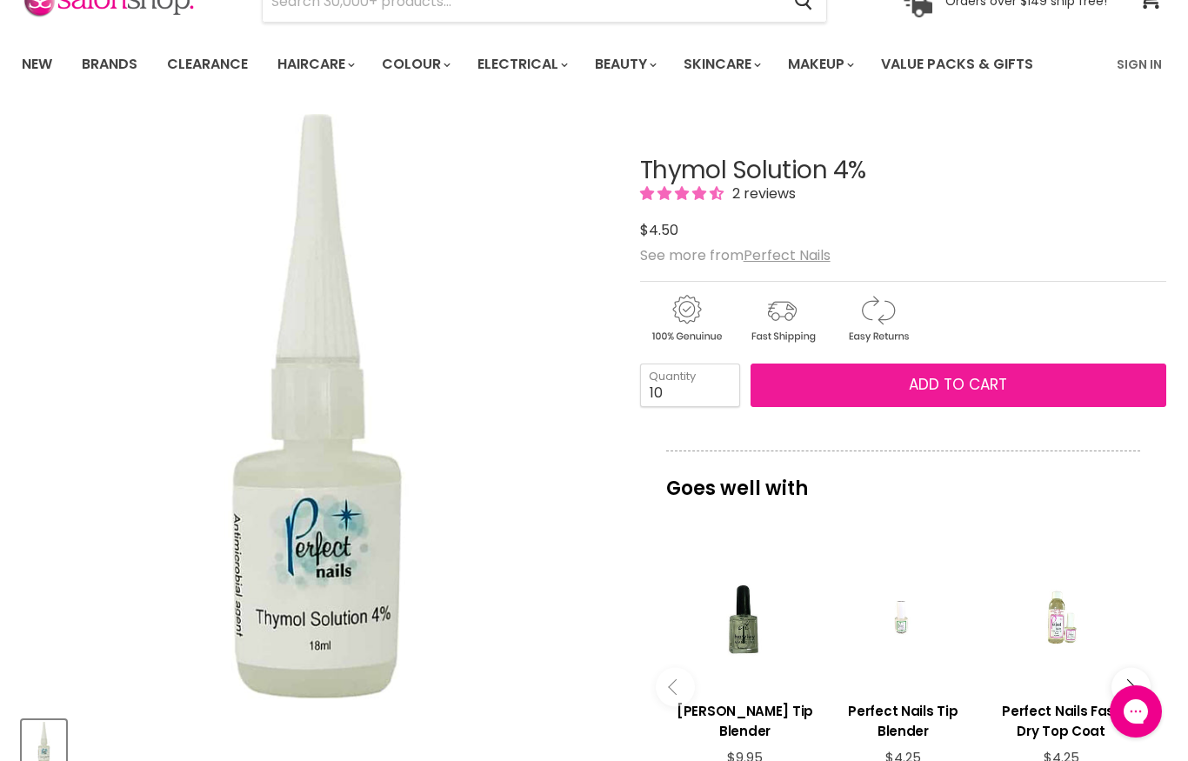
click at [868, 375] on button "Add to cart" at bounding box center [958, 384] width 416 height 43
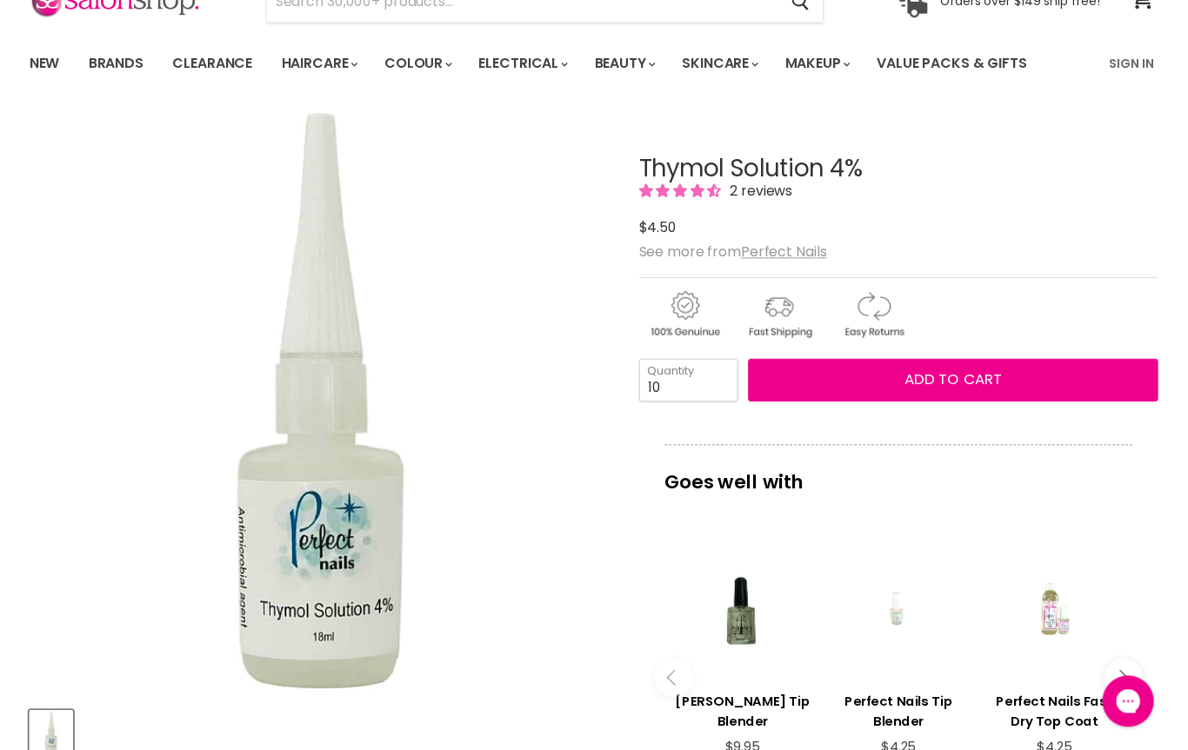
scroll to position [97, 0]
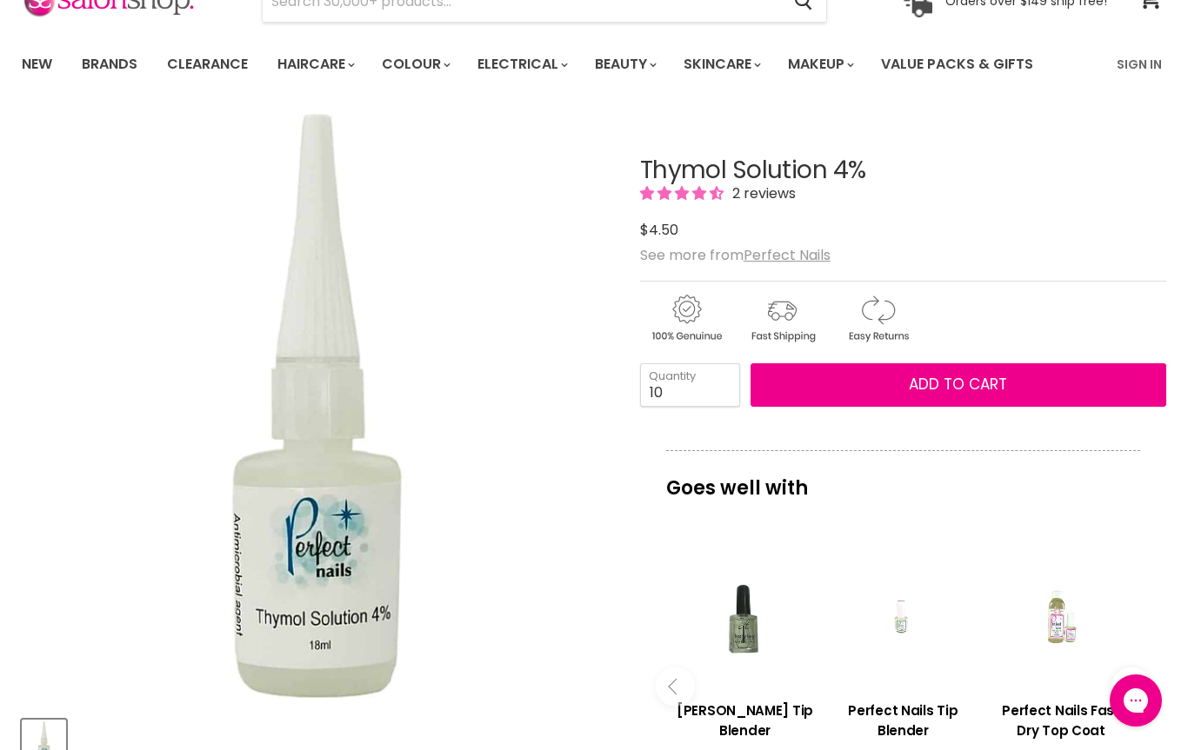
click at [757, 630] on div "Main content" at bounding box center [745, 617] width 141 height 141
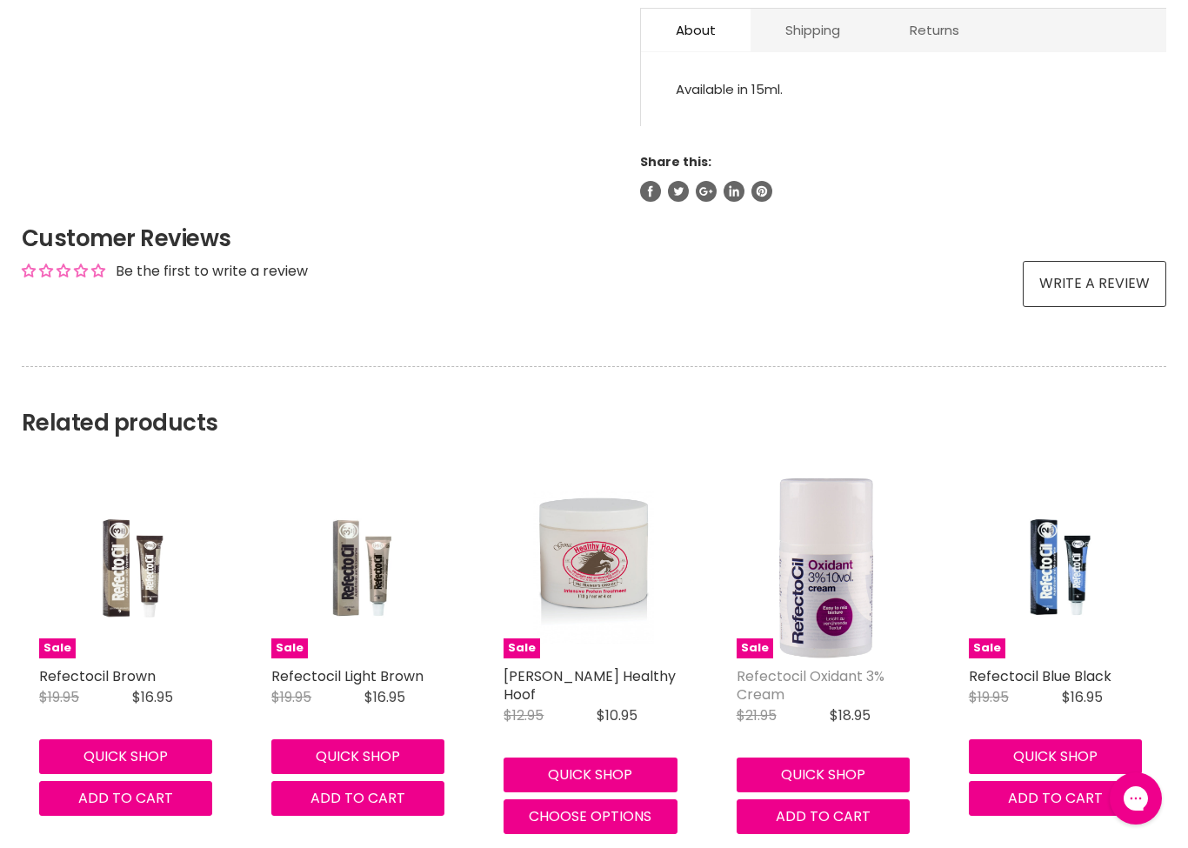
scroll to position [924, 0]
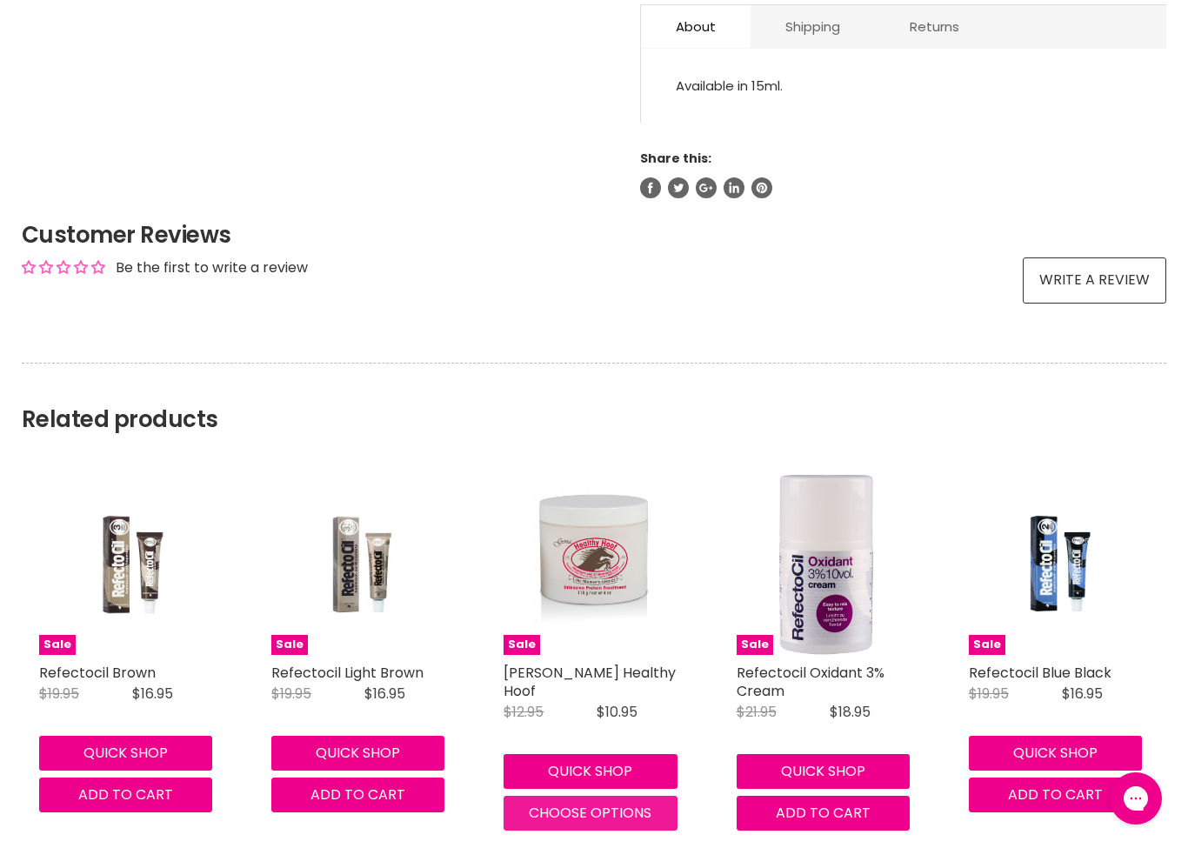
click at [600, 750] on span "Choose options" at bounding box center [590, 813] width 123 height 20
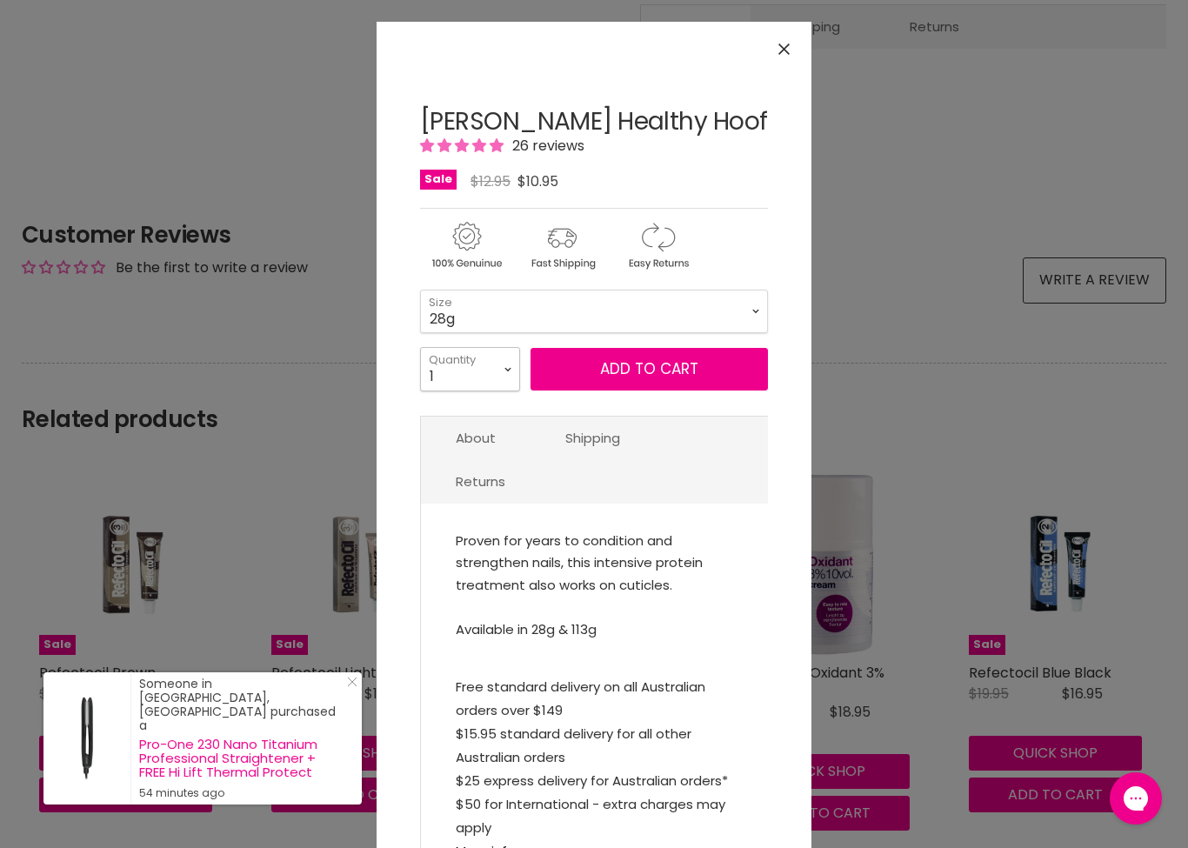
select select "2"
type input "2"
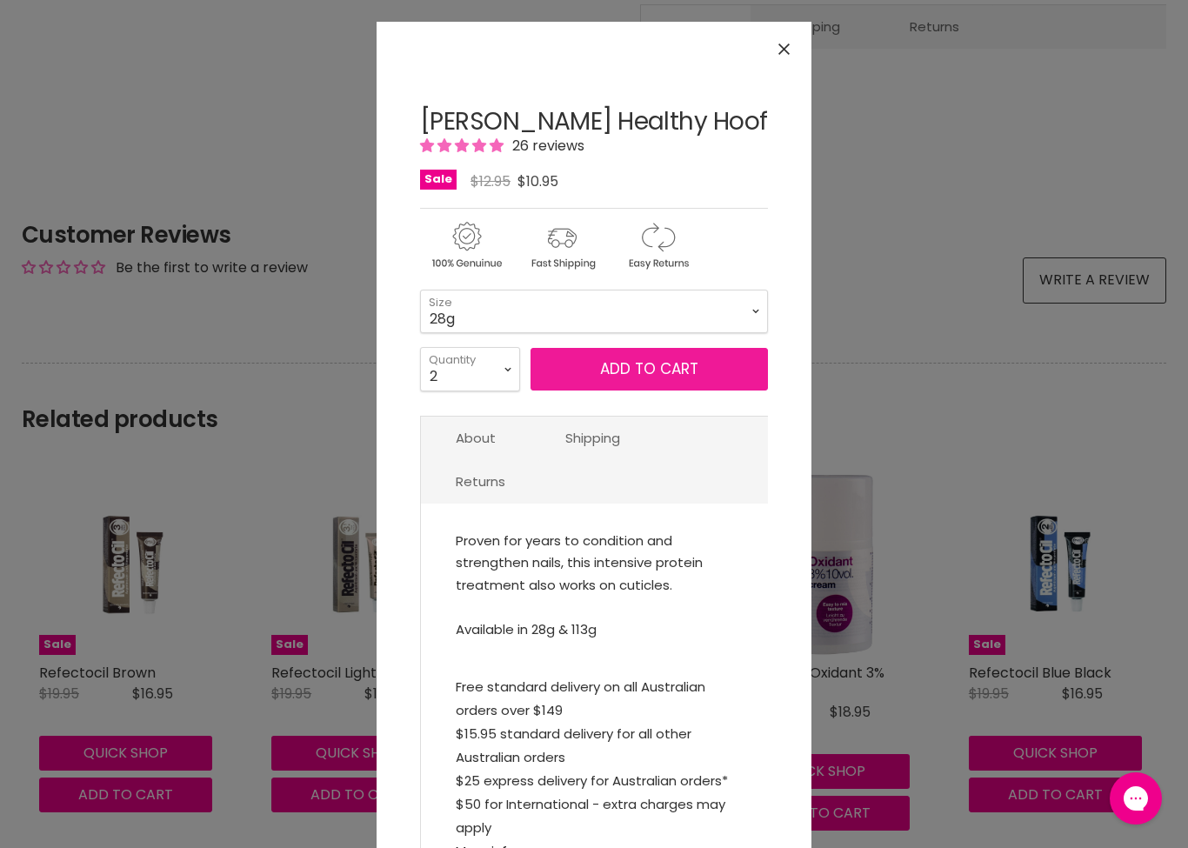
click at [651, 377] on span "Add to cart" at bounding box center [649, 368] width 98 height 21
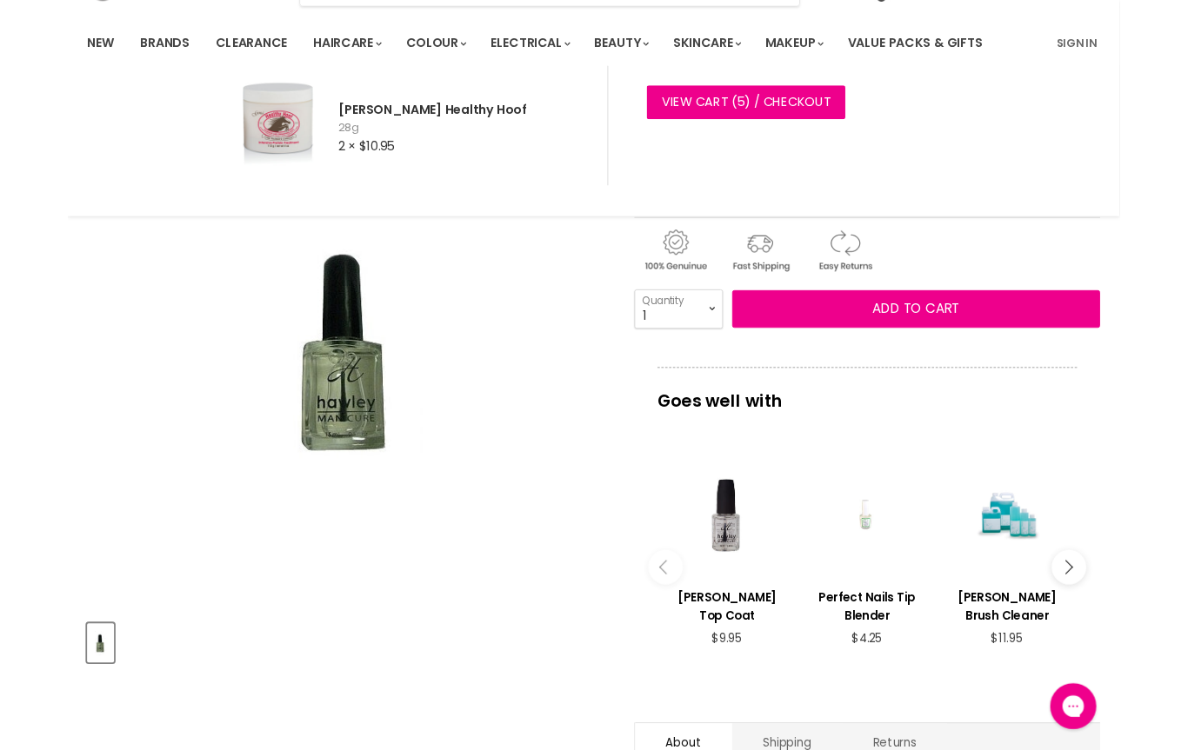
scroll to position [0, 0]
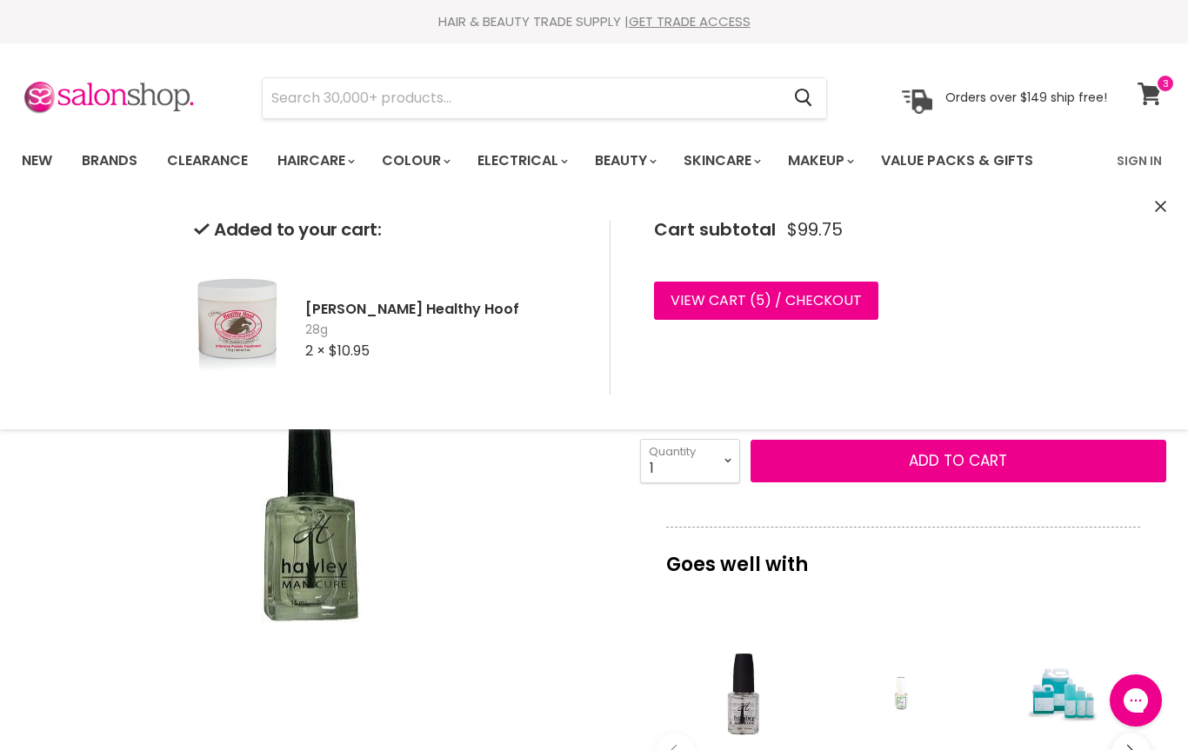
click at [1153, 88] on icon at bounding box center [1148, 94] width 23 height 23
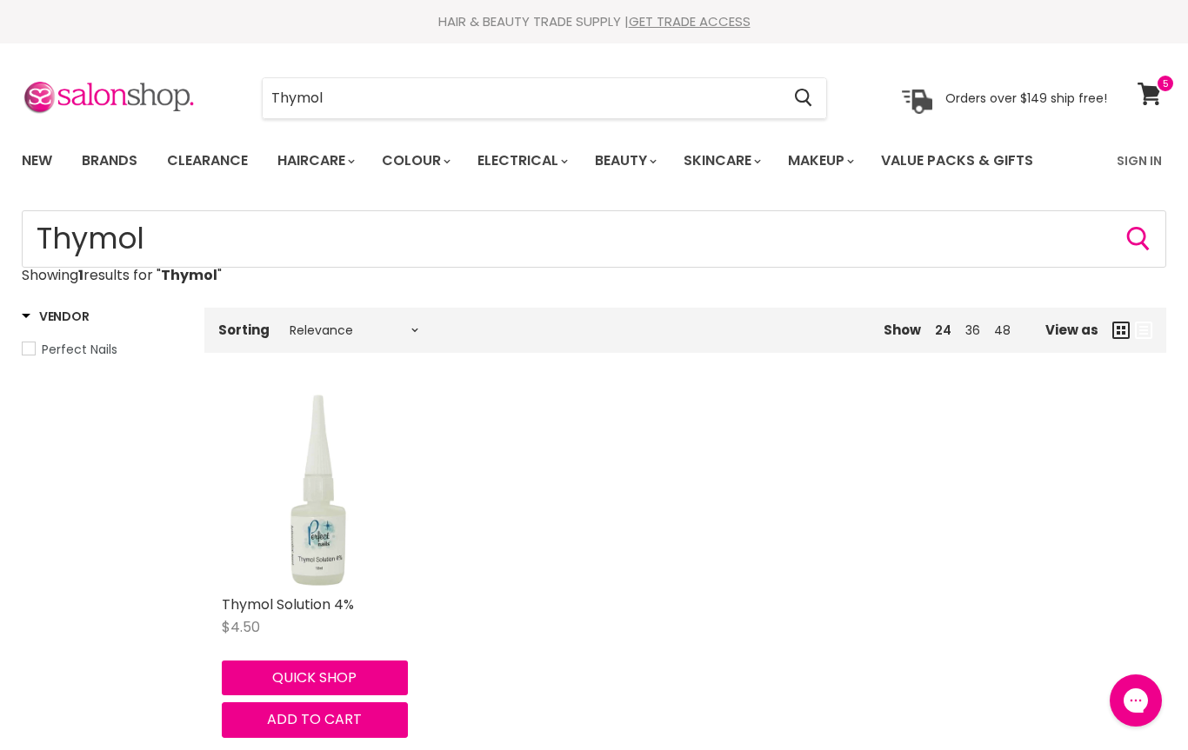
click at [320, 483] on img "Main content" at bounding box center [318, 491] width 193 height 193
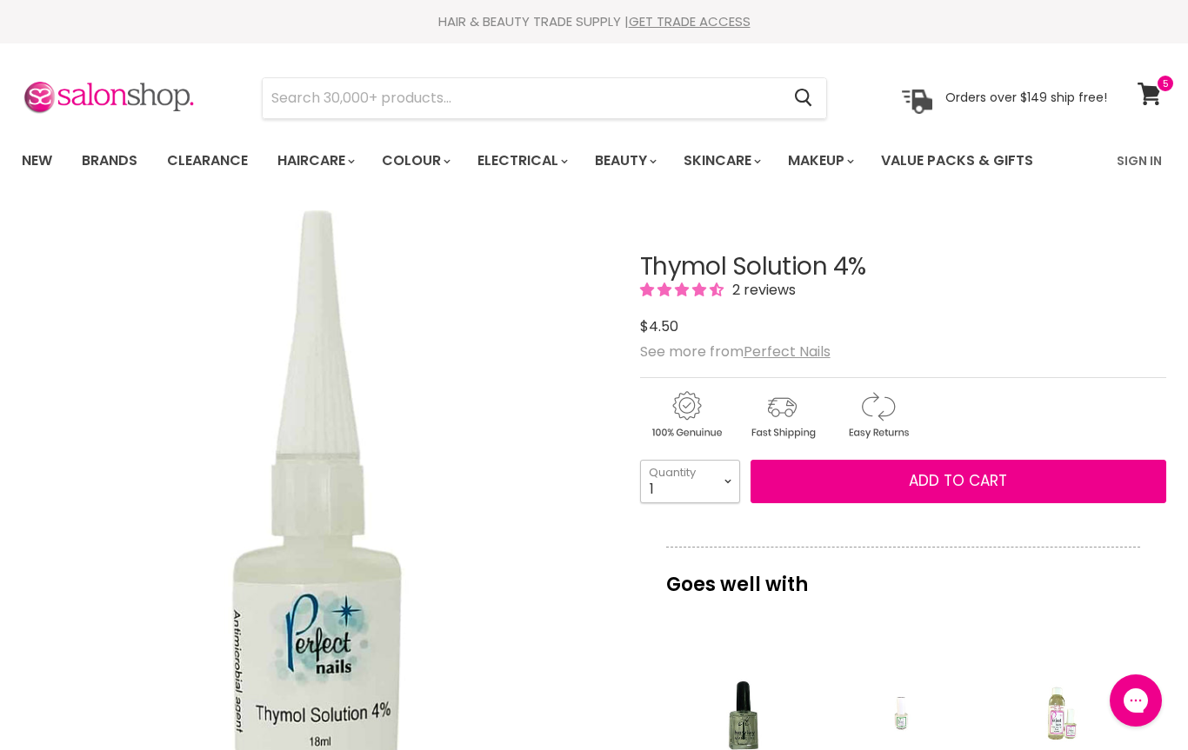
select select "10+"
type input "10"
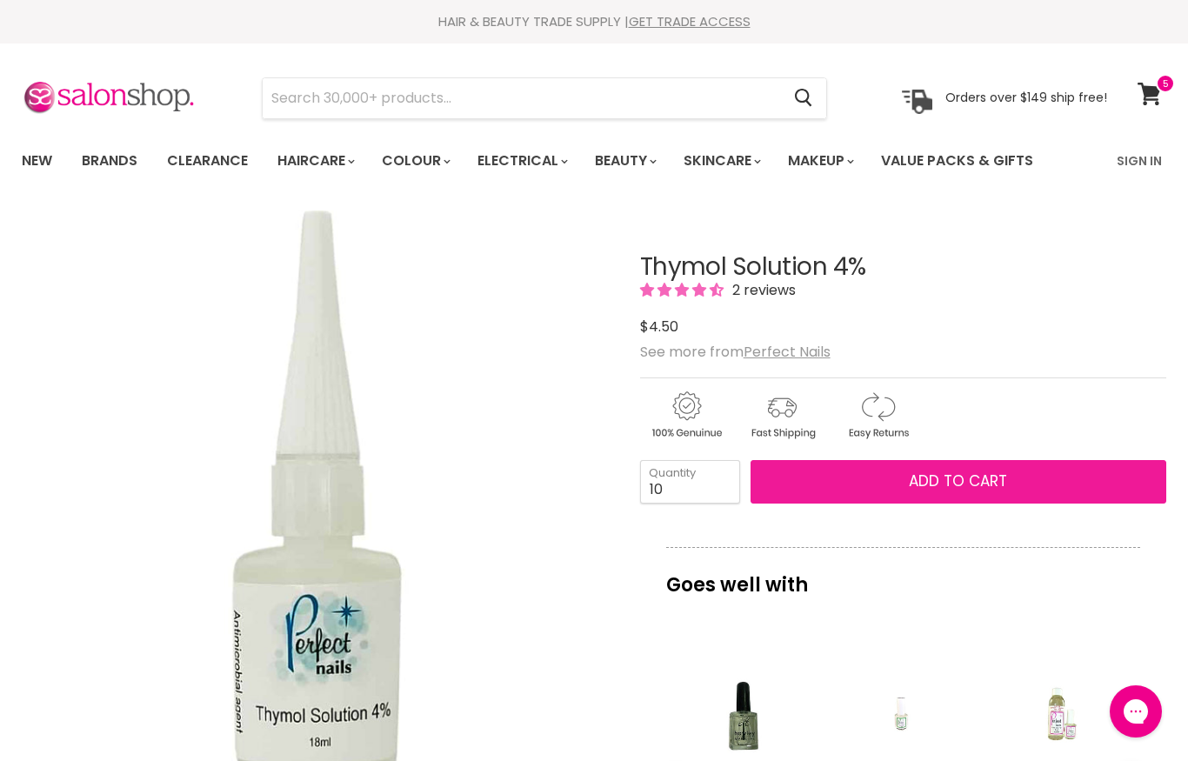
click at [784, 489] on button "Add to cart" at bounding box center [958, 481] width 416 height 43
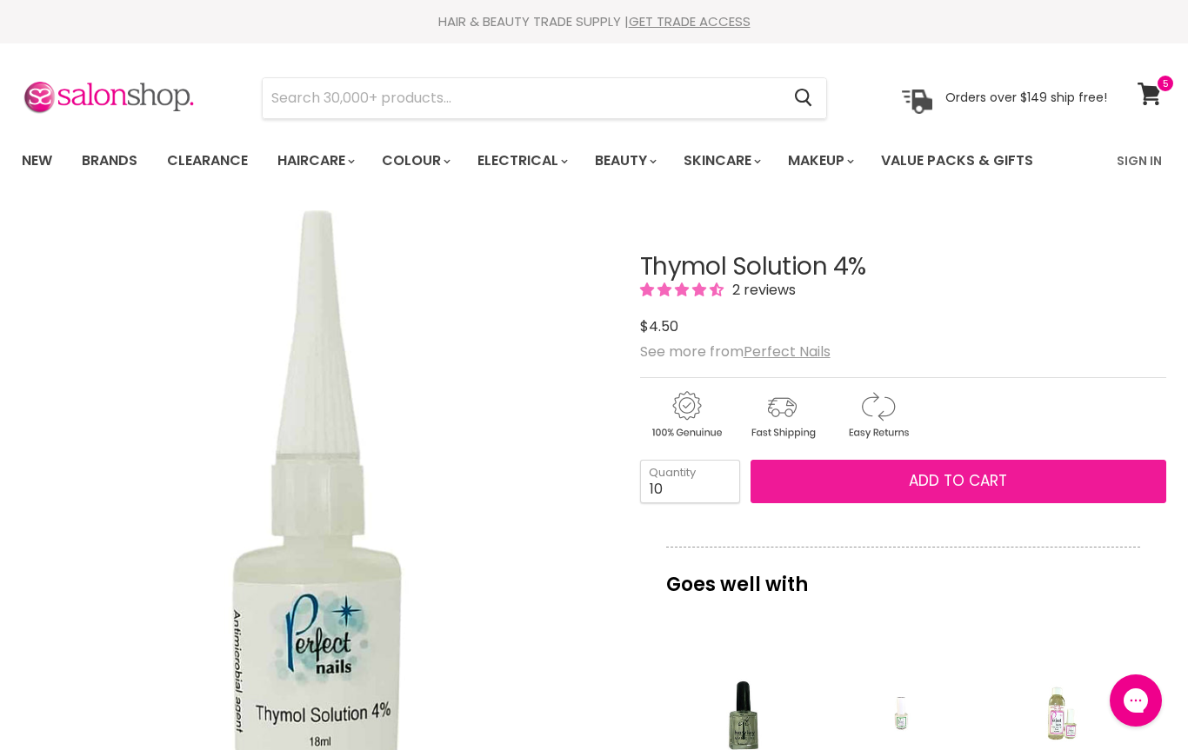
click at [943, 470] on button "Add to cart" at bounding box center [958, 481] width 416 height 43
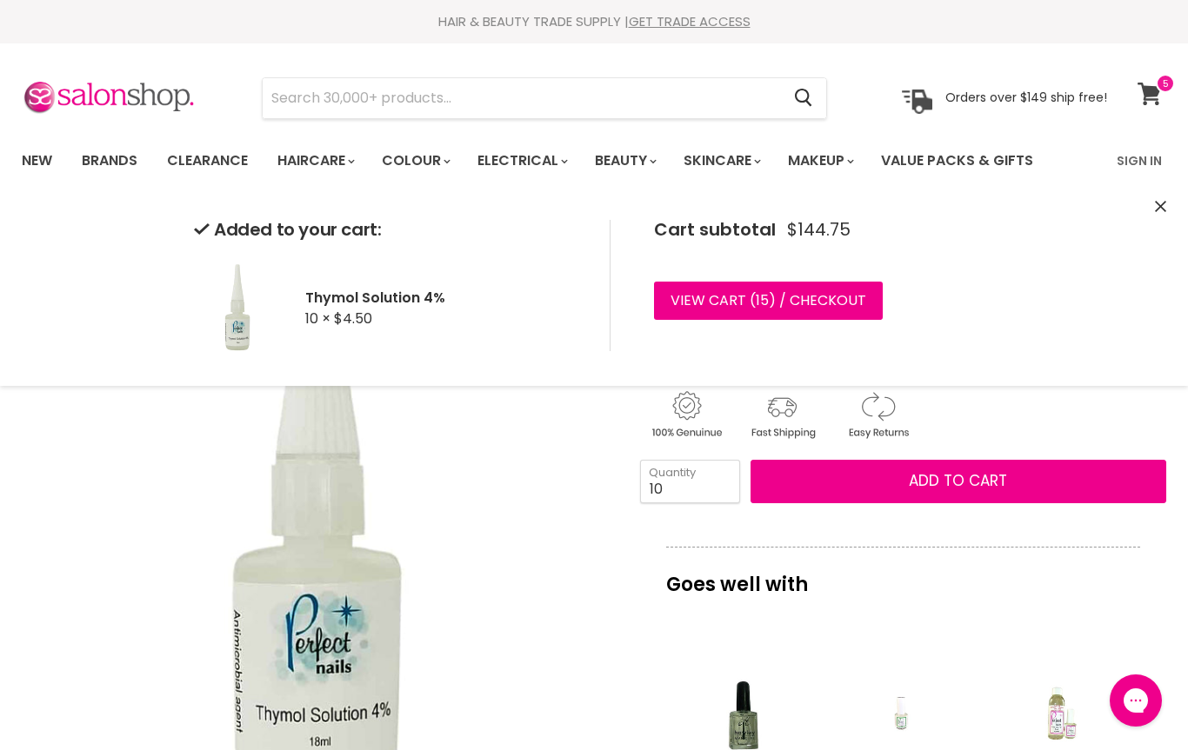
click at [1155, 105] on link "View cart" at bounding box center [1152, 94] width 46 height 40
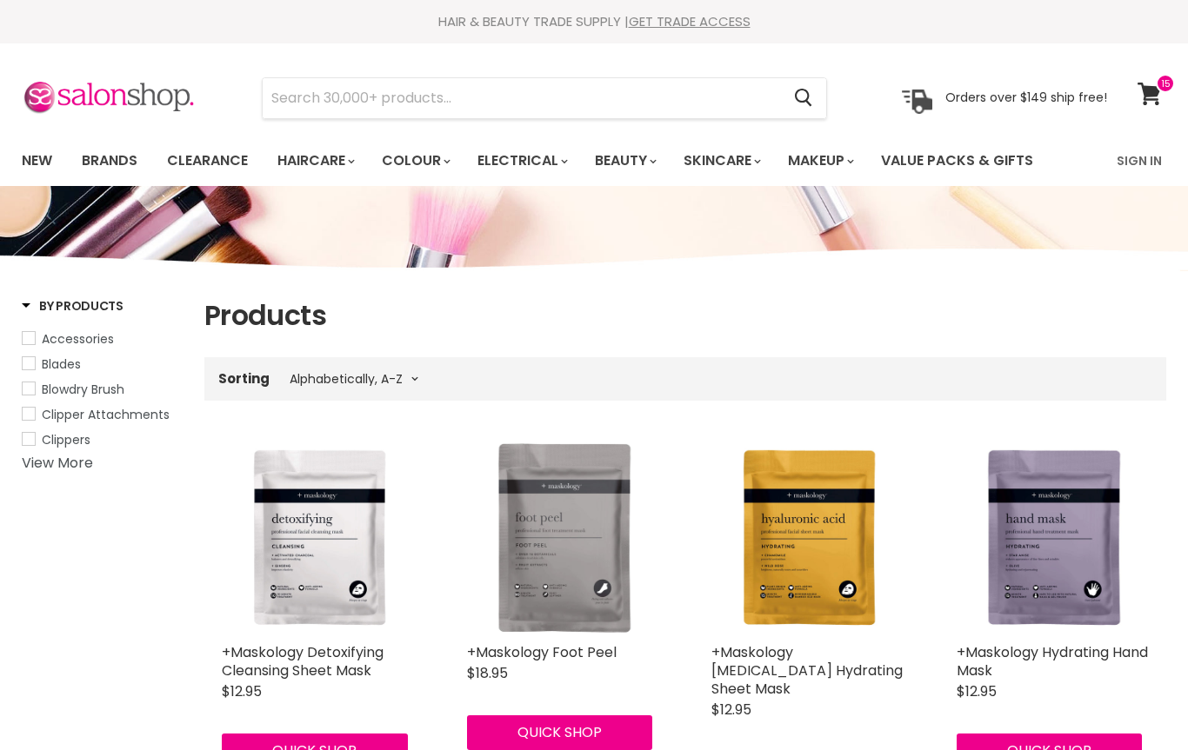
select select "title-ascending"
click at [678, 105] on input "Search" at bounding box center [521, 98] width 517 height 40
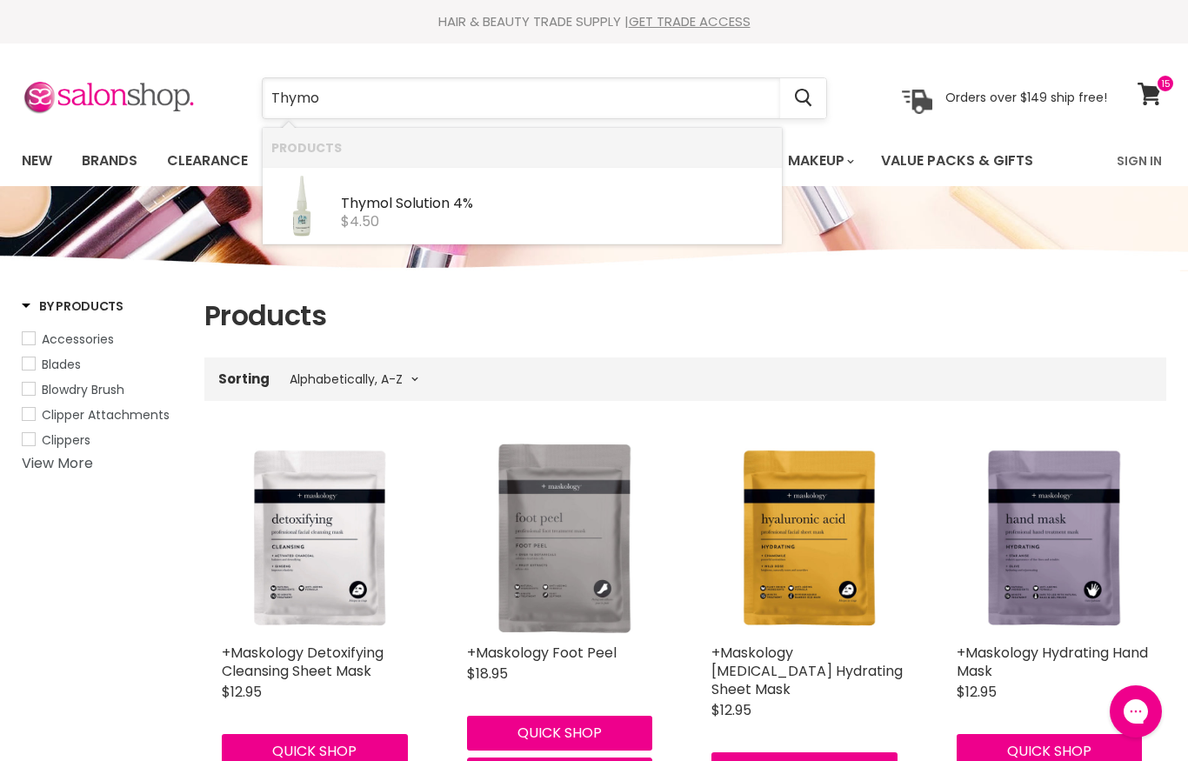
type input "Thymol"
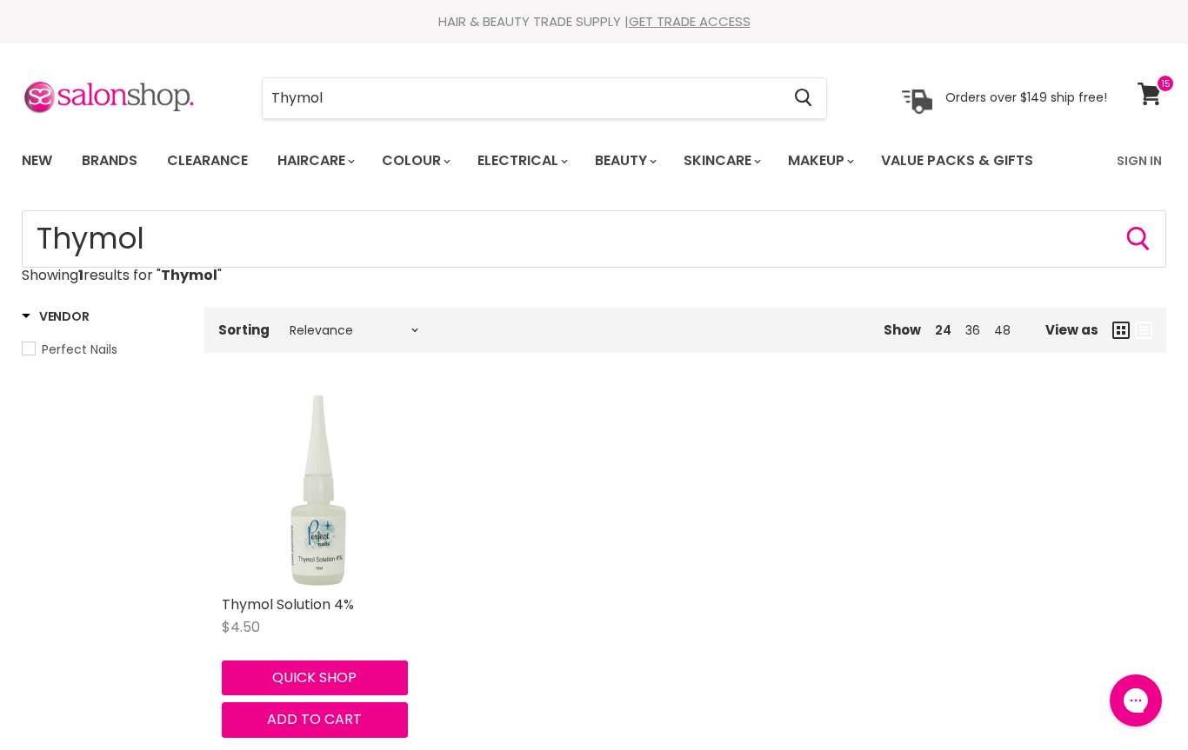
click at [311, 560] on img "Main content" at bounding box center [318, 491] width 193 height 193
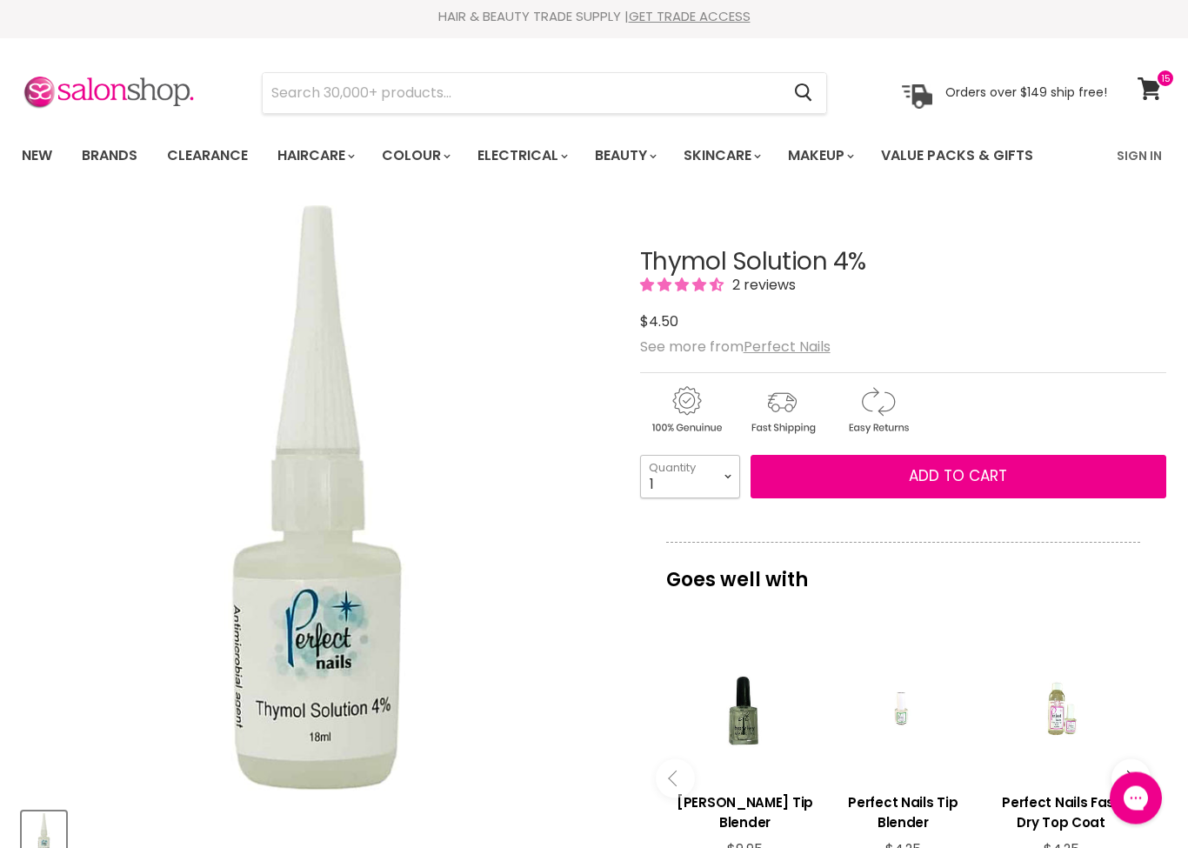
scroll to position [5, 0]
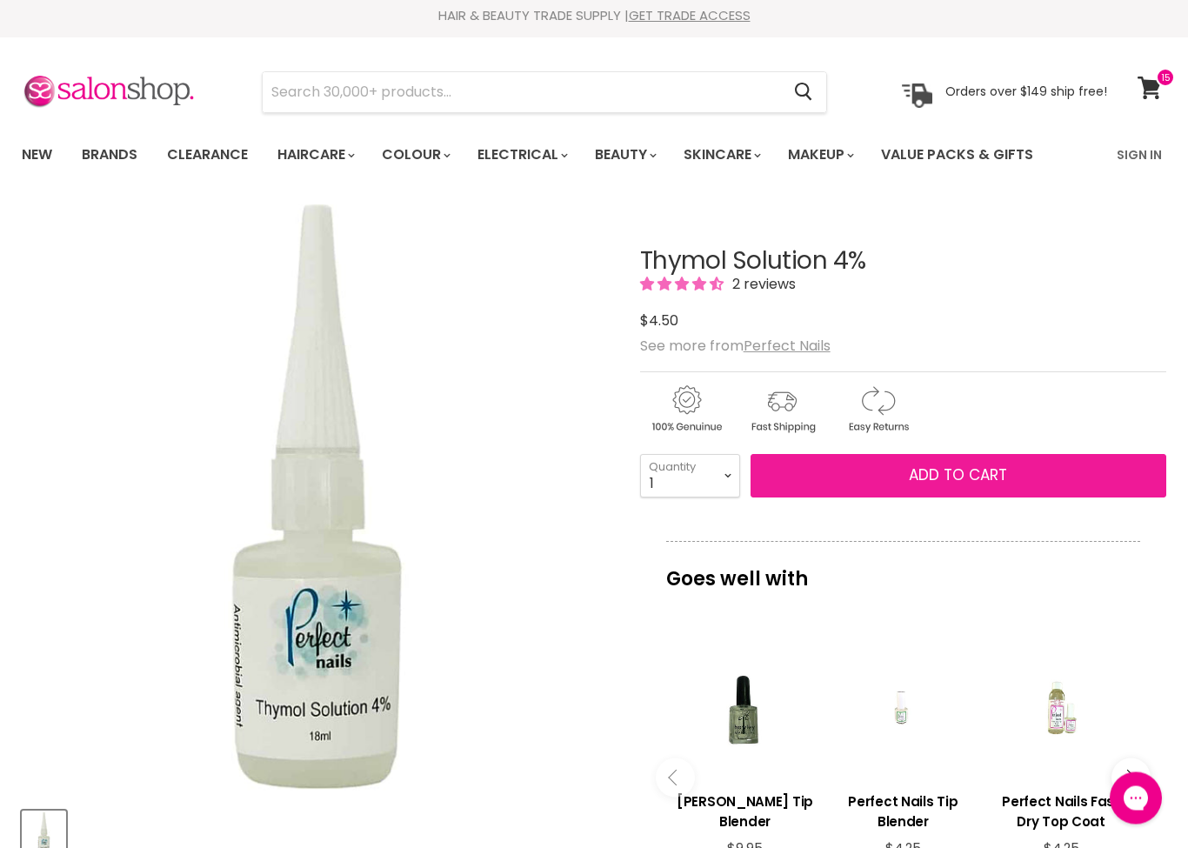
drag, startPoint x: 755, startPoint y: 551, endPoint x: 798, endPoint y: 483, distance: 80.6
click at [798, 483] on button "Add to cart" at bounding box center [958, 476] width 416 height 43
click at [977, 479] on span "Add to cart" at bounding box center [958, 474] width 98 height 21
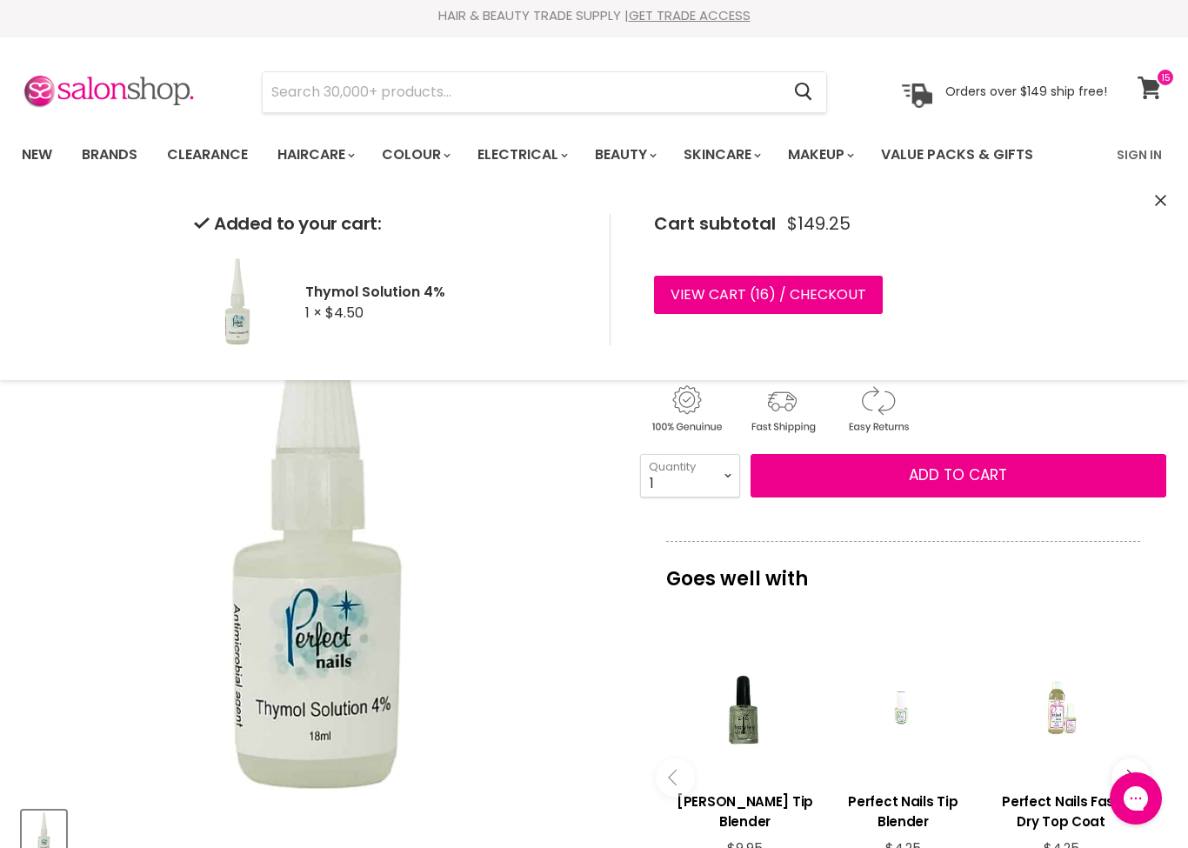
click at [1161, 85] on span at bounding box center [1165, 77] width 19 height 19
